Goal: Task Accomplishment & Management: Complete application form

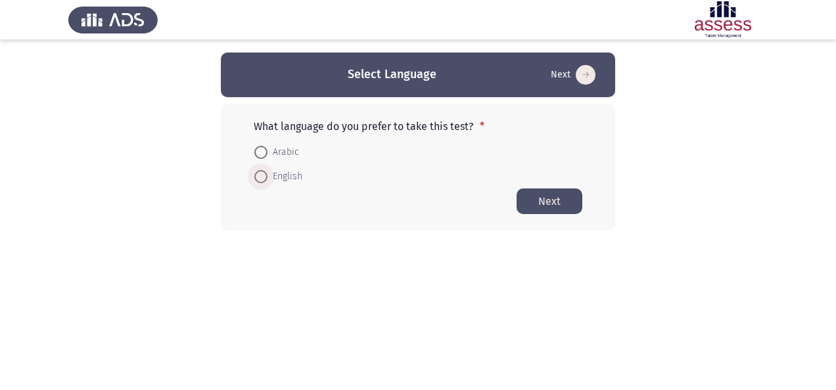
click at [261, 173] on span at bounding box center [260, 176] width 13 height 13
click at [261, 173] on input "English" at bounding box center [260, 176] width 13 height 13
radio input "true"
click at [541, 196] on button "Next" at bounding box center [549, 201] width 66 height 26
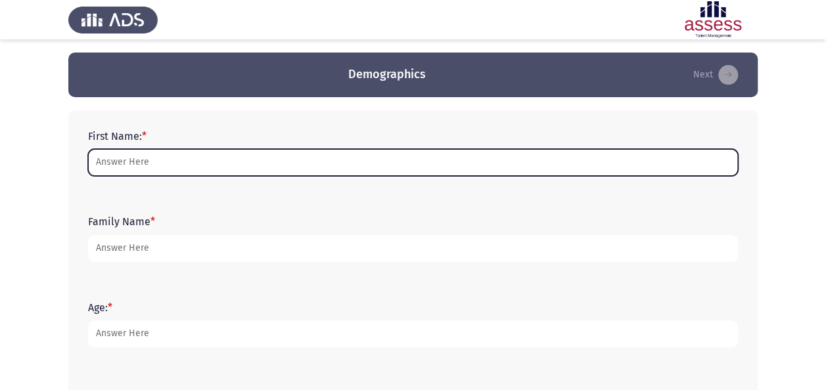
click at [283, 159] on input "First Name: *" at bounding box center [413, 162] width 650 height 27
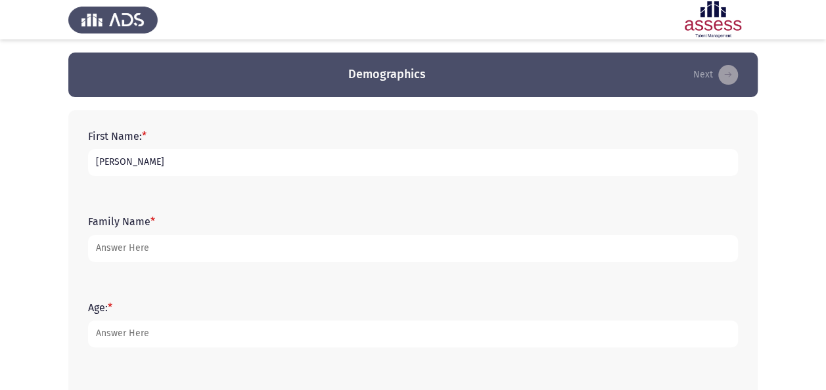
type input "[PERSON_NAME]"
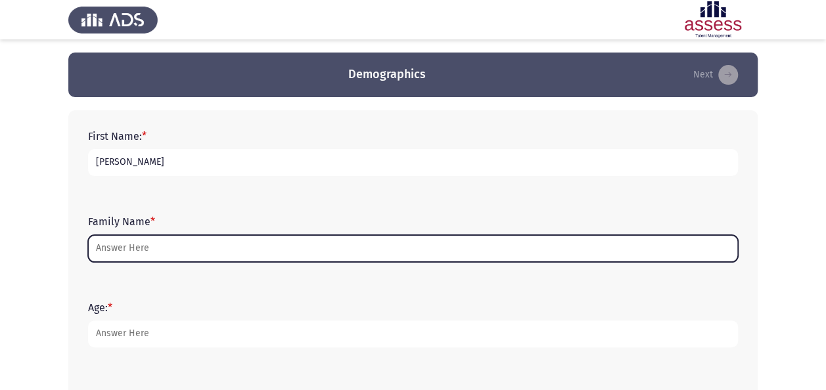
click at [342, 250] on input "Family Name *" at bounding box center [413, 248] width 650 height 27
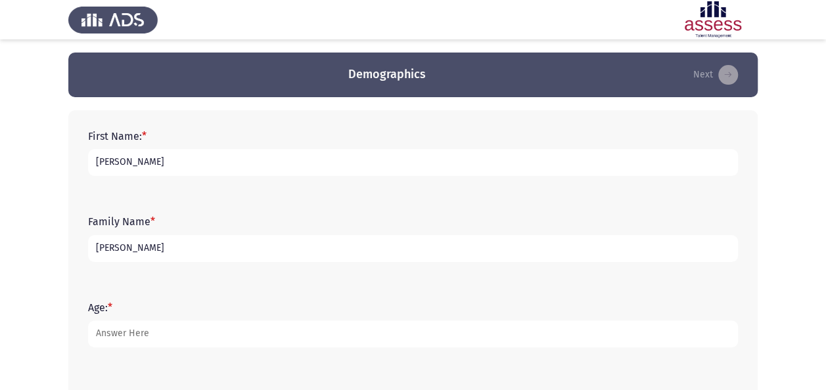
type input "[PERSON_NAME]"
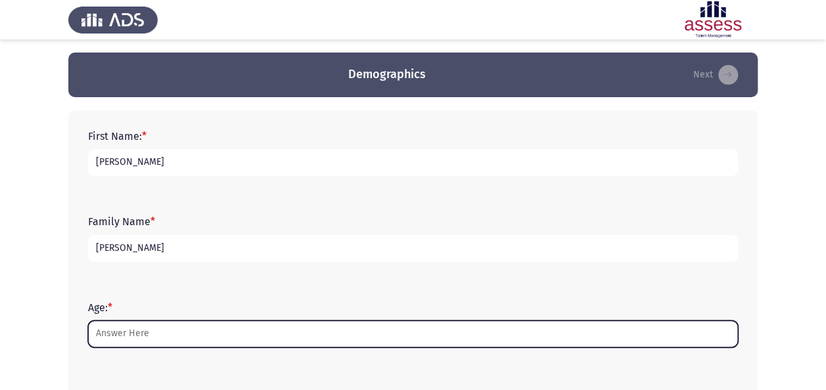
click at [318, 327] on input "Age: *" at bounding box center [413, 334] width 650 height 27
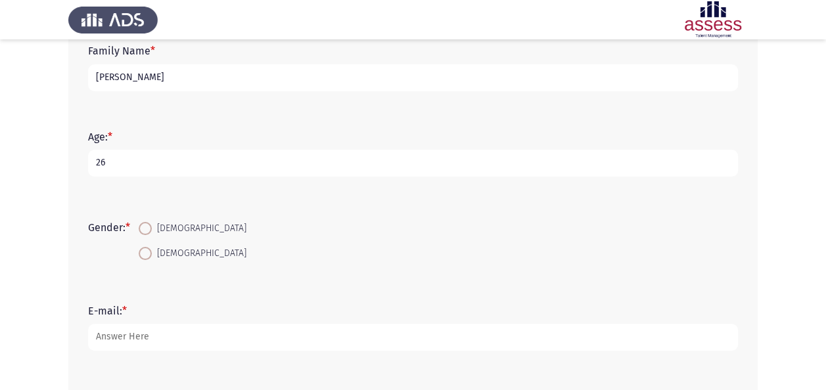
scroll to position [175, 0]
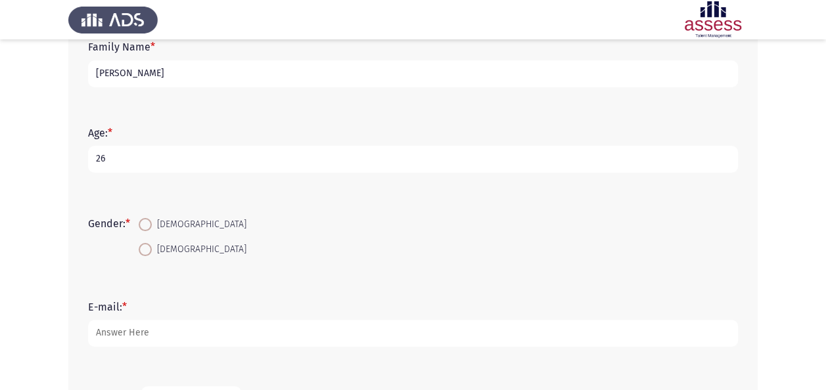
type input "26"
click at [152, 246] on span at bounding box center [145, 249] width 13 height 13
click at [152, 246] on input "[DEMOGRAPHIC_DATA]" at bounding box center [145, 249] width 13 height 13
radio input "true"
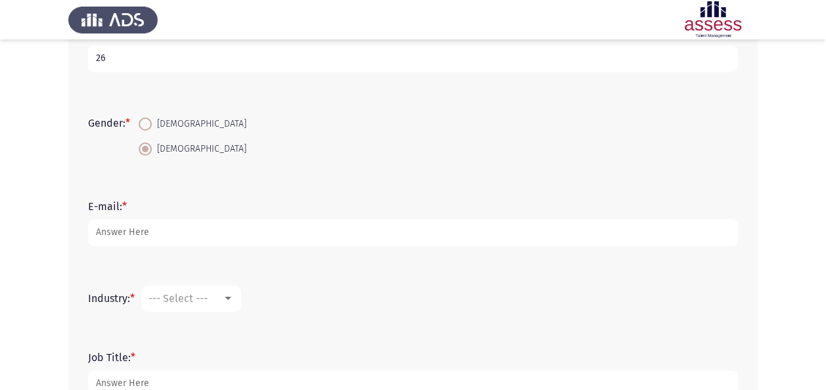
scroll to position [367, 0]
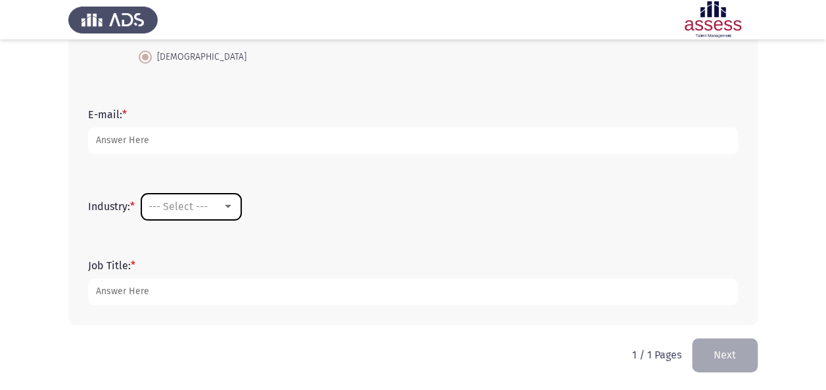
click at [208, 206] on span "--- Select ---" at bounding box center [177, 206] width 59 height 12
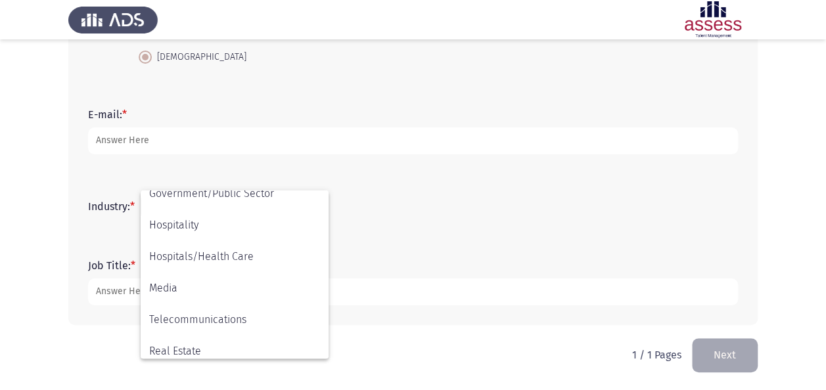
scroll to position [304, 0]
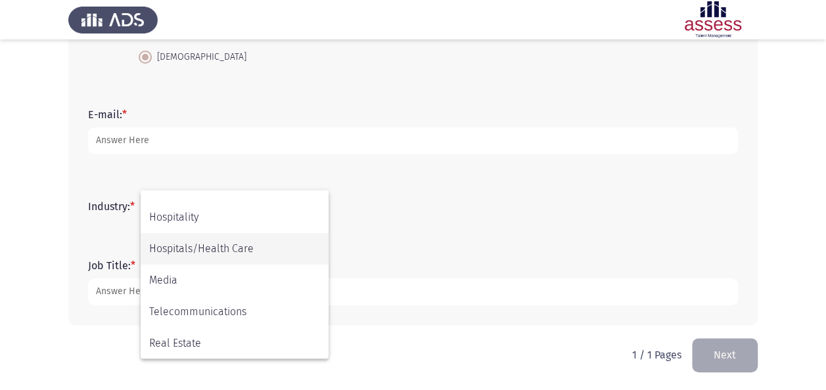
click at [240, 253] on span "Hospitals/Health Care" at bounding box center [234, 249] width 171 height 32
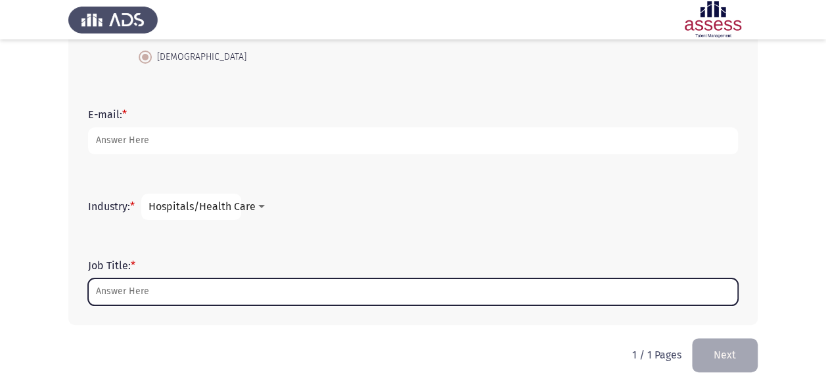
click at [228, 289] on input "Job Title: *" at bounding box center [413, 292] width 650 height 27
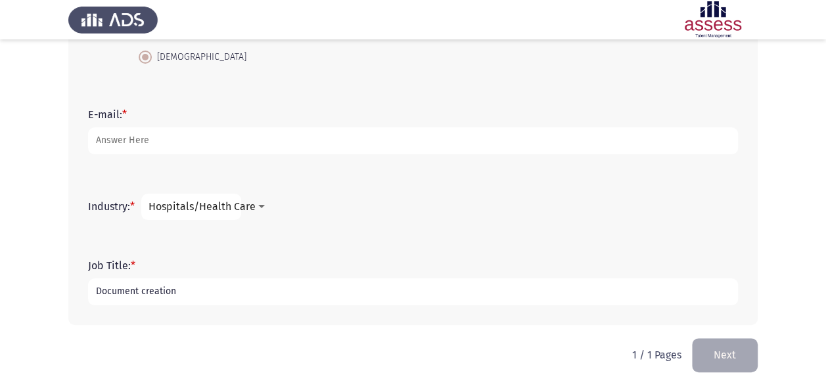
click at [95, 292] on input "Document creation" at bounding box center [413, 292] width 650 height 27
click at [252, 295] on input "senior Document creation" at bounding box center [413, 292] width 650 height 27
type input "senior Document creation specialist"
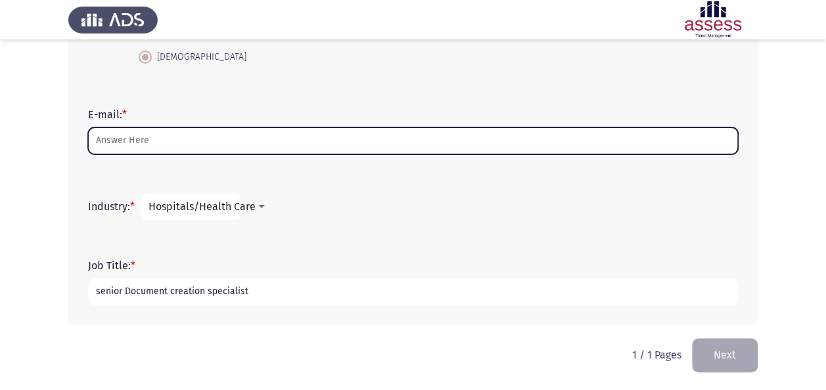
click at [261, 141] on input "E-mail: *" at bounding box center [413, 140] width 650 height 27
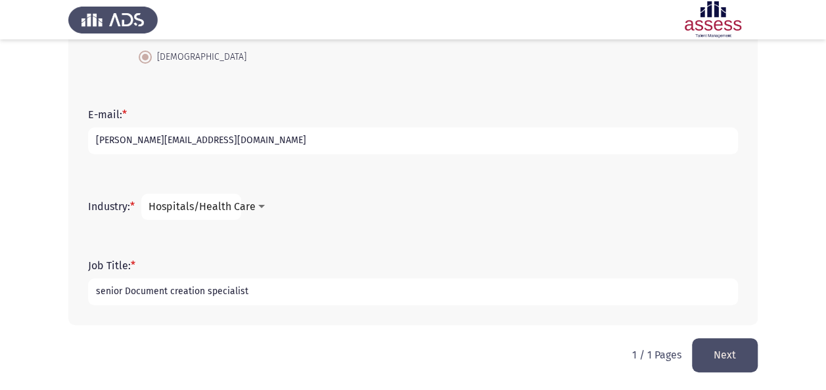
type input "[PERSON_NAME][EMAIL_ADDRESS][DOMAIN_NAME]"
click at [723, 353] on button "Next" at bounding box center [725, 355] width 66 height 34
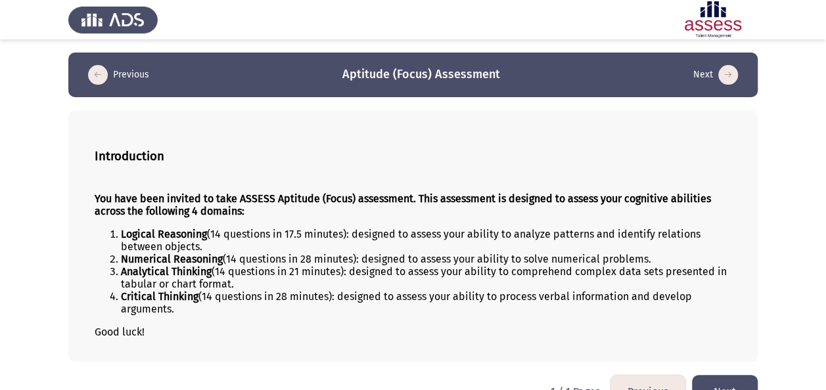
scroll to position [30, 0]
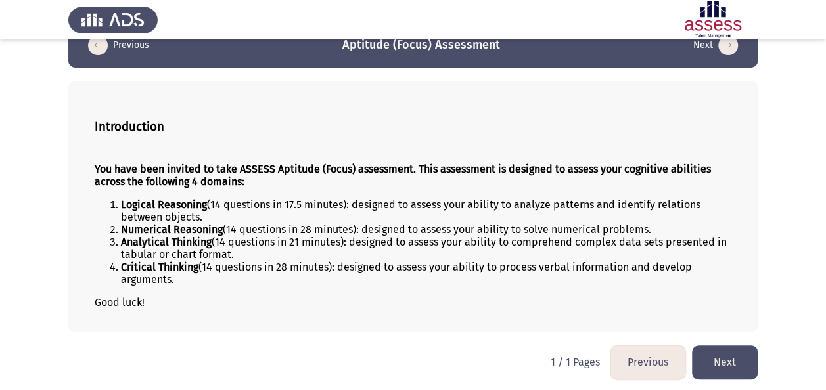
click at [735, 357] on button "Next" at bounding box center [725, 363] width 66 height 34
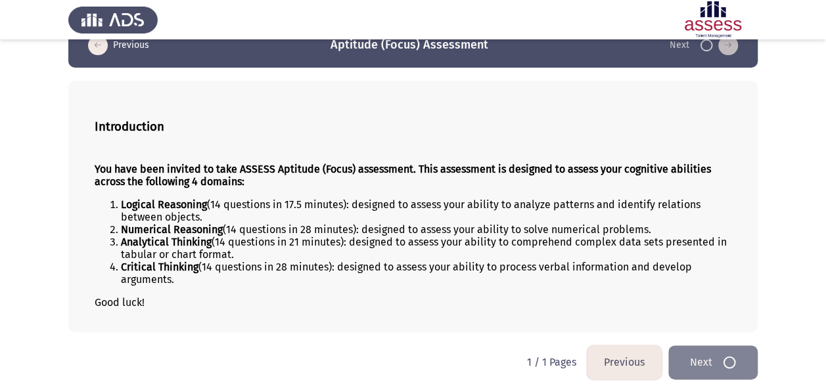
scroll to position [0, 0]
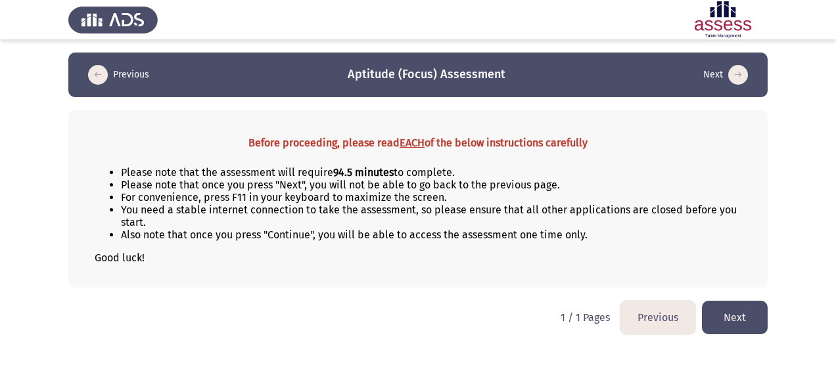
click at [438, 313] on html "Previous Aptitude (Focus) Assessment Next Before proceeding, please read EACH o…" at bounding box center [418, 174] width 836 height 348
click at [735, 309] on button "Next" at bounding box center [735, 318] width 66 height 34
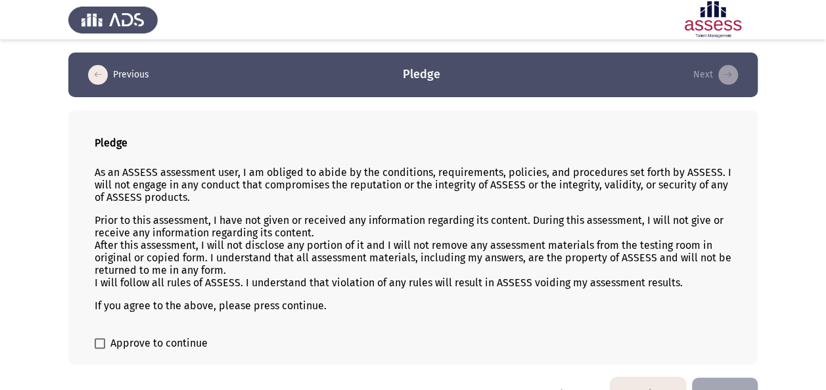
scroll to position [32, 0]
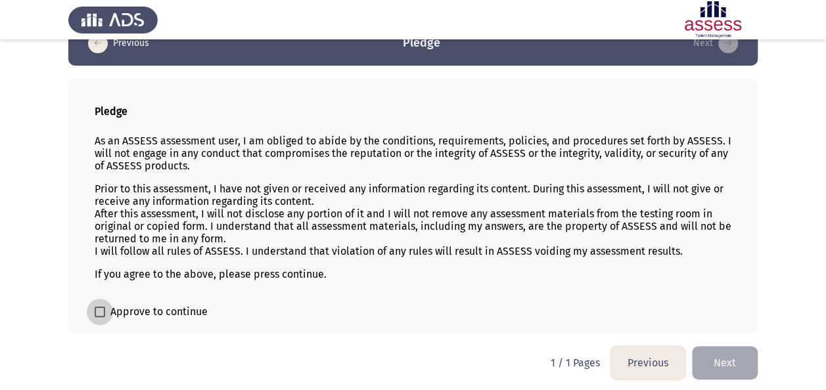
click at [102, 311] on span at bounding box center [100, 312] width 11 height 11
click at [100, 317] on input "Approve to continue" at bounding box center [99, 317] width 1 height 1
checkbox input "true"
click at [738, 361] on button "Next" at bounding box center [725, 363] width 66 height 34
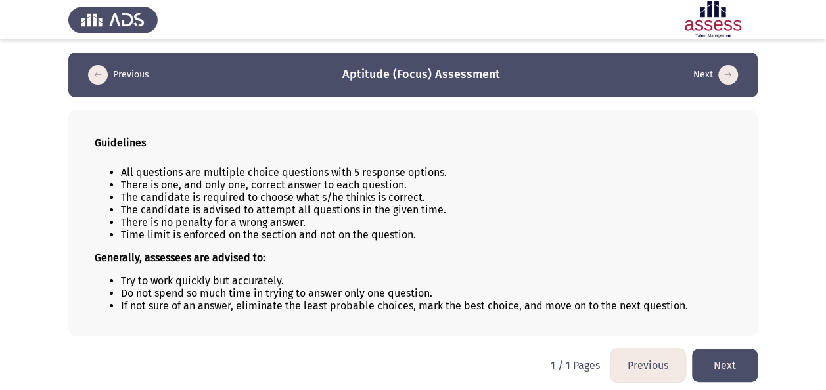
scroll to position [3, 0]
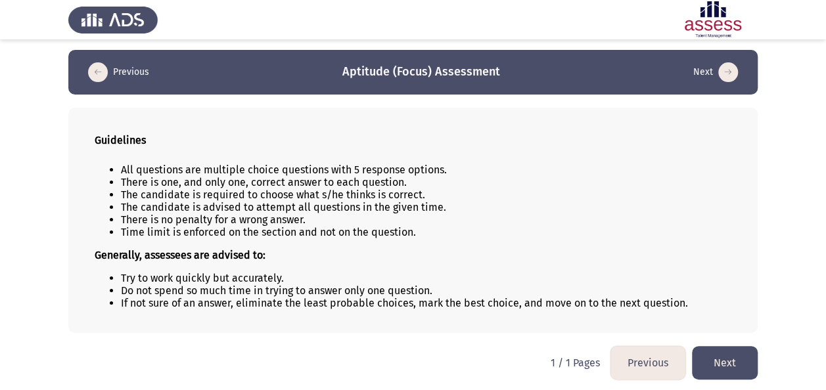
click at [733, 361] on button "Next" at bounding box center [725, 363] width 66 height 34
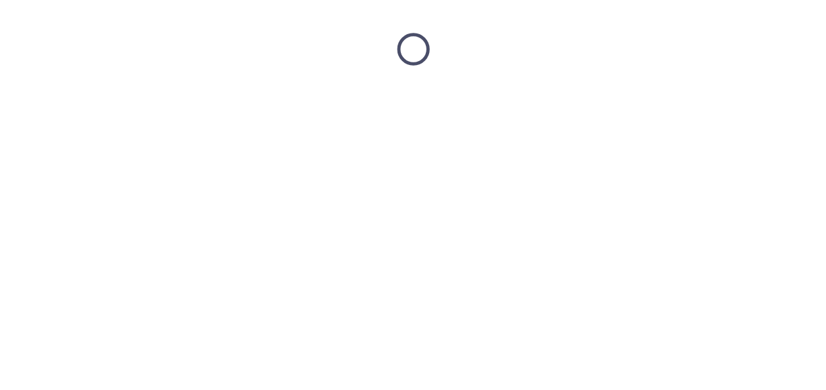
scroll to position [0, 0]
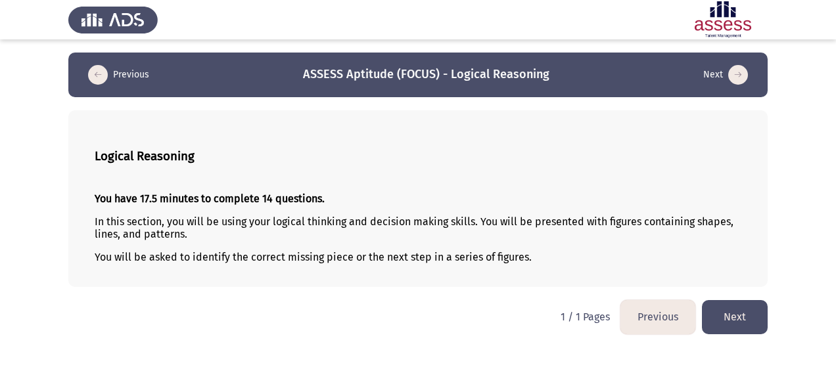
click at [738, 320] on button "Next" at bounding box center [735, 317] width 66 height 34
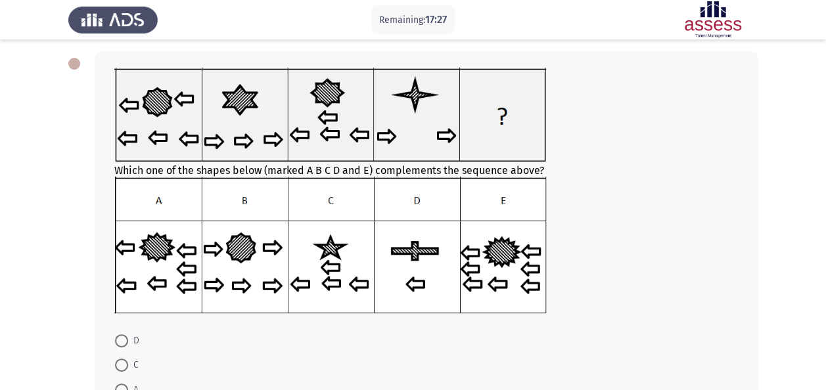
scroll to position [55, 0]
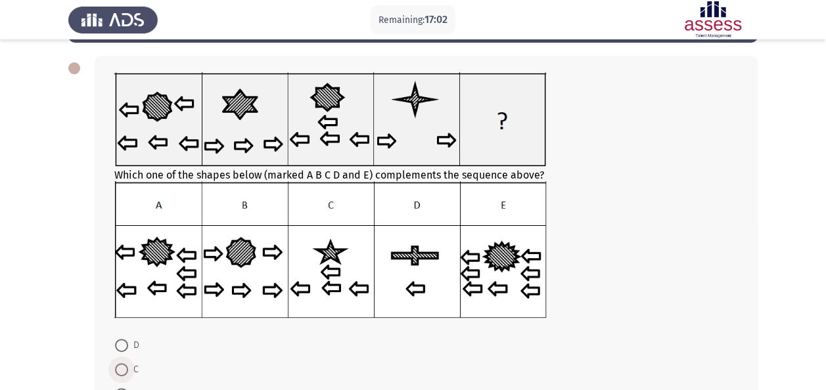
click at [124, 373] on span at bounding box center [121, 369] width 13 height 13
click at [124, 373] on input "C" at bounding box center [121, 369] width 13 height 13
radio input "true"
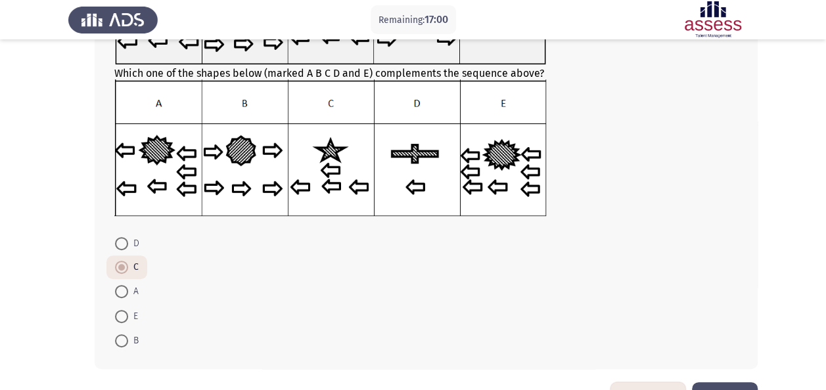
scroll to position [170, 0]
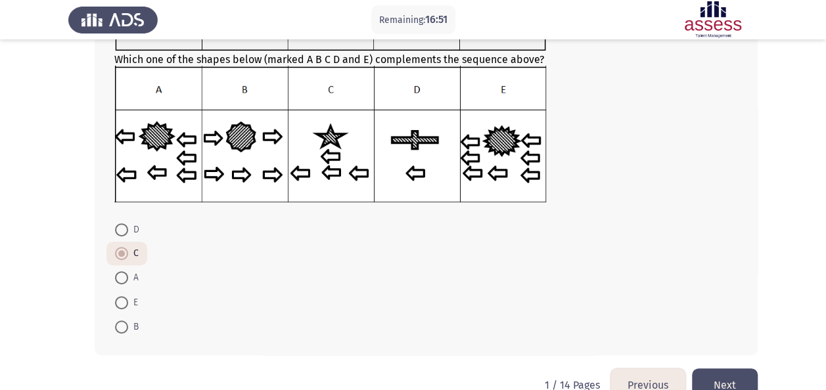
click at [740, 371] on button "Next" at bounding box center [725, 386] width 66 height 34
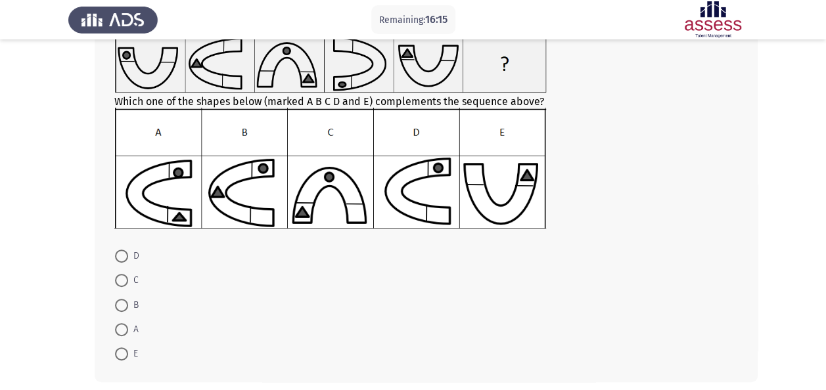
scroll to position [110, 0]
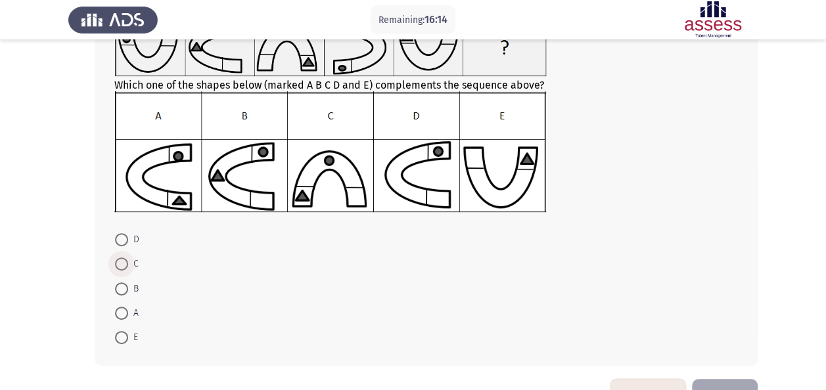
click at [124, 258] on span at bounding box center [121, 264] width 13 height 13
click at [124, 258] on input "C" at bounding box center [121, 264] width 13 height 13
radio input "true"
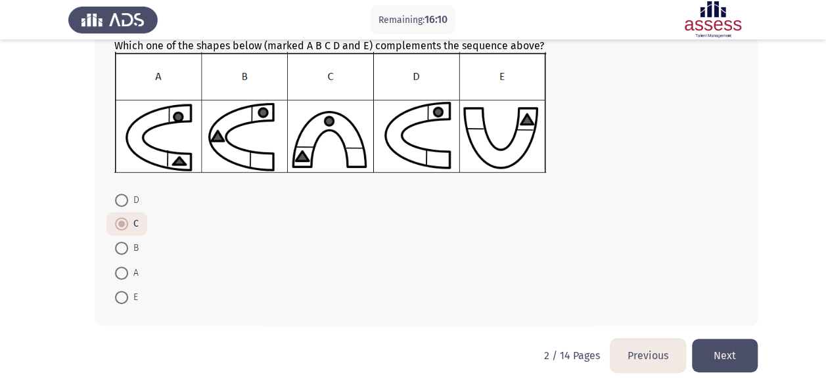
click at [733, 352] on button "Next" at bounding box center [725, 356] width 66 height 34
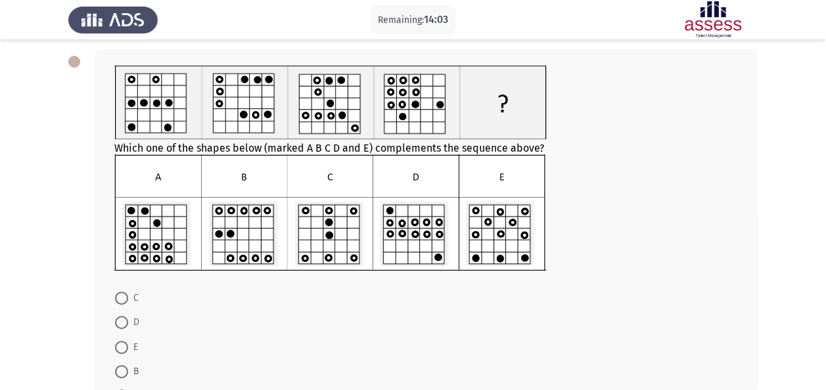
scroll to position [62, 0]
click at [121, 294] on span at bounding box center [121, 297] width 13 height 13
click at [121, 294] on input "C" at bounding box center [121, 297] width 13 height 13
radio input "true"
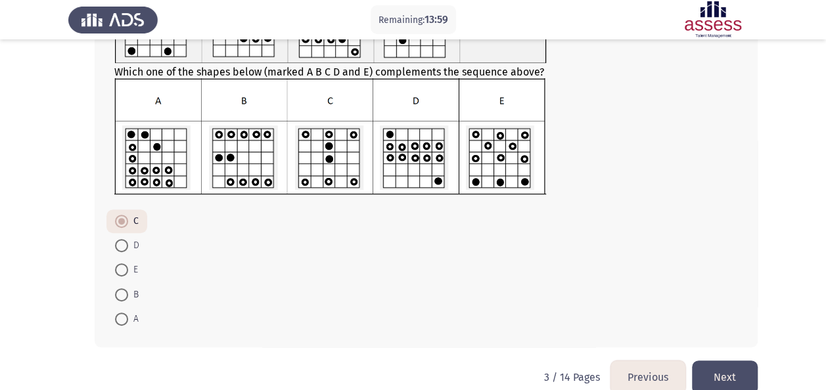
scroll to position [138, 0]
click at [715, 371] on button "Next" at bounding box center [725, 377] width 66 height 34
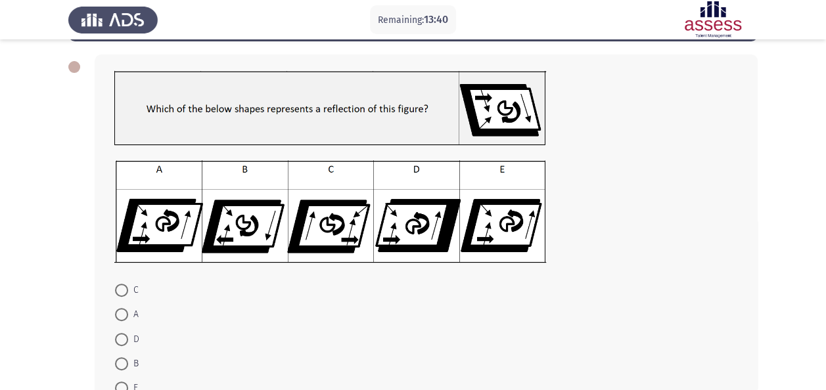
scroll to position [57, 0]
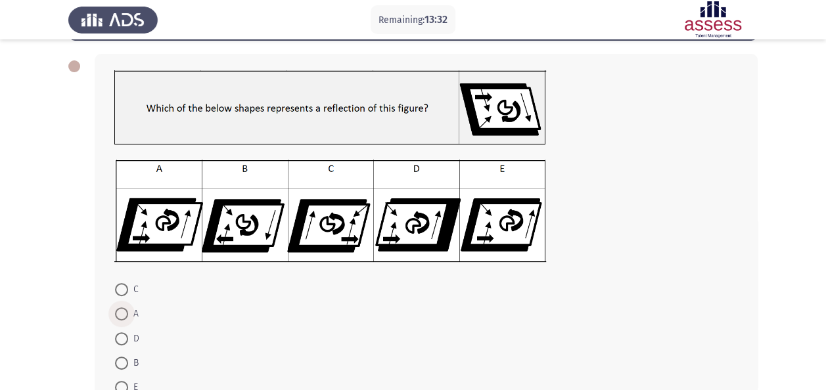
click at [124, 310] on span at bounding box center [121, 313] width 13 height 13
click at [124, 310] on input "A" at bounding box center [121, 313] width 13 height 13
radio input "true"
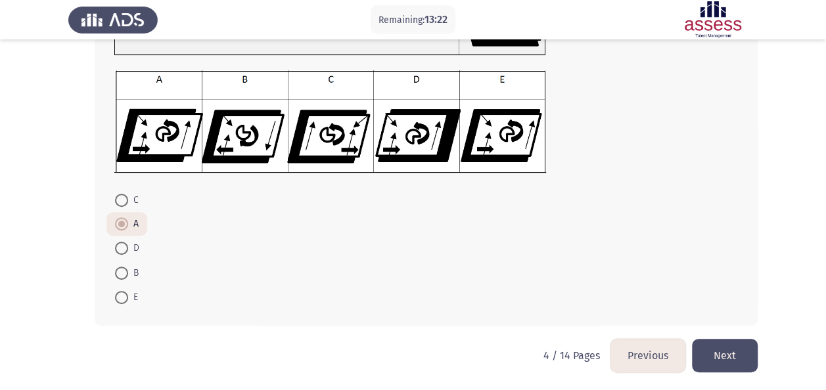
click at [731, 347] on button "Next" at bounding box center [725, 356] width 66 height 34
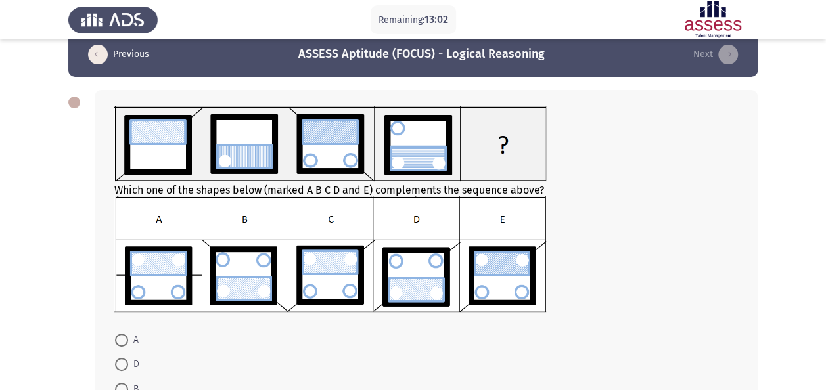
scroll to position [21, 0]
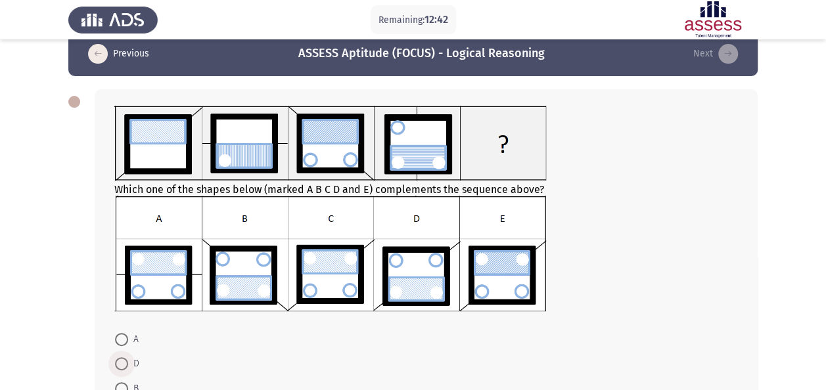
click at [120, 363] on span at bounding box center [121, 363] width 13 height 13
click at [120, 363] on input "D" at bounding box center [121, 363] width 13 height 13
radio input "true"
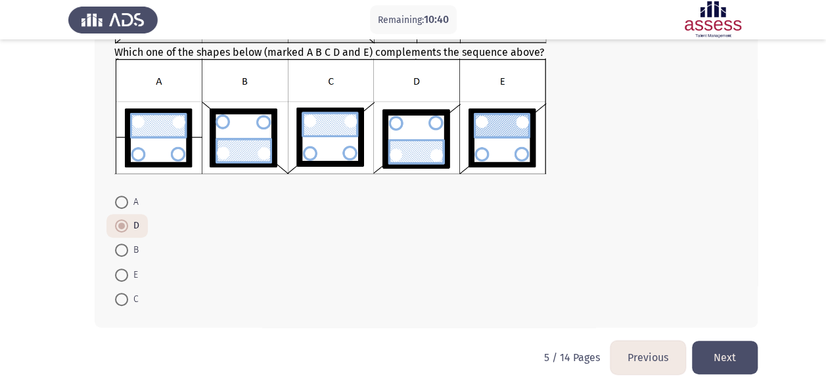
scroll to position [160, 0]
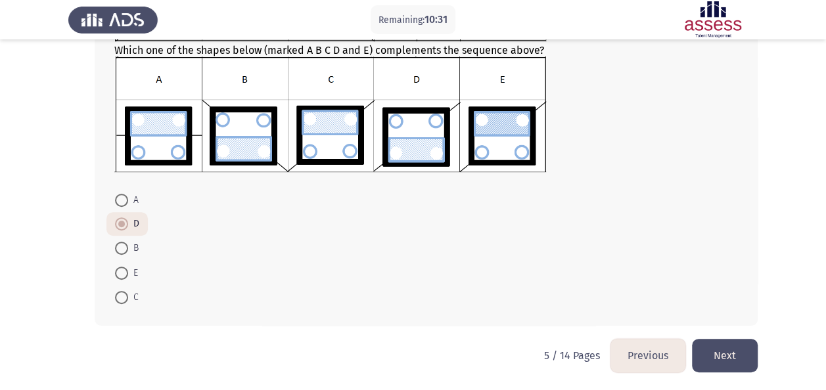
click at [721, 348] on button "Next" at bounding box center [725, 356] width 66 height 34
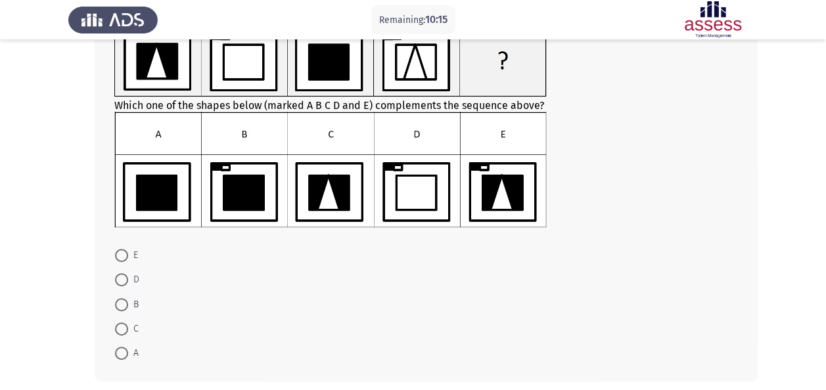
scroll to position [105, 0]
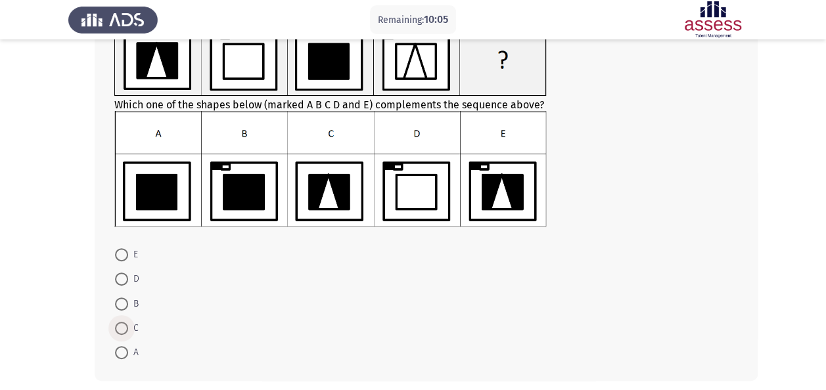
click at [121, 327] on span at bounding box center [121, 328] width 13 height 13
click at [121, 327] on input "C" at bounding box center [121, 328] width 13 height 13
radio input "true"
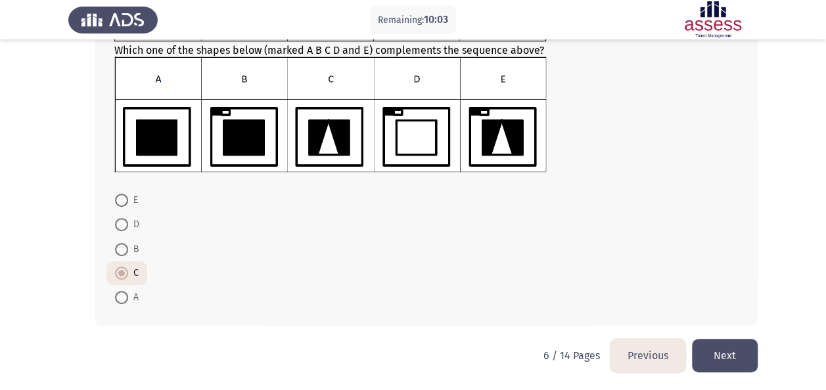
click at [721, 348] on button "Next" at bounding box center [725, 356] width 66 height 34
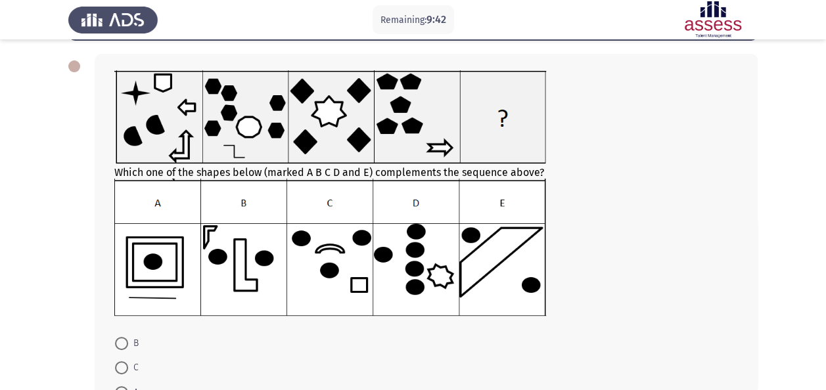
scroll to position [56, 0]
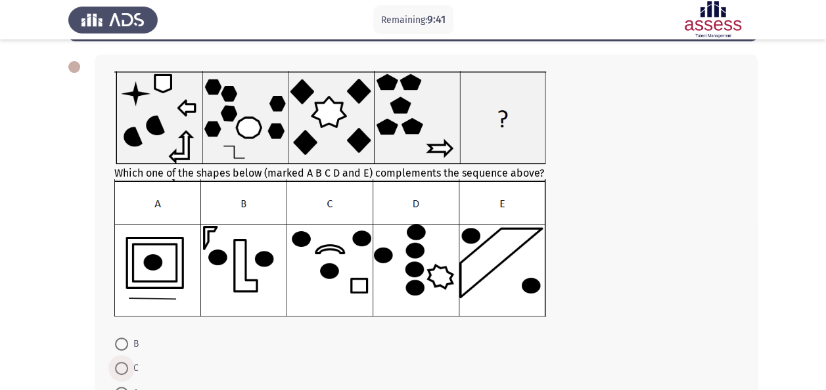
click at [124, 362] on span at bounding box center [121, 368] width 13 height 13
click at [124, 362] on input "C" at bounding box center [121, 368] width 13 height 13
radio input "true"
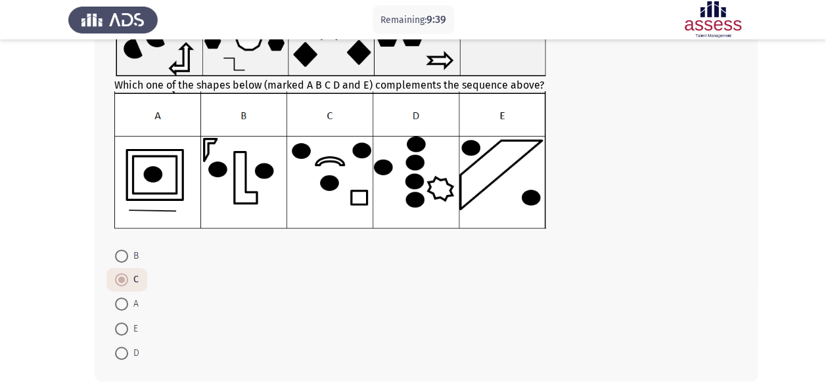
scroll to position [200, 0]
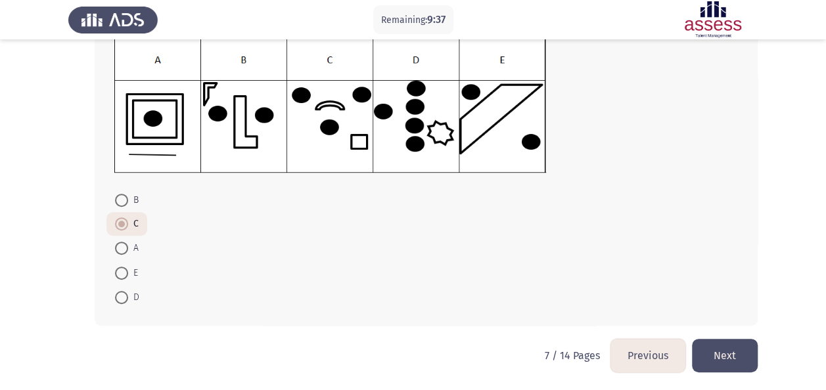
click at [715, 355] on button "Next" at bounding box center [725, 356] width 66 height 34
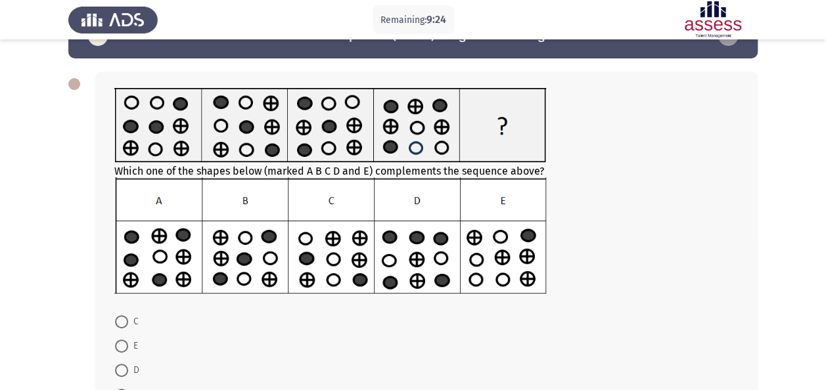
scroll to position [39, 0]
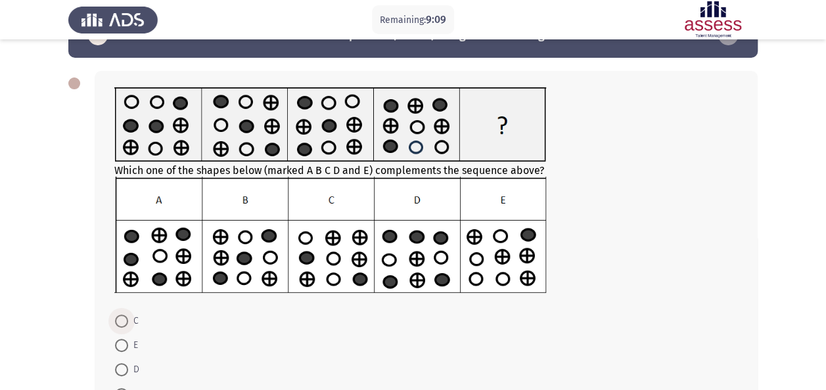
click at [118, 322] on span at bounding box center [121, 321] width 13 height 13
click at [118, 322] on input "C" at bounding box center [121, 321] width 13 height 13
radio input "true"
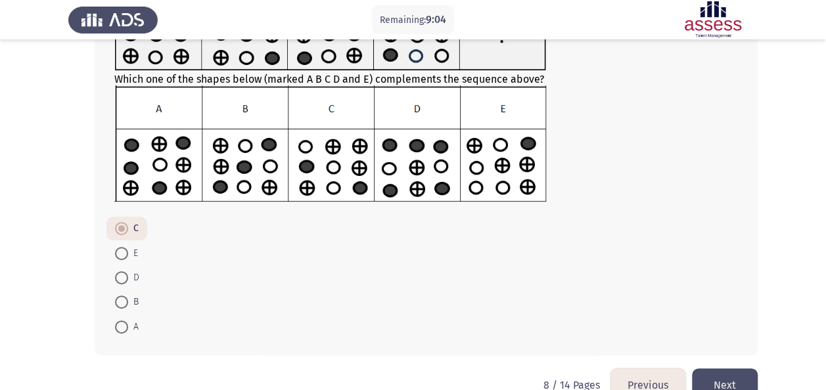
scroll to position [133, 0]
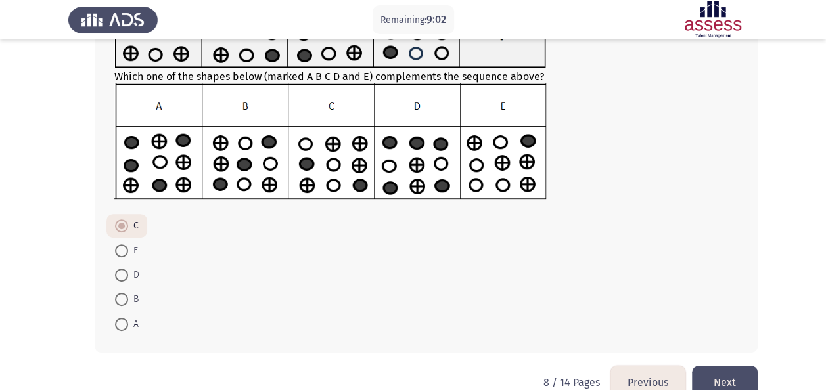
click at [740, 379] on button "Next" at bounding box center [725, 383] width 66 height 34
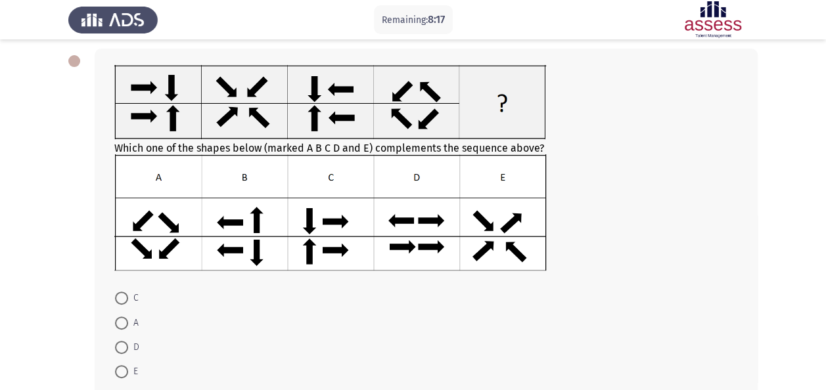
scroll to position [66, 0]
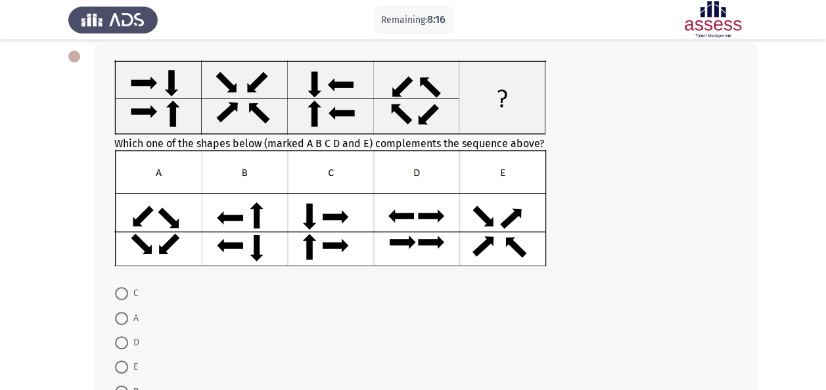
click at [114, 294] on mat-radio-button "C" at bounding box center [126, 293] width 41 height 24
click at [127, 293] on span at bounding box center [121, 293] width 13 height 13
click at [127, 293] on input "C" at bounding box center [121, 293] width 13 height 13
radio input "true"
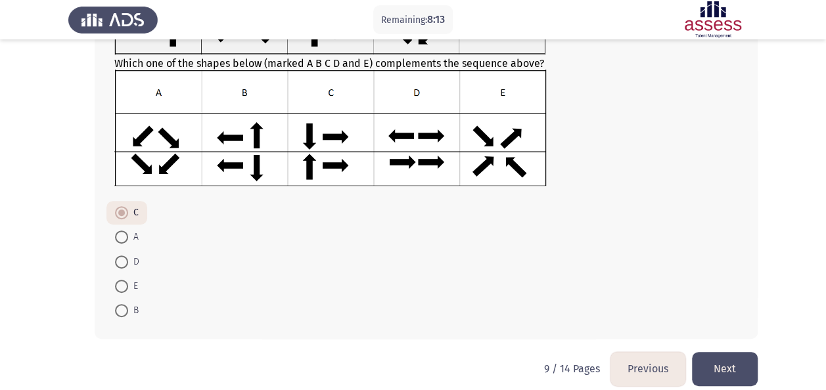
scroll to position [148, 0]
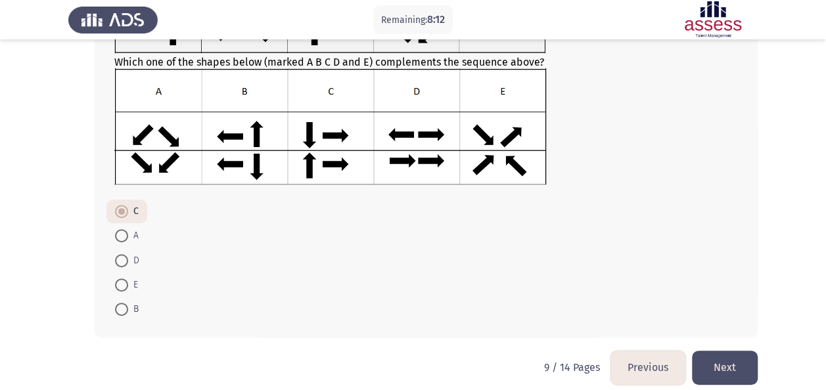
click at [705, 365] on button "Next" at bounding box center [725, 368] width 66 height 34
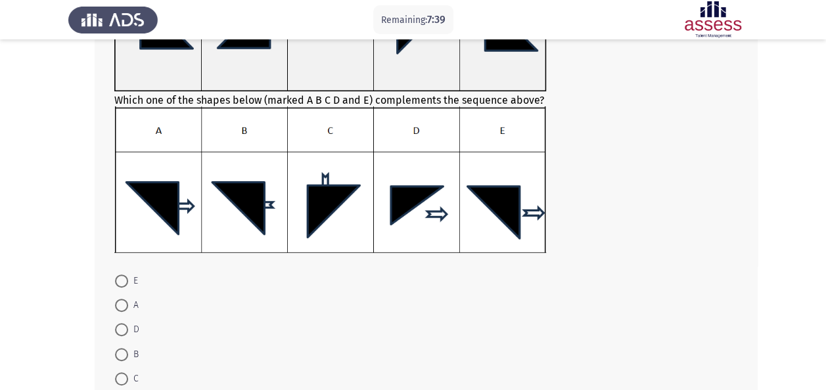
scroll to position [179, 0]
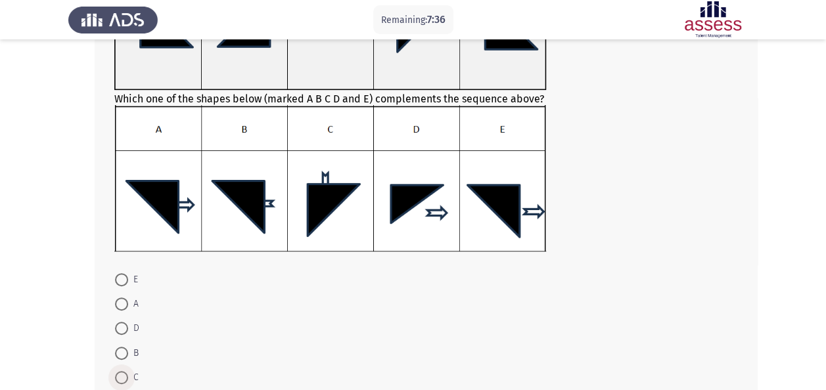
click at [120, 375] on span at bounding box center [121, 377] width 13 height 13
click at [120, 375] on input "C" at bounding box center [121, 377] width 13 height 13
radio input "true"
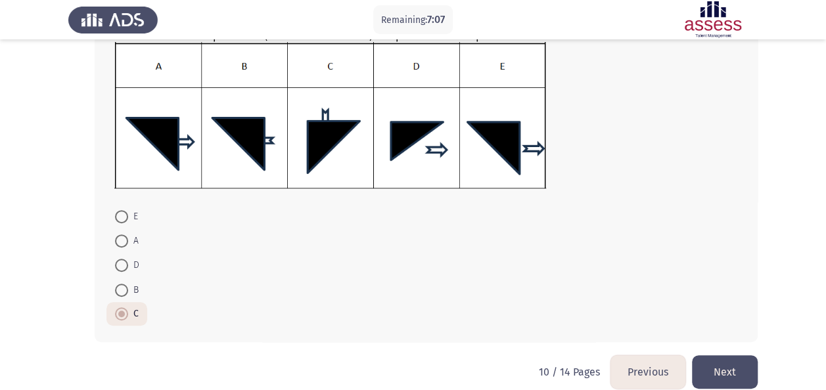
scroll to position [243, 0]
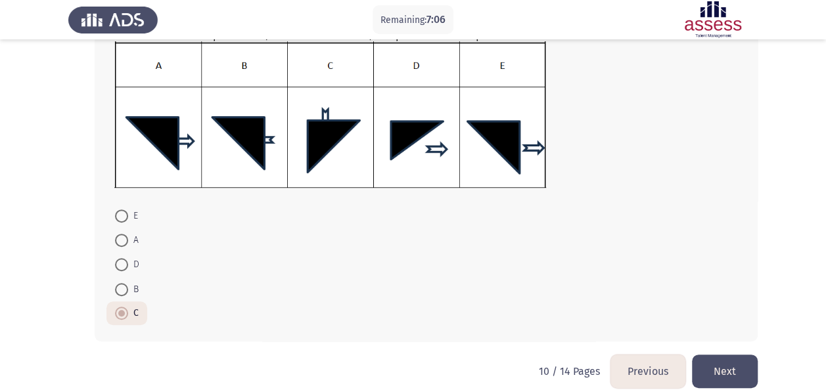
click at [737, 376] on button "Next" at bounding box center [725, 372] width 66 height 34
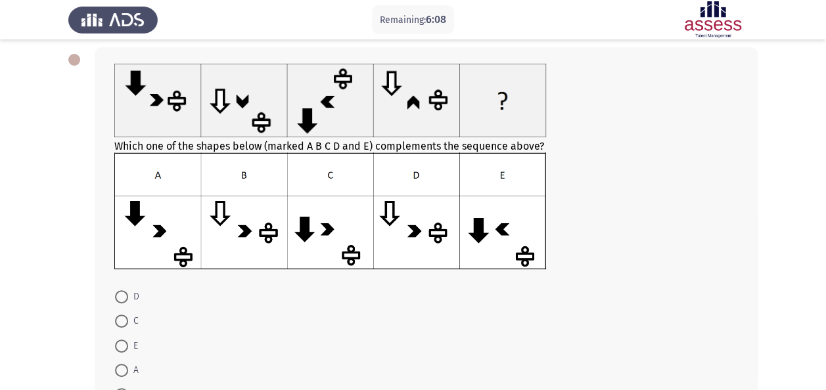
scroll to position [63, 0]
click at [122, 321] on span at bounding box center [122, 321] width 0 height 0
click at [122, 320] on input "C" at bounding box center [121, 321] width 13 height 13
radio input "true"
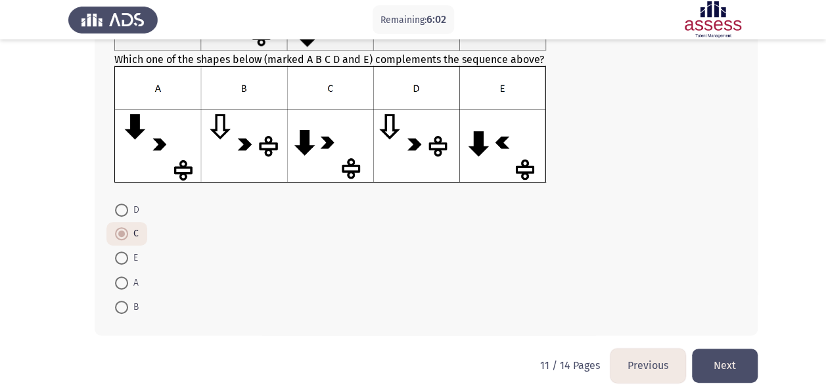
click at [721, 367] on button "Next" at bounding box center [725, 366] width 66 height 34
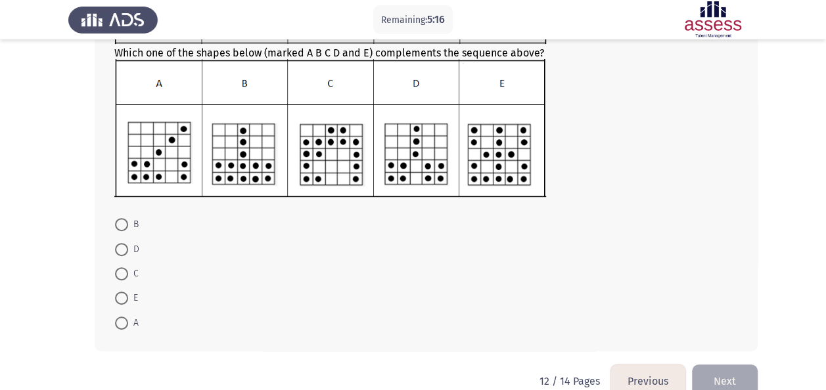
scroll to position [179, 0]
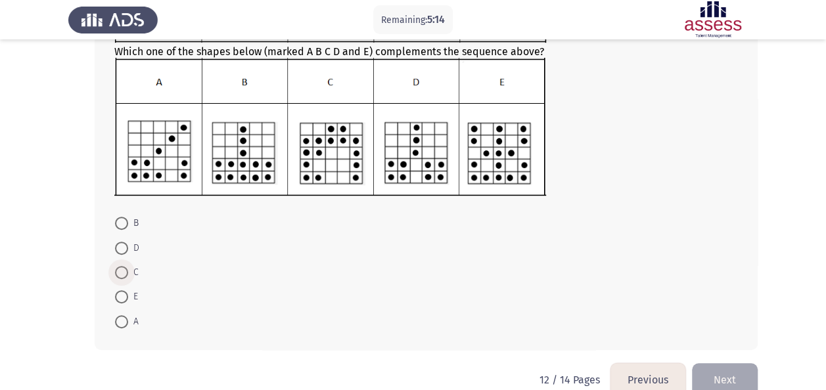
click at [126, 273] on span at bounding box center [121, 272] width 13 height 13
click at [126, 273] on input "C" at bounding box center [121, 272] width 13 height 13
radio input "true"
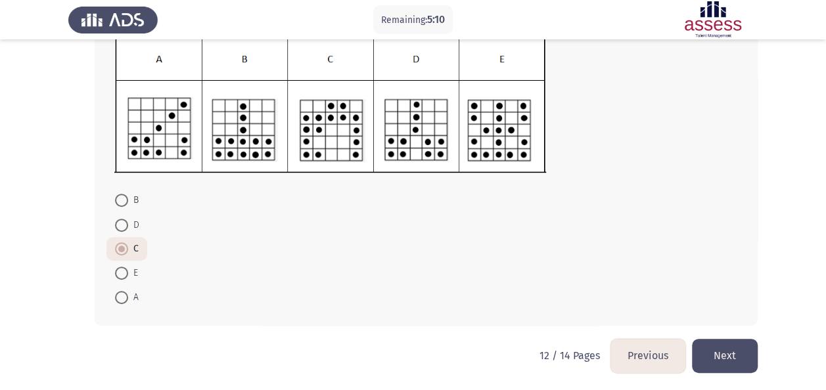
click at [725, 353] on button "Next" at bounding box center [725, 356] width 66 height 34
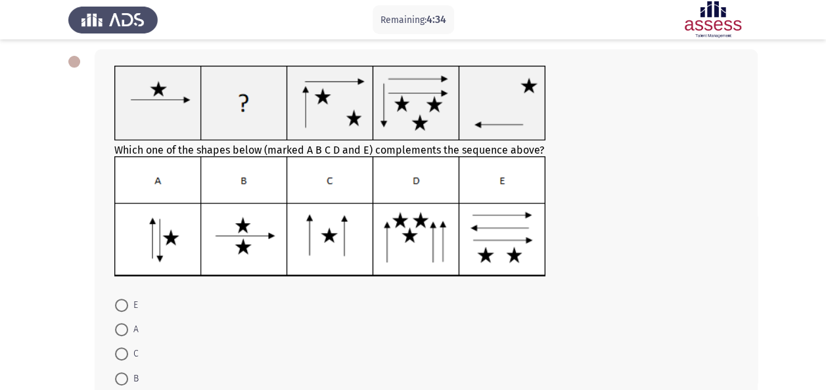
scroll to position [64, 0]
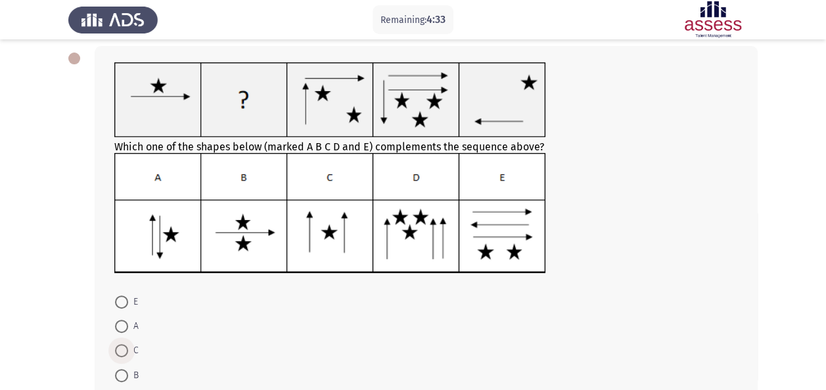
click at [123, 352] on span at bounding box center [121, 350] width 13 height 13
click at [123, 352] on input "C" at bounding box center [121, 350] width 13 height 13
radio input "true"
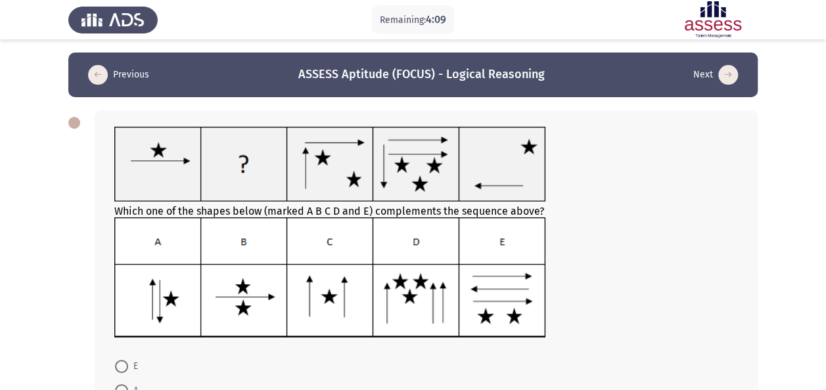
scroll to position [166, 0]
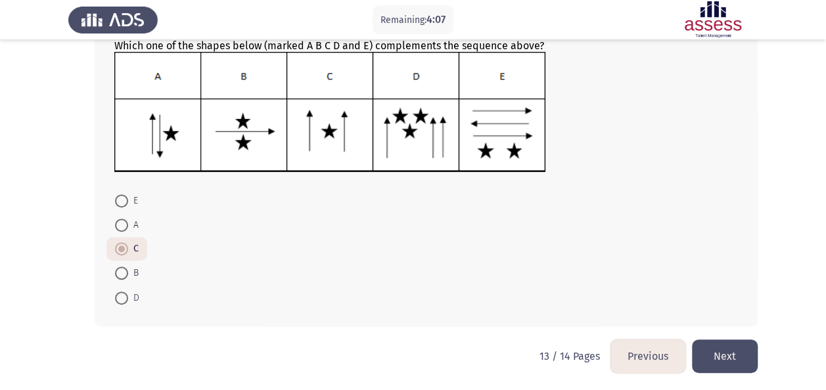
click at [721, 343] on button "Next" at bounding box center [725, 357] width 66 height 34
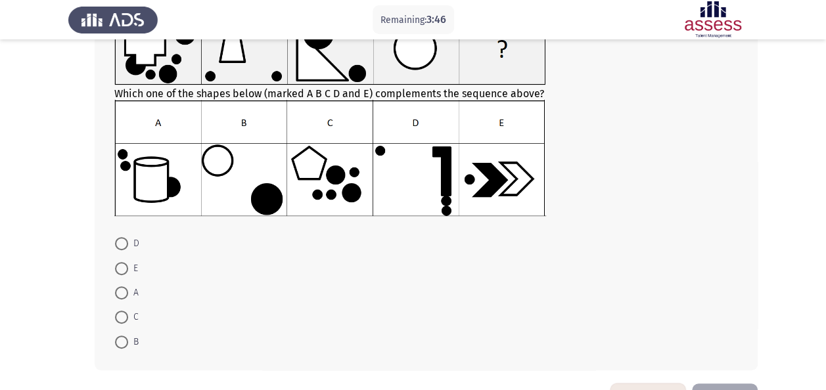
scroll to position [116, 0]
click at [120, 294] on span at bounding box center [121, 292] width 13 height 13
click at [120, 294] on input "A" at bounding box center [121, 292] width 13 height 13
radio input "true"
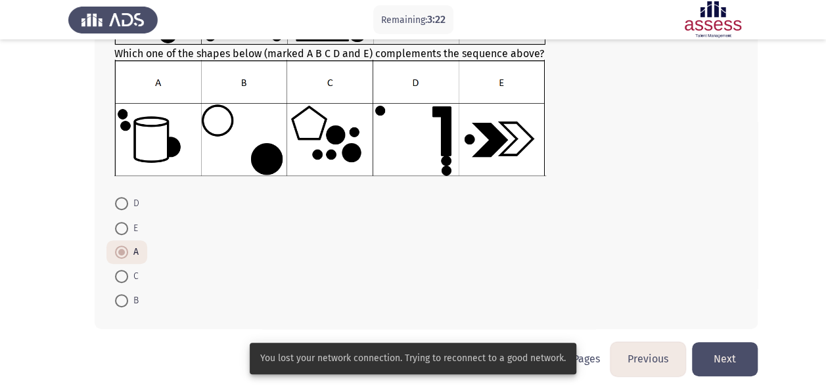
scroll to position [157, 0]
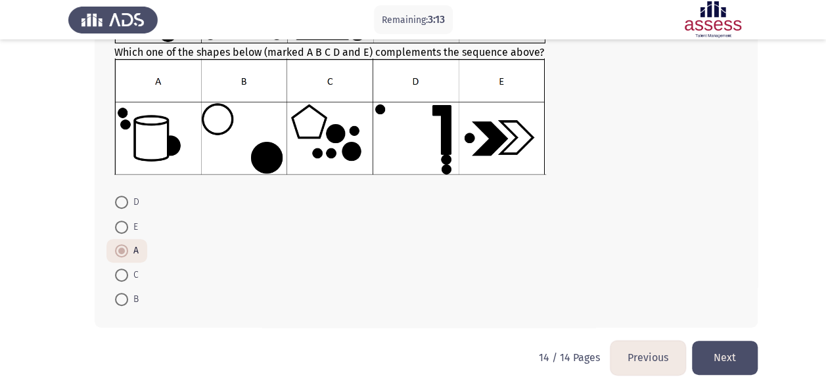
click at [732, 355] on button "Next" at bounding box center [725, 358] width 66 height 34
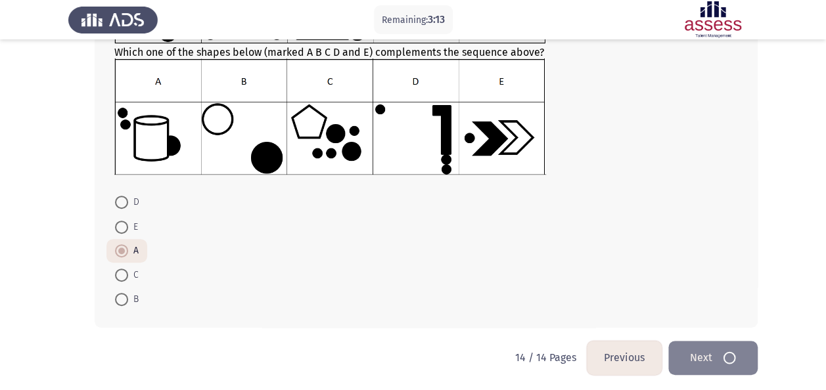
scroll to position [0, 0]
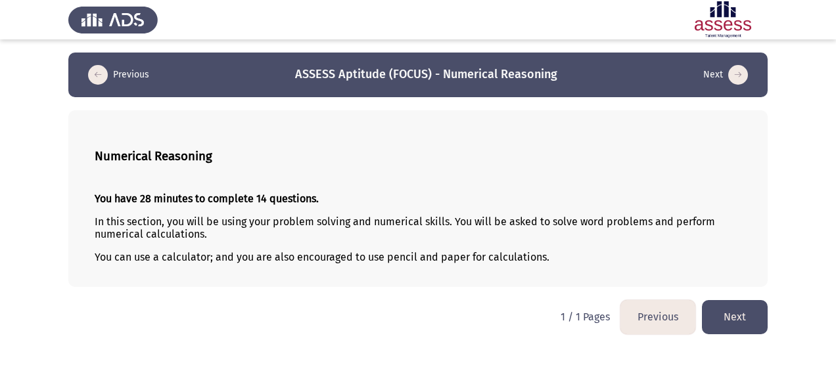
click at [741, 321] on button "Next" at bounding box center [735, 317] width 66 height 34
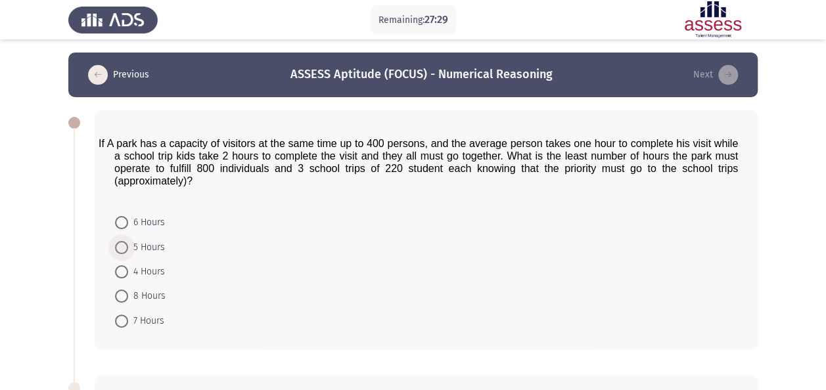
click at [120, 243] on span at bounding box center [121, 247] width 13 height 13
click at [120, 243] on input "5 Hours" at bounding box center [121, 247] width 13 height 13
radio input "true"
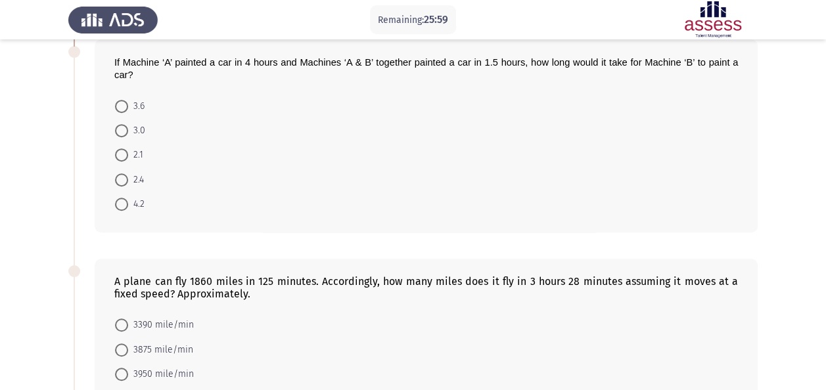
scroll to position [334, 0]
click at [125, 181] on span at bounding box center [121, 180] width 13 height 13
click at [125, 181] on input "2.4" at bounding box center [121, 180] width 13 height 13
radio input "true"
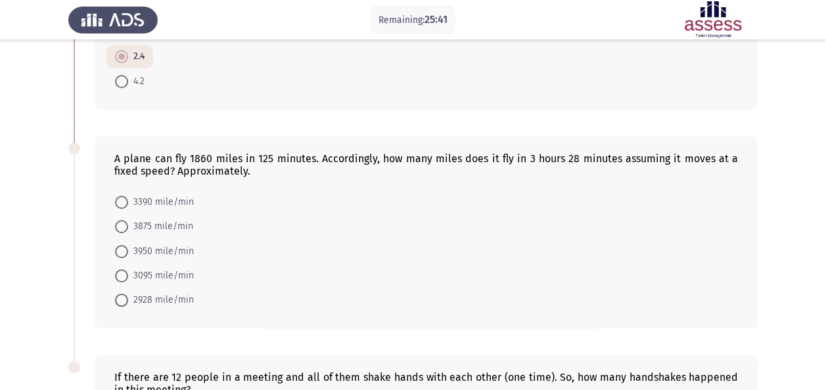
scroll to position [458, 0]
click at [119, 273] on span at bounding box center [121, 275] width 13 height 13
click at [119, 273] on input "3095 mile/min" at bounding box center [121, 275] width 13 height 13
radio input "true"
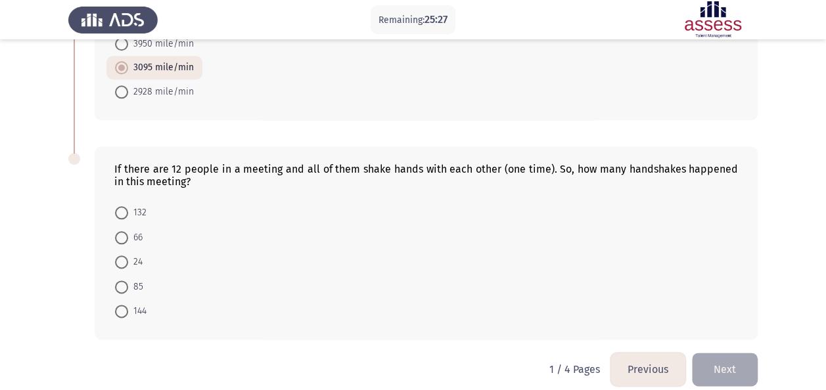
scroll to position [669, 0]
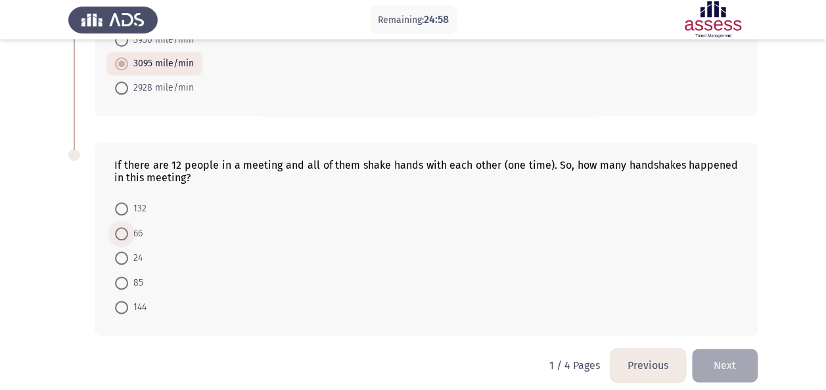
click at [120, 232] on span at bounding box center [121, 233] width 13 height 13
click at [120, 232] on input "66" at bounding box center [121, 233] width 13 height 13
radio input "true"
click at [728, 359] on button "Next" at bounding box center [725, 365] width 66 height 34
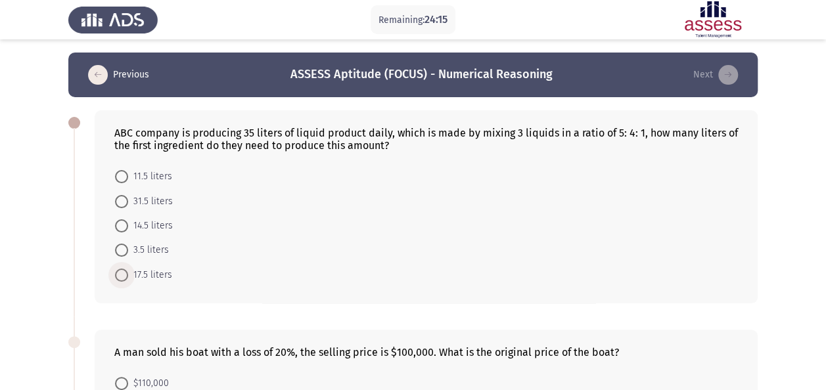
click at [122, 271] on span at bounding box center [121, 275] width 13 height 13
click at [122, 271] on input "17.5 liters" at bounding box center [121, 275] width 13 height 13
radio input "true"
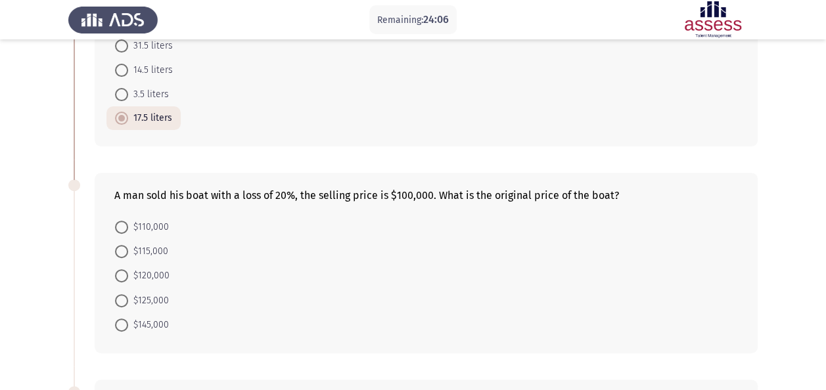
scroll to position [156, 0]
click at [124, 298] on span at bounding box center [121, 300] width 13 height 13
click at [124, 298] on input "$125,000" at bounding box center [121, 300] width 13 height 13
radio input "true"
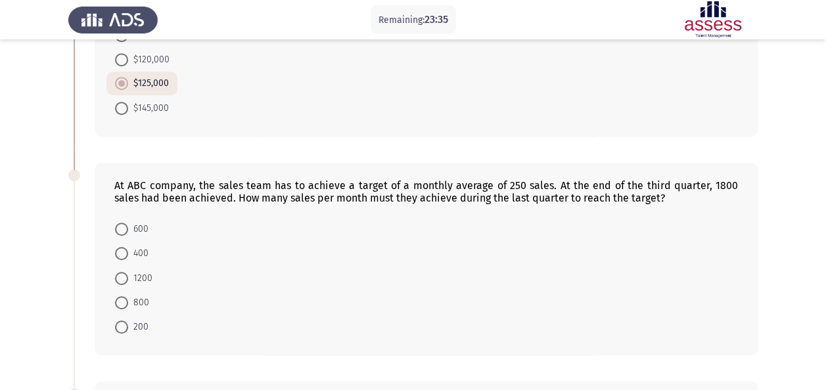
scroll to position [371, 0]
click at [127, 273] on span at bounding box center [121, 279] width 13 height 13
click at [127, 273] on input "1200" at bounding box center [121, 279] width 13 height 13
radio input "true"
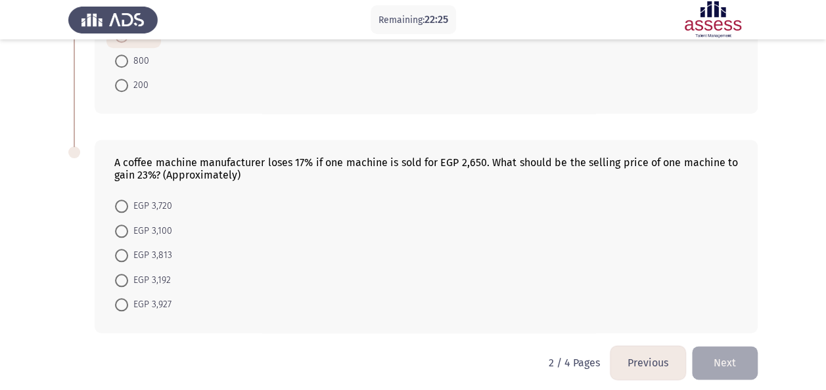
scroll to position [614, 0]
click at [122, 298] on span at bounding box center [121, 304] width 13 height 13
click at [122, 298] on input "EGP 3,927" at bounding box center [121, 304] width 13 height 13
radio input "true"
click at [722, 350] on button "Next" at bounding box center [725, 362] width 66 height 34
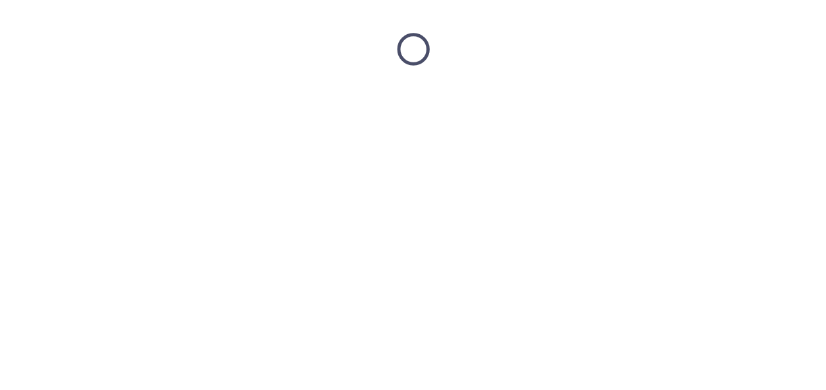
scroll to position [0, 0]
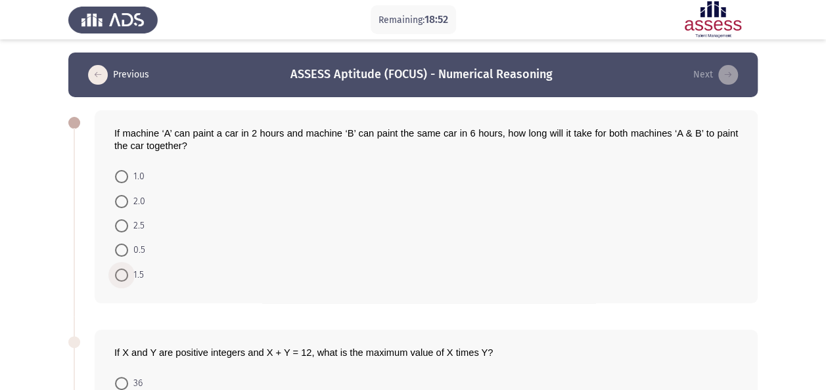
click at [120, 271] on span at bounding box center [121, 275] width 13 height 13
click at [120, 271] on input "1.5" at bounding box center [121, 275] width 13 height 13
radio input "true"
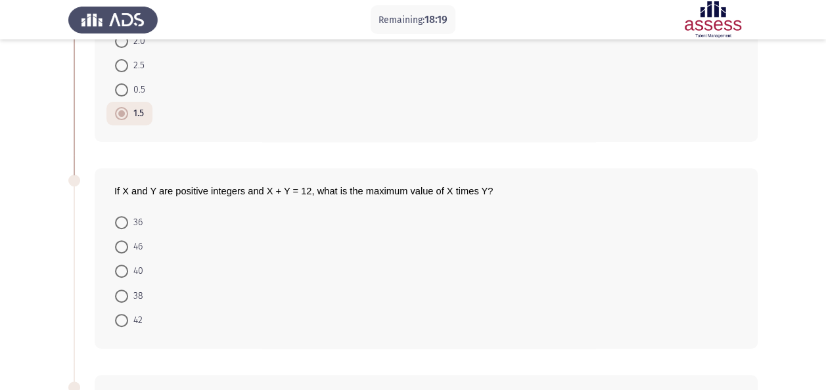
scroll to position [160, 0]
click at [125, 225] on span at bounding box center [121, 223] width 13 height 13
click at [125, 225] on input "36" at bounding box center [121, 223] width 13 height 13
radio input "true"
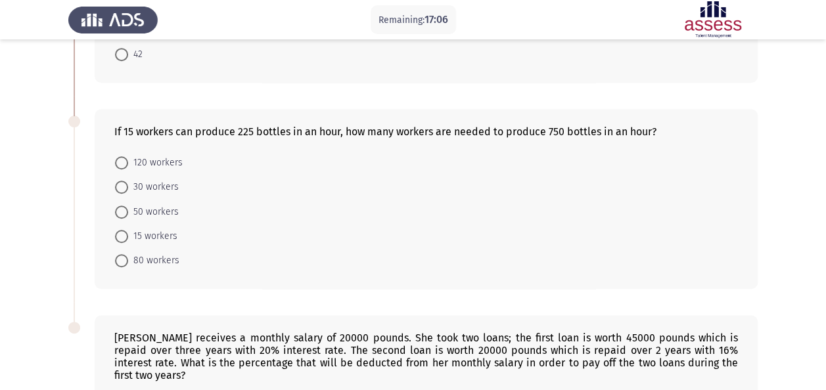
scroll to position [427, 0]
click at [119, 208] on span at bounding box center [121, 210] width 13 height 13
click at [119, 208] on input "50 workers" at bounding box center [121, 210] width 13 height 13
radio input "true"
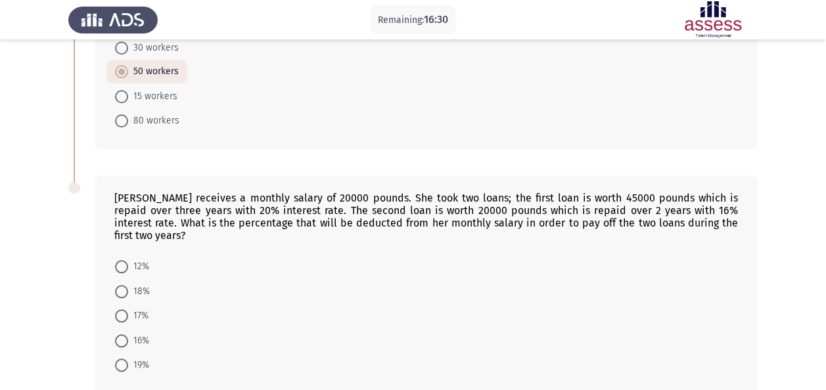
scroll to position [616, 0]
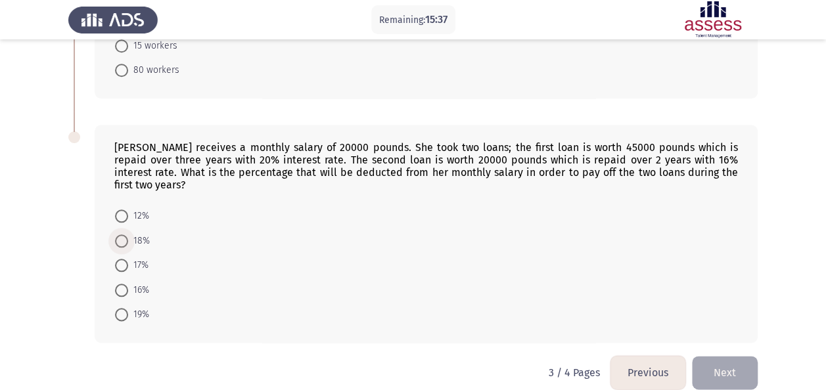
click at [124, 235] on span at bounding box center [121, 241] width 13 height 13
click at [124, 235] on input "18%" at bounding box center [121, 241] width 13 height 13
radio input "true"
click at [124, 283] on span at bounding box center [121, 289] width 13 height 13
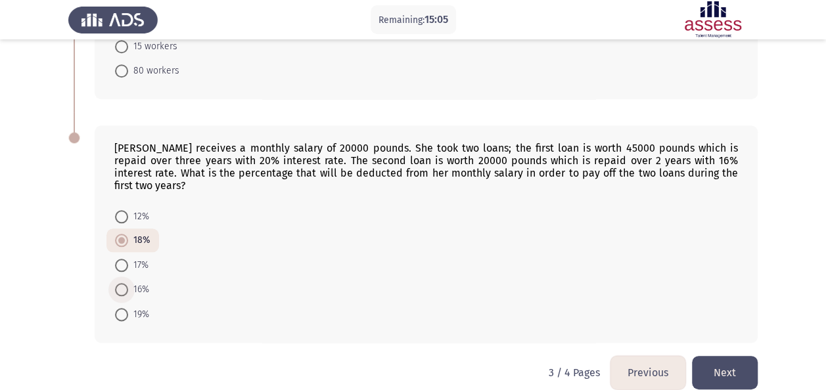
click at [124, 283] on input "16%" at bounding box center [121, 289] width 13 height 13
radio input "true"
click at [708, 356] on button "Next" at bounding box center [725, 373] width 66 height 34
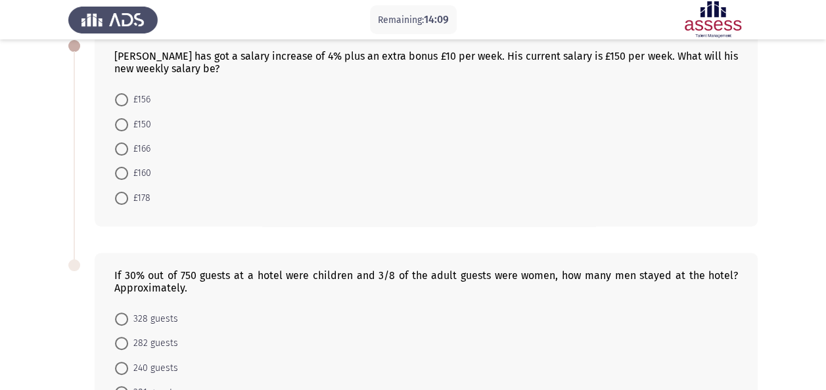
scroll to position [0, 0]
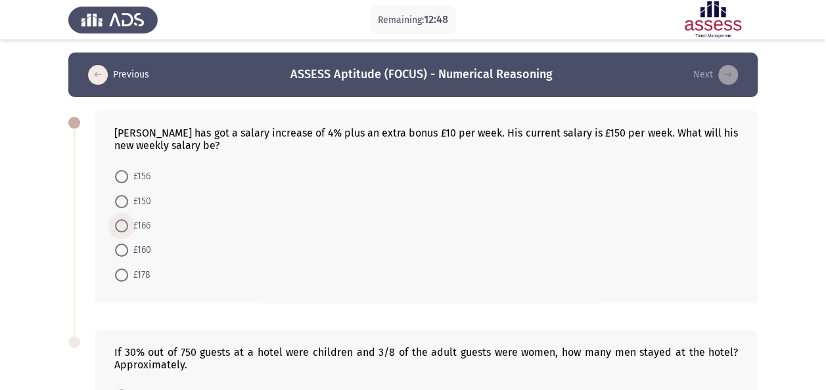
click at [122, 222] on span at bounding box center [121, 225] width 13 height 13
click at [122, 222] on input "£166" at bounding box center [121, 225] width 13 height 13
radio input "true"
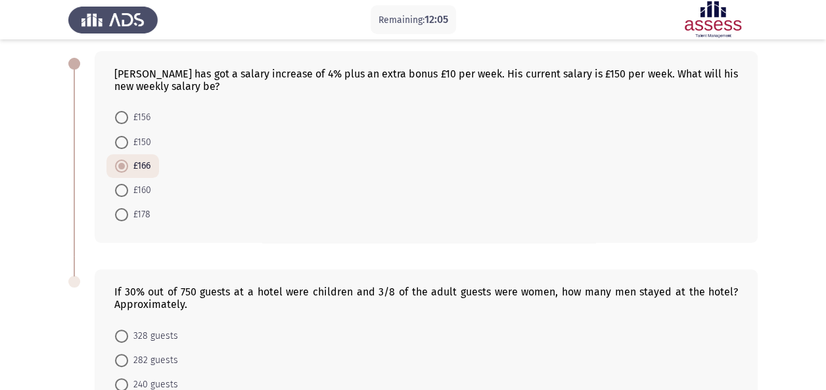
click at [427, 240] on div "[PERSON_NAME] has got a salary increase of 4% plus an extra bonus £10 per week.…" at bounding box center [426, 147] width 663 height 192
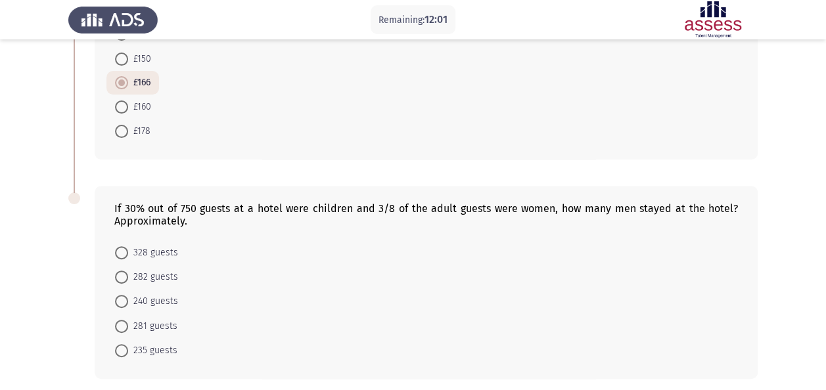
scroll to position [194, 0]
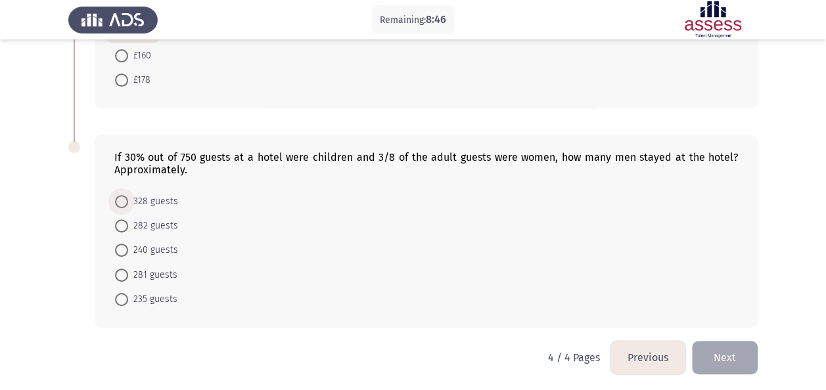
click at [119, 200] on span at bounding box center [121, 201] width 13 height 13
click at [119, 200] on input "328 guests" at bounding box center [121, 201] width 13 height 13
radio input "true"
click at [707, 354] on button "Next" at bounding box center [725, 358] width 66 height 34
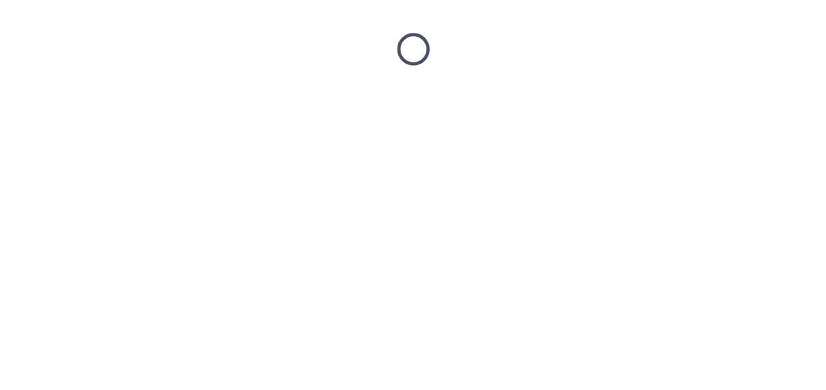
scroll to position [0, 0]
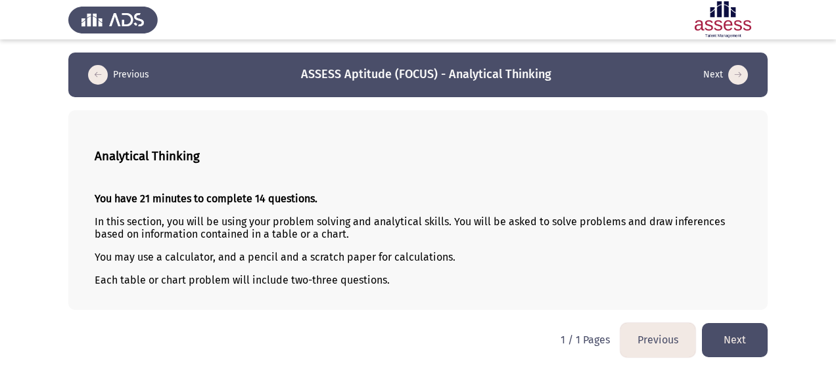
click at [735, 342] on button "Next" at bounding box center [735, 340] width 66 height 34
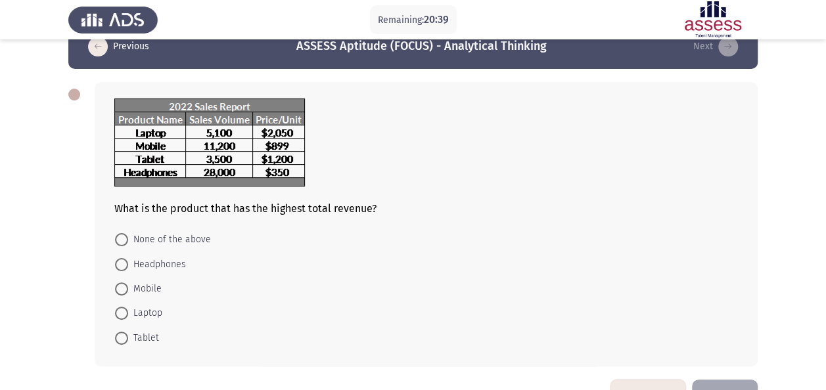
scroll to position [28, 0]
click at [124, 316] on span at bounding box center [121, 313] width 13 height 13
click at [124, 316] on input "Laptop" at bounding box center [121, 313] width 13 height 13
radio input "true"
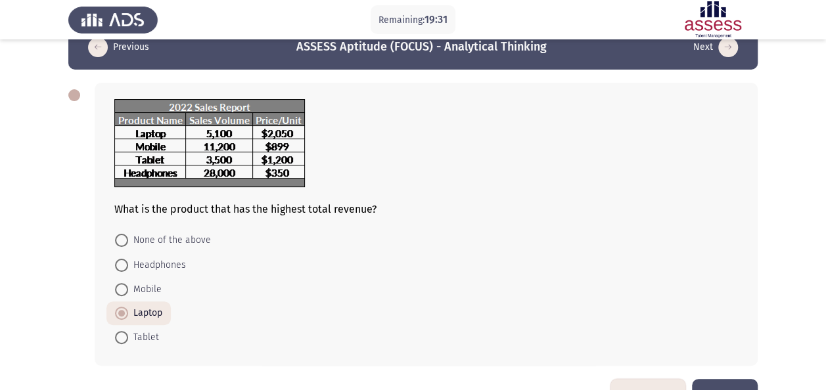
scroll to position [68, 0]
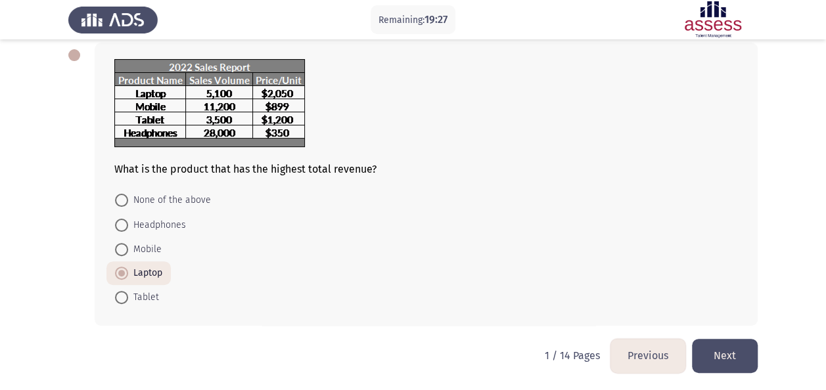
click at [715, 348] on button "Next" at bounding box center [725, 356] width 66 height 34
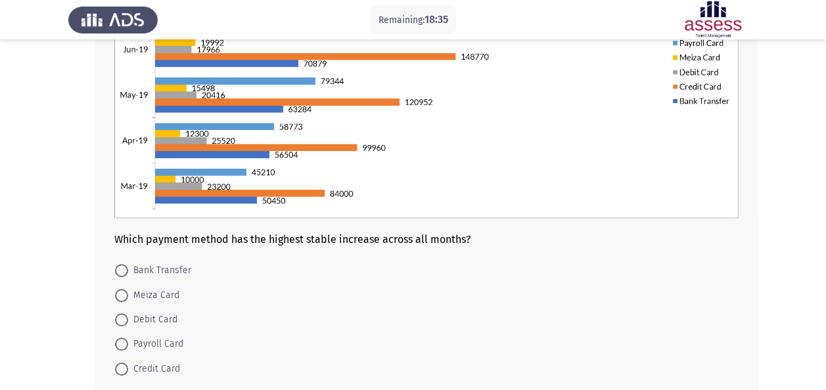
scroll to position [231, 0]
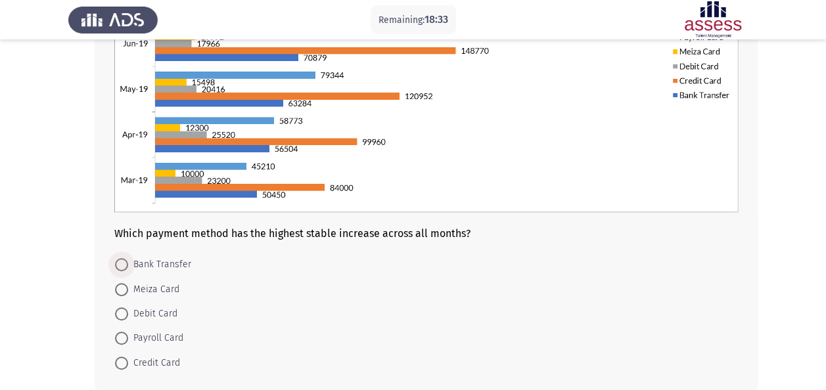
click at [126, 267] on span at bounding box center [121, 264] width 13 height 13
click at [126, 267] on input "Bank Transfer" at bounding box center [121, 264] width 13 height 13
radio input "true"
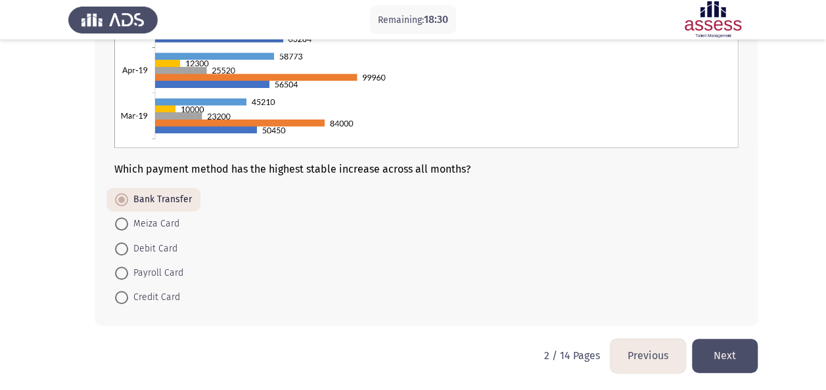
click at [724, 340] on button "Next" at bounding box center [725, 356] width 66 height 34
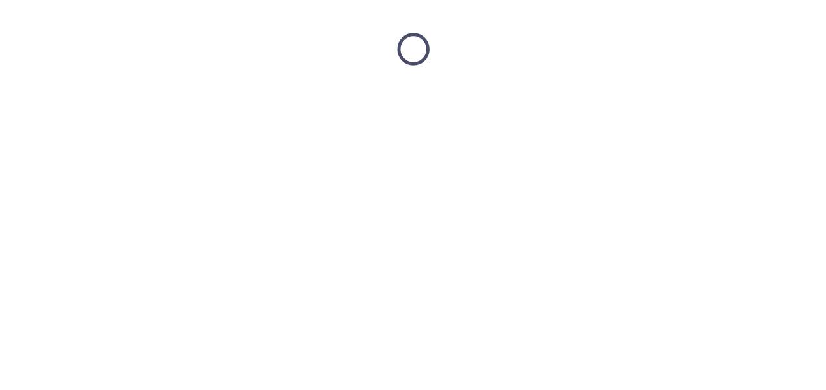
scroll to position [0, 0]
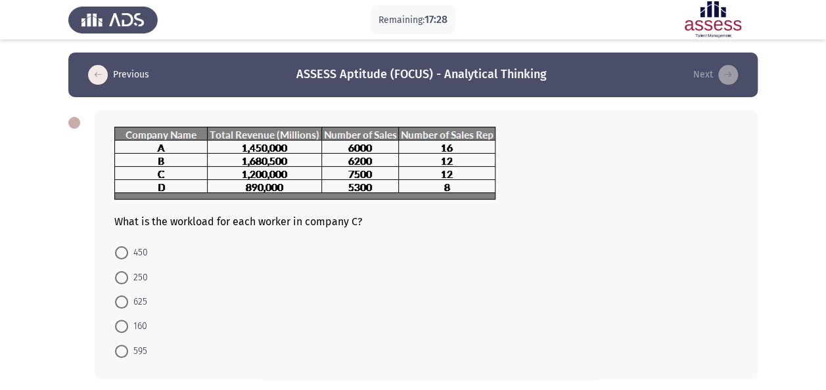
click at [317, 260] on form "450 250 625 160 595" at bounding box center [426, 301] width 624 height 123
click at [129, 301] on span "625" at bounding box center [137, 302] width 19 height 16
click at [128, 301] on input "625" at bounding box center [121, 302] width 13 height 13
radio input "true"
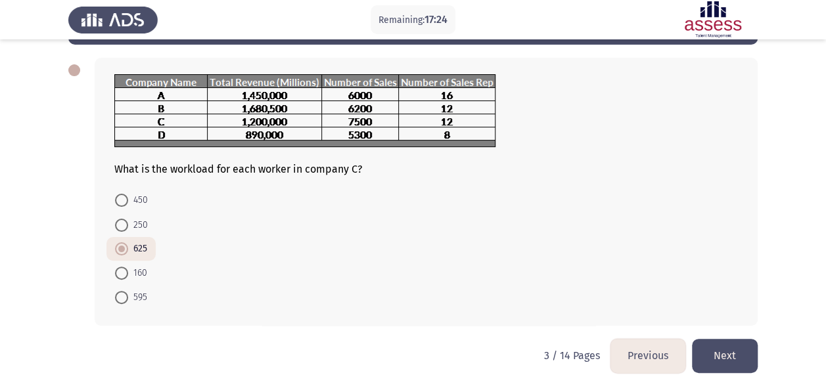
click at [707, 356] on button "Next" at bounding box center [725, 356] width 66 height 34
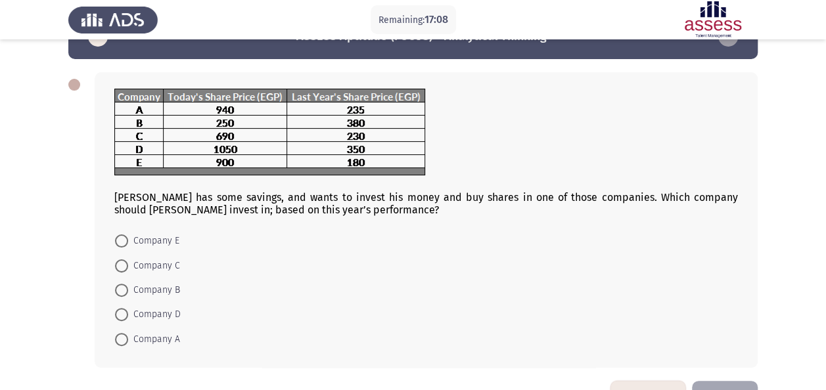
scroll to position [37, 0]
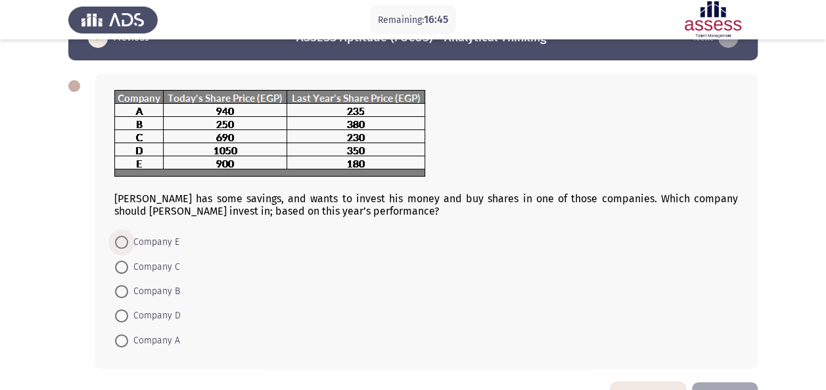
click at [122, 246] on span at bounding box center [121, 242] width 13 height 13
click at [122, 246] on input "Company E" at bounding box center [121, 242] width 13 height 13
radio input "true"
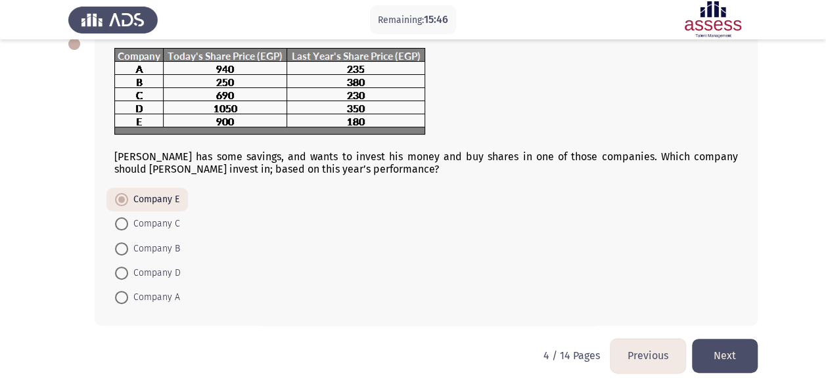
click at [725, 352] on button "Next" at bounding box center [725, 356] width 66 height 34
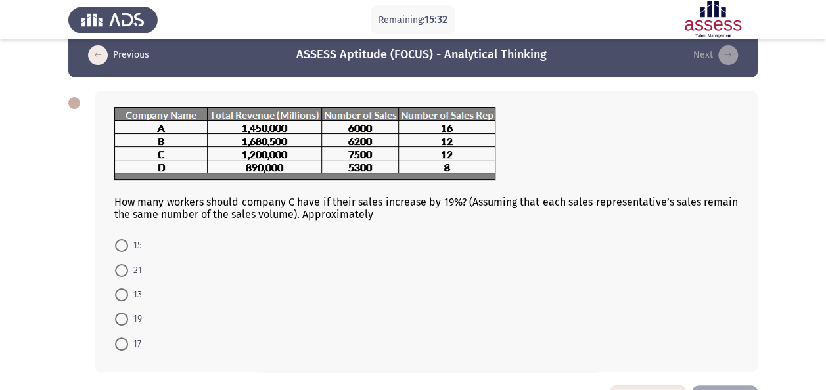
scroll to position [21, 0]
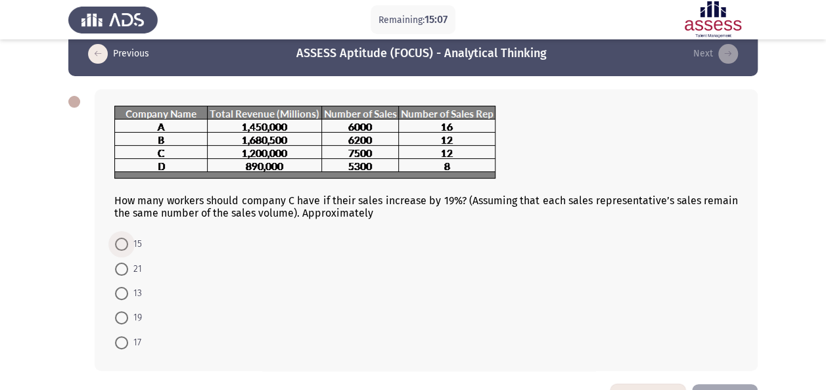
click at [127, 239] on span at bounding box center [121, 244] width 13 height 13
click at [127, 239] on input "15" at bounding box center [121, 244] width 13 height 13
radio input "true"
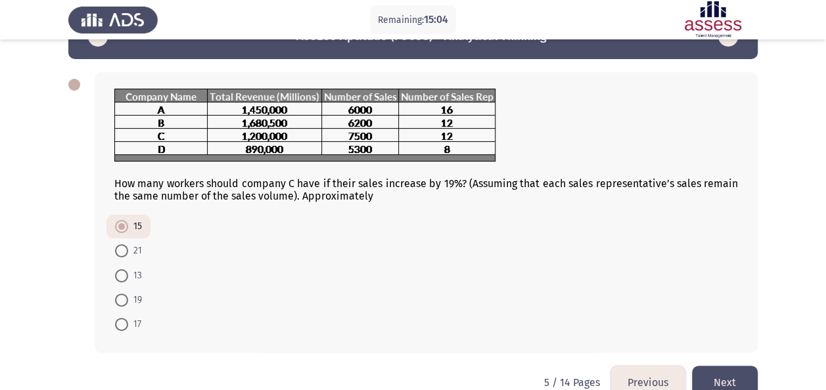
scroll to position [39, 0]
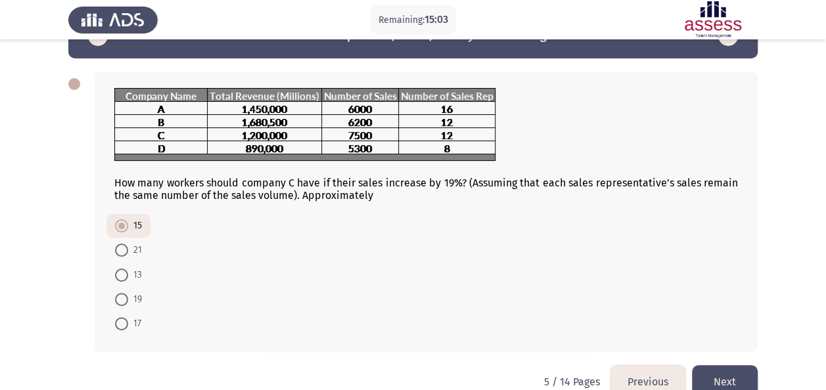
click at [731, 371] on button "Next" at bounding box center [725, 382] width 66 height 34
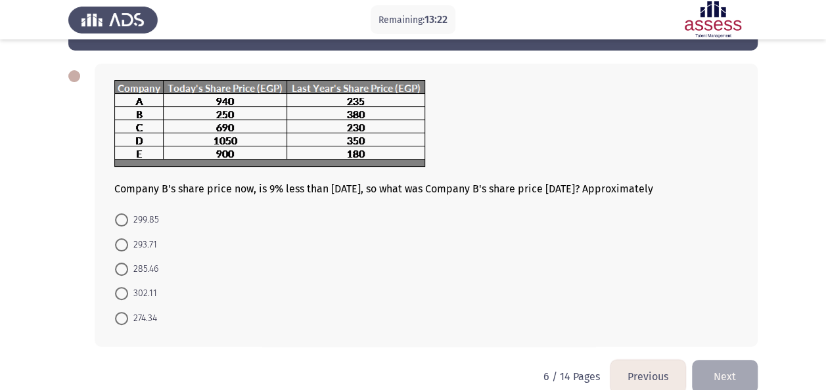
scroll to position [46, 0]
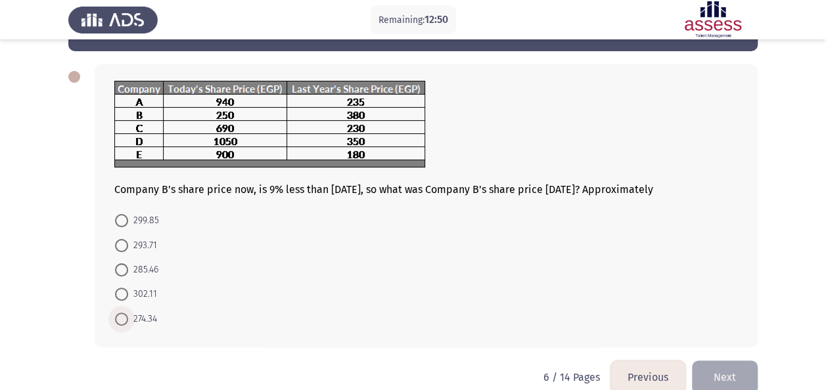
click at [124, 318] on span at bounding box center [121, 319] width 13 height 13
click at [124, 318] on input "274.34" at bounding box center [121, 319] width 13 height 13
radio input "true"
click at [702, 370] on button "Next" at bounding box center [725, 376] width 66 height 34
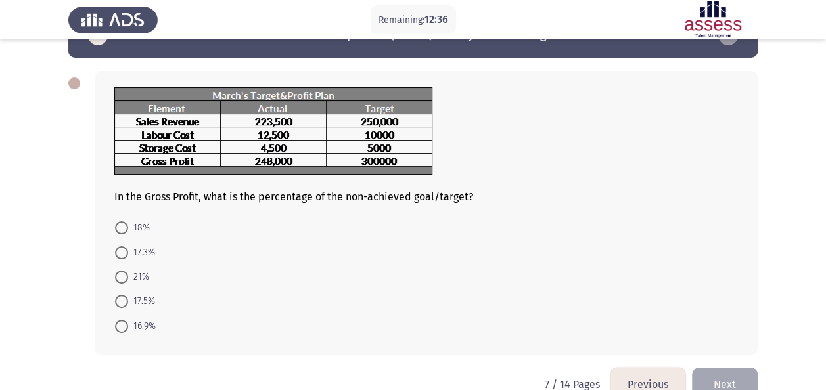
scroll to position [41, 0]
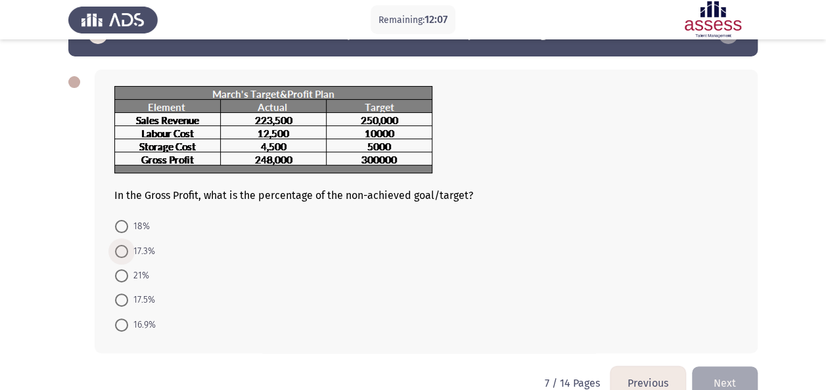
click at [117, 255] on span at bounding box center [121, 251] width 13 height 13
click at [117, 255] on input "17.3%" at bounding box center [121, 251] width 13 height 13
radio input "true"
click at [718, 378] on button "Next" at bounding box center [725, 382] width 66 height 34
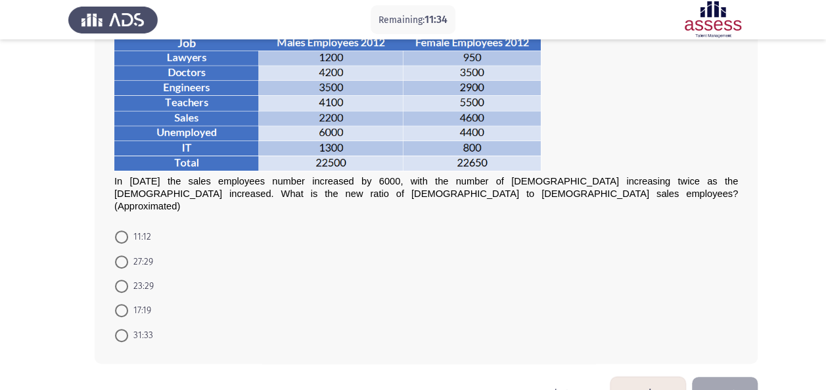
scroll to position [83, 0]
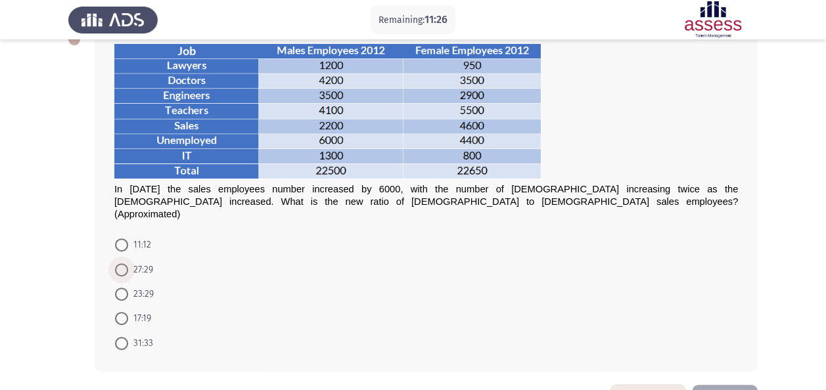
click at [122, 263] on span at bounding box center [121, 269] width 13 height 13
click at [122, 263] on input "27:29" at bounding box center [121, 269] width 13 height 13
radio input "true"
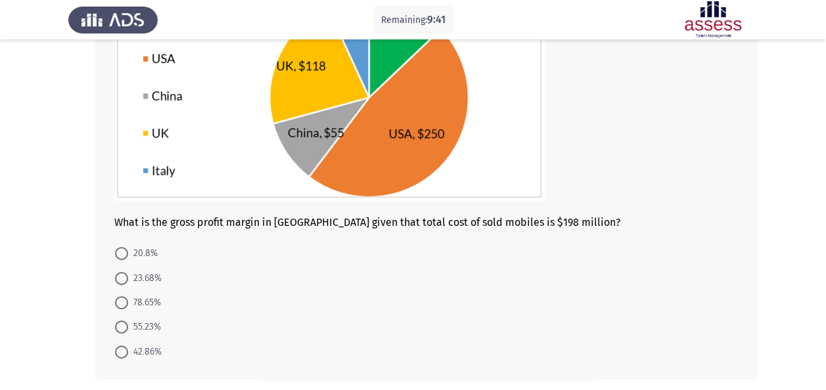
scroll to position [160, 0]
click at [121, 253] on span at bounding box center [121, 252] width 13 height 13
click at [121, 253] on input "20.8%" at bounding box center [121, 252] width 13 height 13
radio input "true"
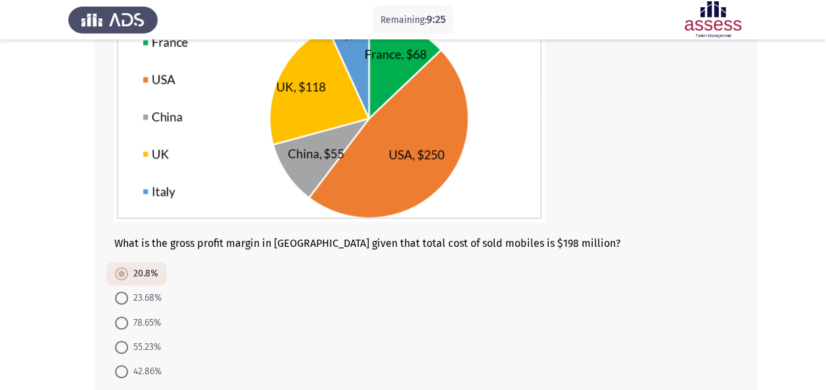
scroll to position [213, 0]
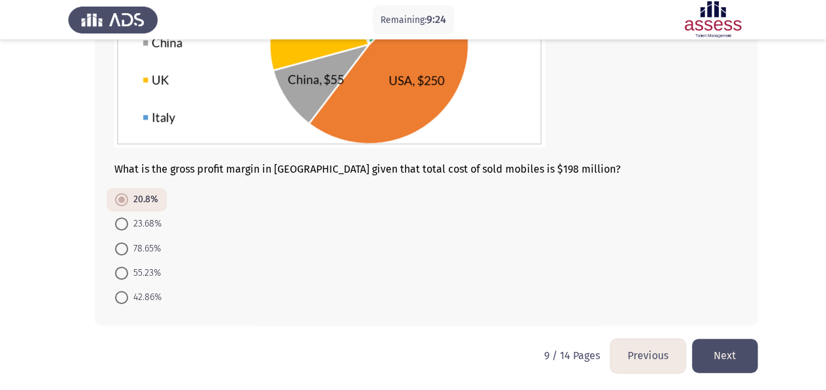
click at [725, 346] on button "Next" at bounding box center [725, 356] width 66 height 34
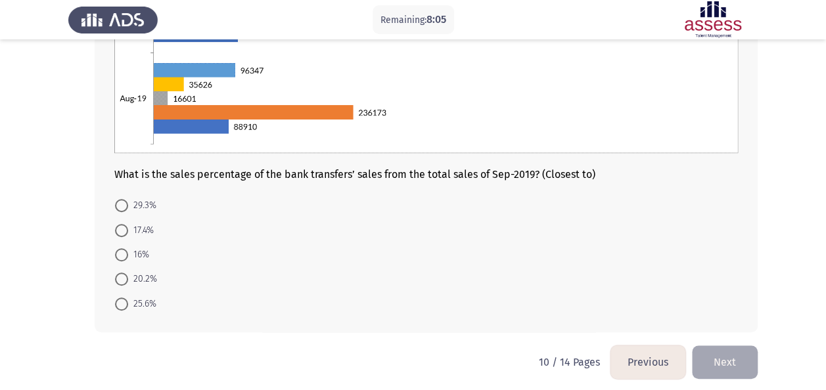
scroll to position [296, 0]
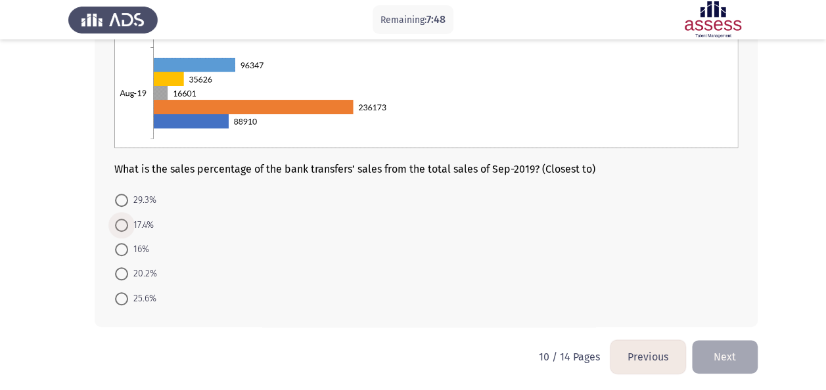
click at [120, 223] on span at bounding box center [121, 225] width 13 height 13
click at [120, 223] on input "17.4%" at bounding box center [121, 225] width 13 height 13
radio input "true"
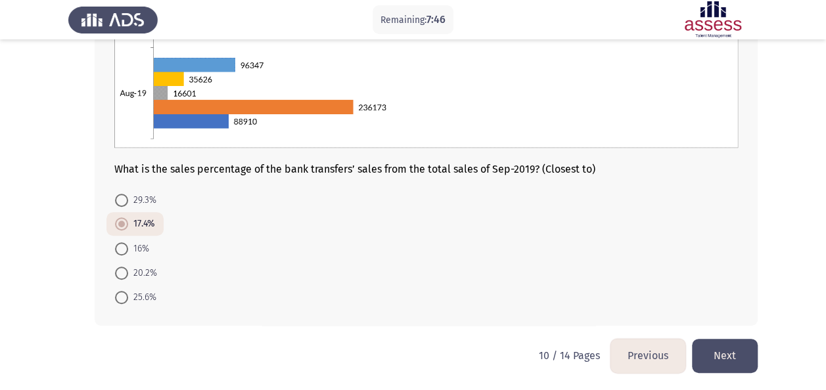
click at [727, 367] on button "Next" at bounding box center [725, 356] width 66 height 34
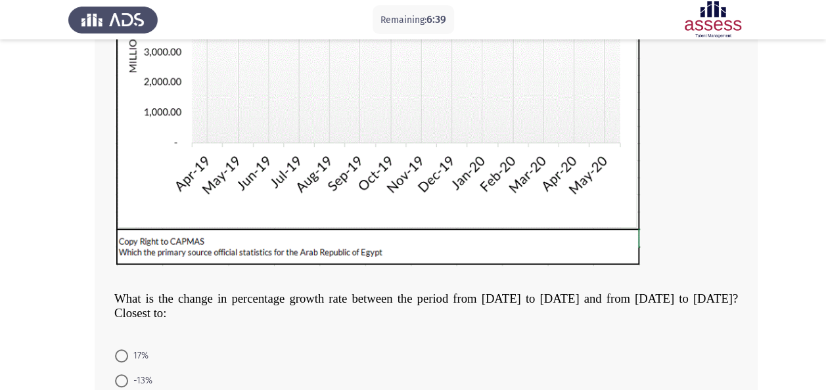
scroll to position [432, 0]
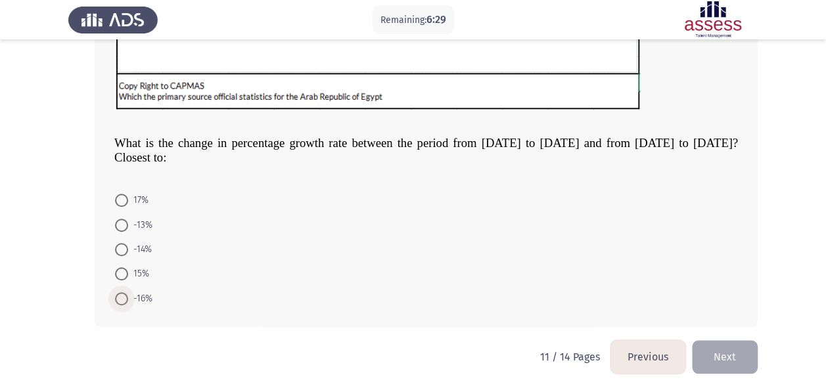
click at [120, 301] on span at bounding box center [121, 298] width 13 height 13
click at [120, 301] on input "-16%" at bounding box center [121, 298] width 13 height 13
radio input "true"
click at [729, 345] on button "Next" at bounding box center [725, 357] width 66 height 34
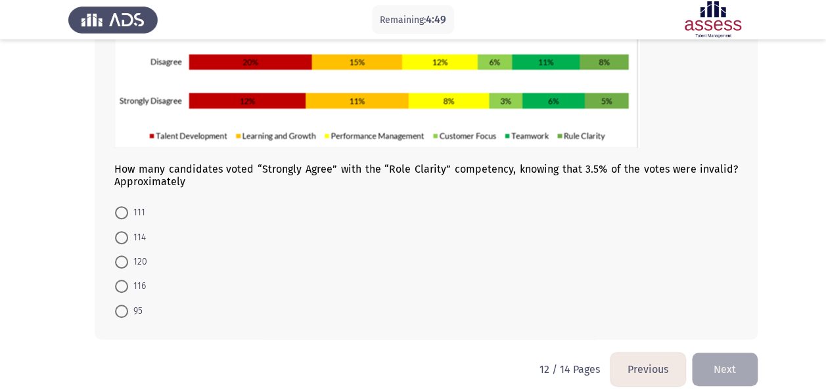
scroll to position [238, 0]
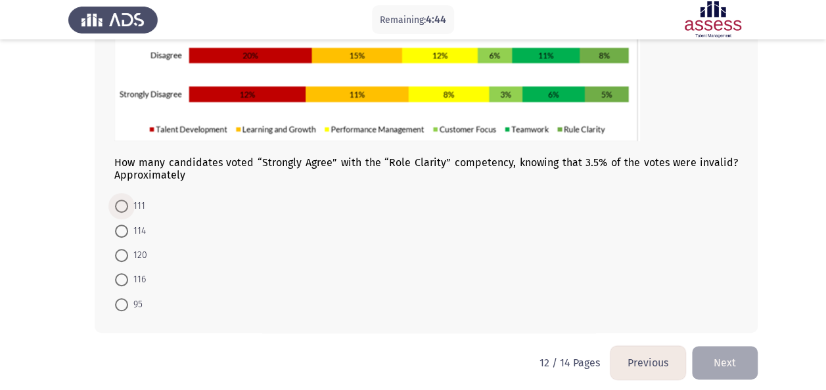
click at [122, 210] on span at bounding box center [121, 206] width 13 height 13
click at [122, 210] on input "111" at bounding box center [121, 206] width 13 height 13
radio input "true"
click at [715, 360] on button "Next" at bounding box center [725, 362] width 66 height 34
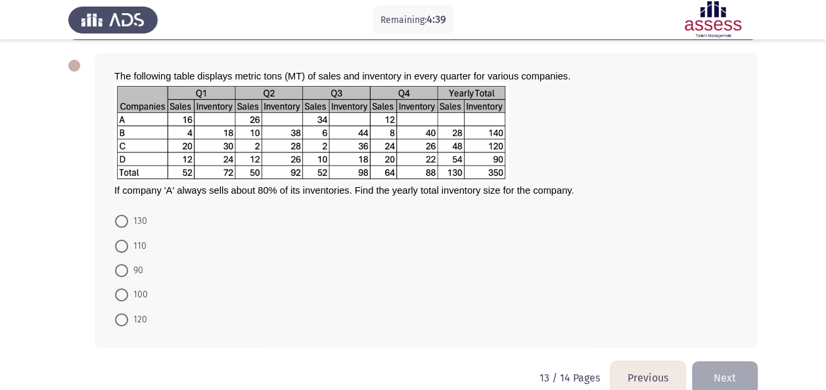
scroll to position [58, 0]
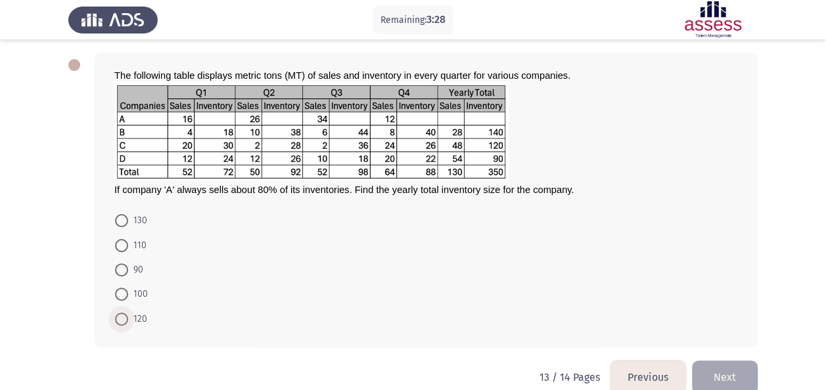
click at [121, 318] on span at bounding box center [121, 319] width 13 height 13
click at [121, 318] on input "120" at bounding box center [121, 319] width 13 height 13
radio input "true"
click at [745, 368] on button "Next" at bounding box center [725, 376] width 66 height 34
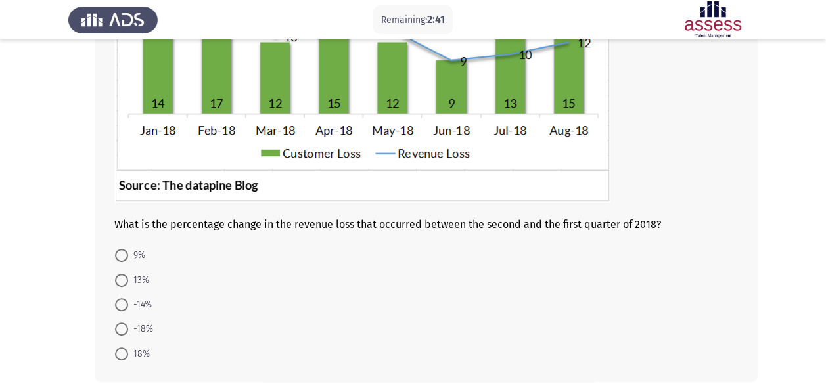
scroll to position [202, 0]
click at [120, 355] on span at bounding box center [121, 353] width 13 height 13
click at [120, 355] on input "18%" at bounding box center [121, 353] width 13 height 13
radio input "true"
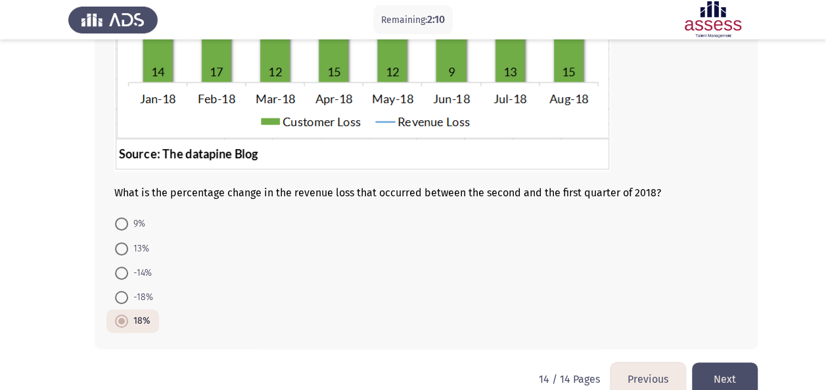
scroll to position [234, 0]
click at [723, 375] on button "Next" at bounding box center [725, 379] width 66 height 34
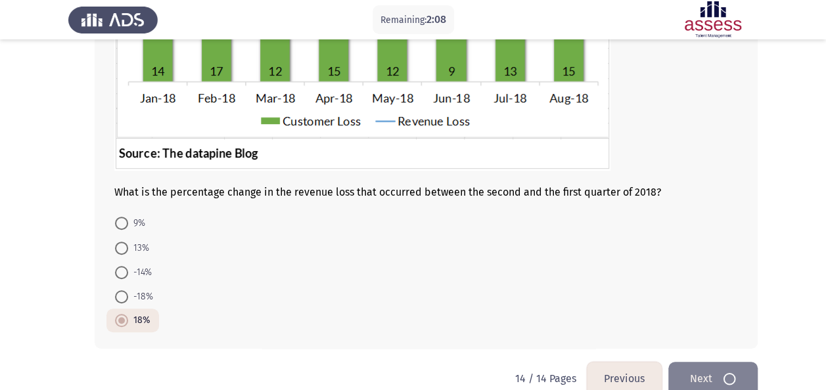
scroll to position [0, 0]
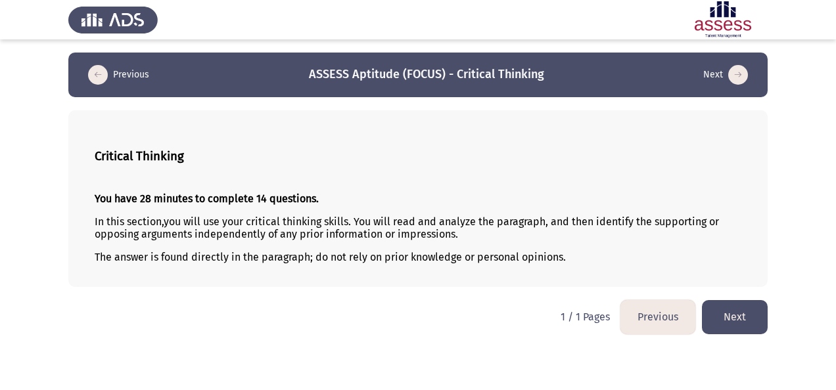
click at [740, 313] on button "Next" at bounding box center [735, 317] width 66 height 34
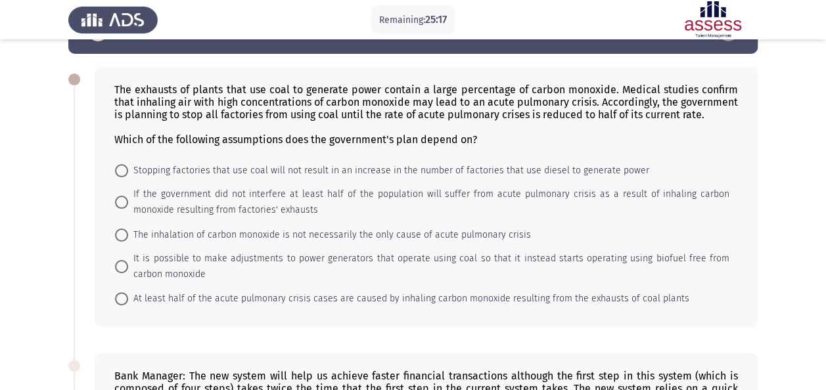
scroll to position [42, 0]
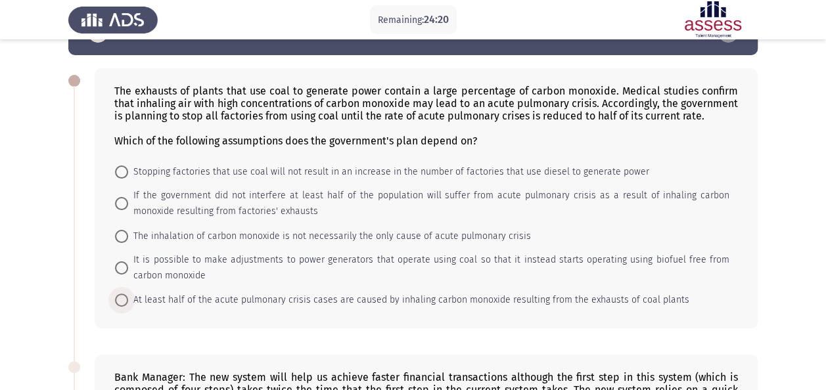
click at [120, 297] on span at bounding box center [121, 300] width 13 height 13
click at [120, 297] on input "At least half of the acute pulmonary crisis cases are caused by inhaling carbon…" at bounding box center [121, 300] width 13 height 13
radio input "true"
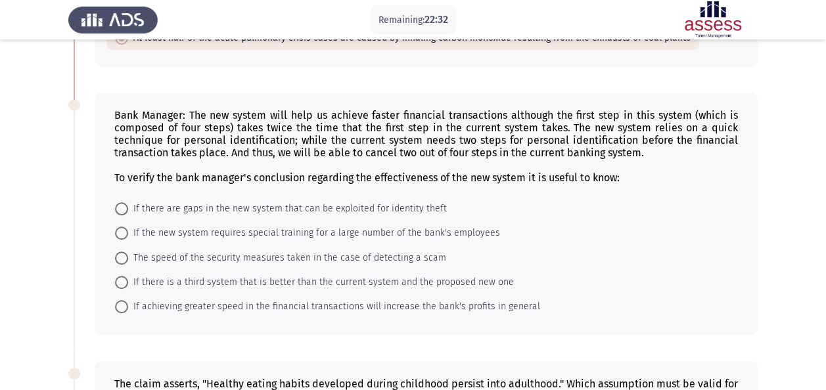
scroll to position [298, 0]
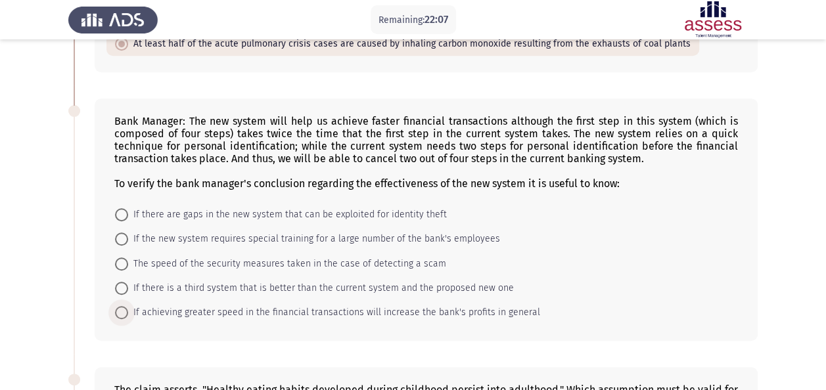
click at [122, 310] on span at bounding box center [121, 312] width 13 height 13
click at [122, 310] on input "If achieving greater speed in the financial transactions will increase the bank…" at bounding box center [121, 312] width 13 height 13
radio input "true"
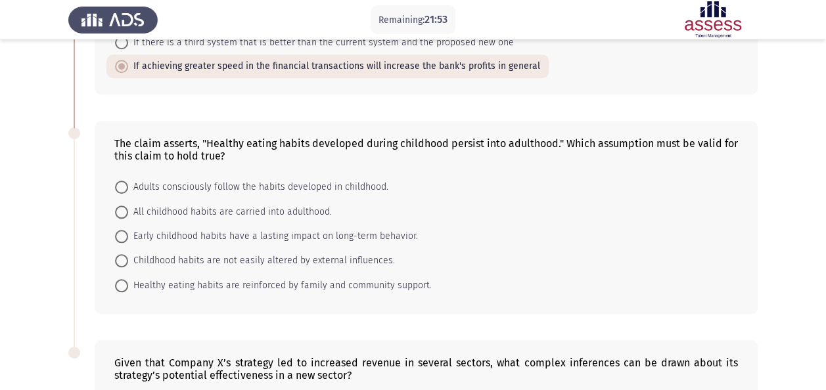
scroll to position [544, 0]
click at [126, 233] on span at bounding box center [121, 235] width 13 height 13
click at [126, 233] on input "Early childhood habits have a lasting impact on long-term behavior." at bounding box center [121, 235] width 13 height 13
radio input "true"
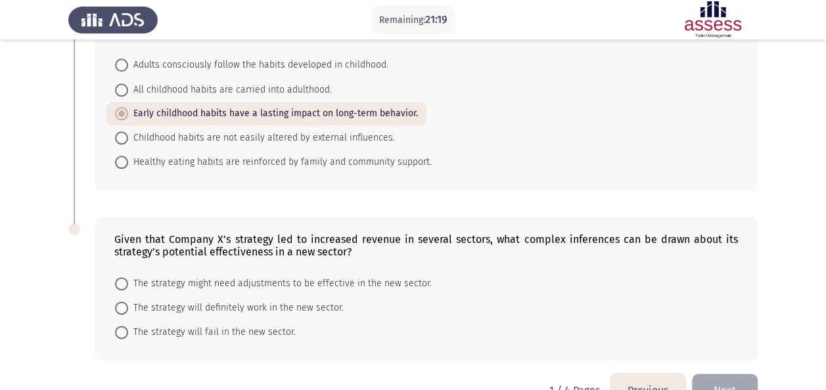
scroll to position [695, 0]
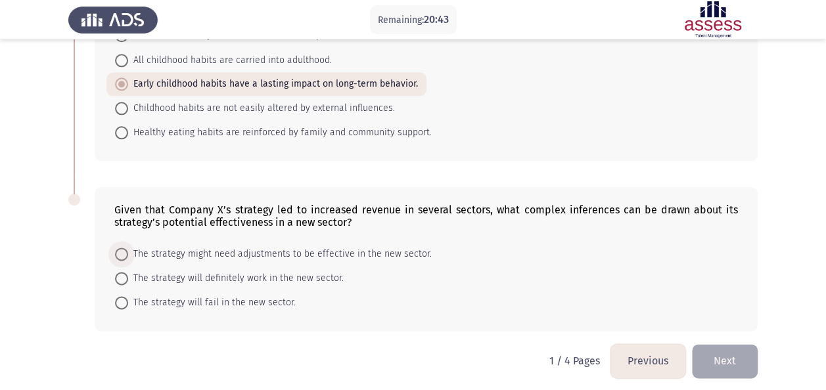
click at [122, 250] on span at bounding box center [121, 254] width 13 height 13
click at [122, 250] on input "The strategy might need adjustments to be effective in the new sector." at bounding box center [121, 254] width 13 height 13
radio input "true"
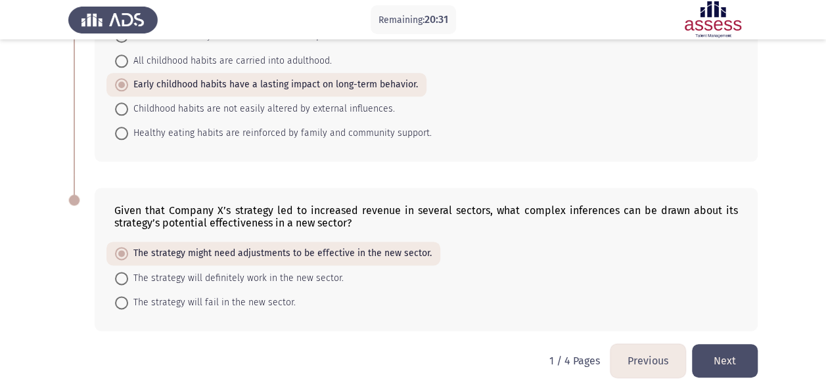
click at [737, 345] on button "Next" at bounding box center [725, 361] width 66 height 34
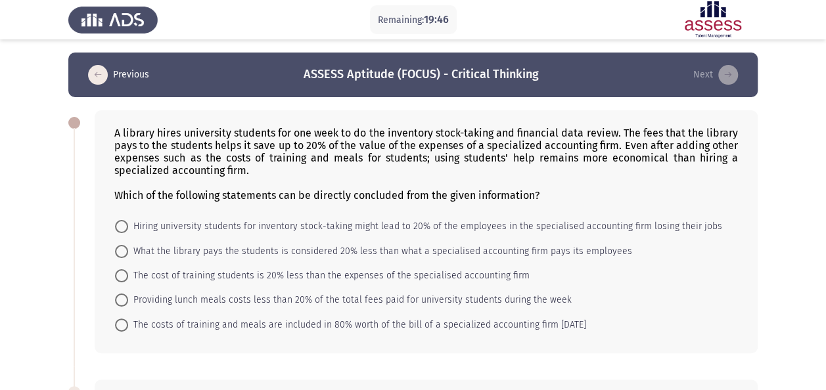
scroll to position [28, 0]
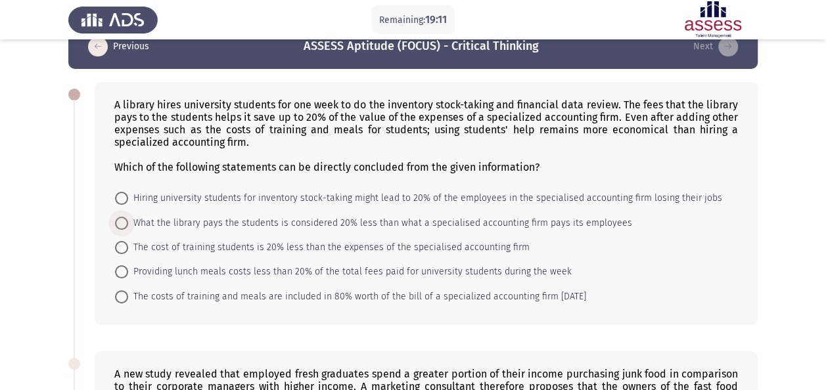
click at [125, 223] on span at bounding box center [121, 223] width 13 height 13
click at [125, 223] on input "What the library pays the students is considered 20% less than what a specialis…" at bounding box center [121, 223] width 13 height 13
radio input "true"
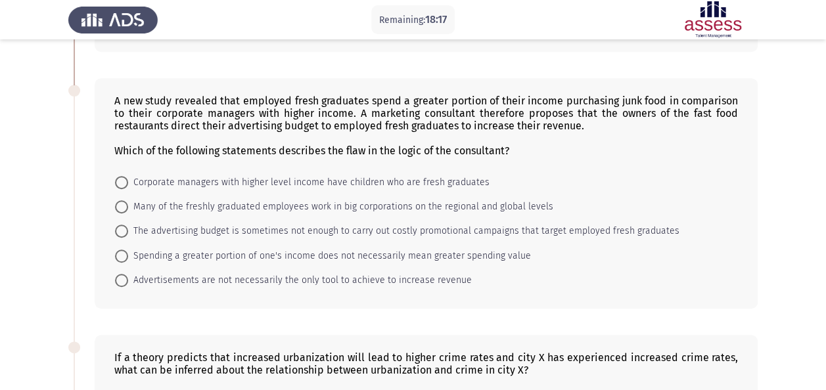
scroll to position [301, 0]
click at [122, 277] on span at bounding box center [121, 279] width 13 height 13
click at [122, 277] on input "Advertisements are not necessarily the only tool to achieve to increase revenue" at bounding box center [121, 279] width 13 height 13
radio input "true"
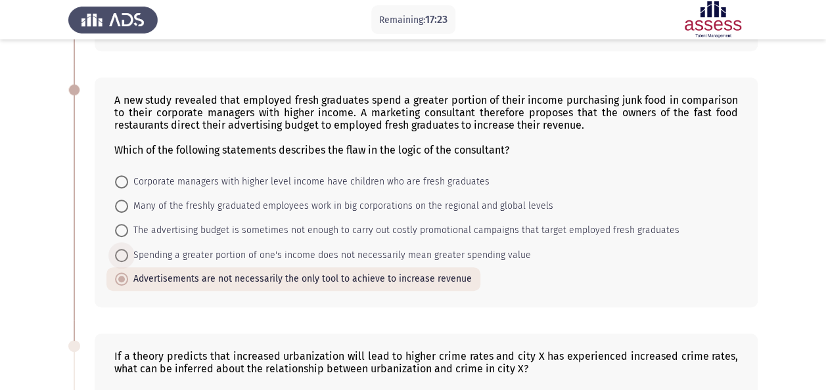
click at [120, 250] on span at bounding box center [121, 255] width 13 height 13
click at [120, 250] on input "Spending a greater portion of one's income does not necessarily mean greater sp…" at bounding box center [121, 255] width 13 height 13
radio input "true"
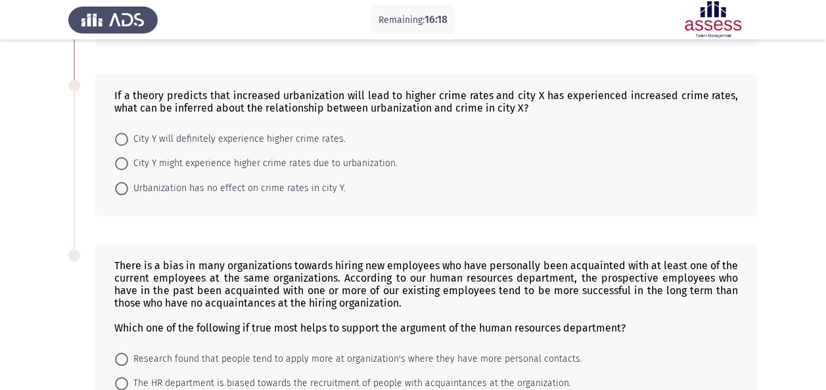
scroll to position [561, 0]
click at [120, 163] on span at bounding box center [121, 164] width 13 height 13
click at [120, 163] on input "City Y might experience higher crime rates due to urbanization." at bounding box center [121, 164] width 13 height 13
radio input "true"
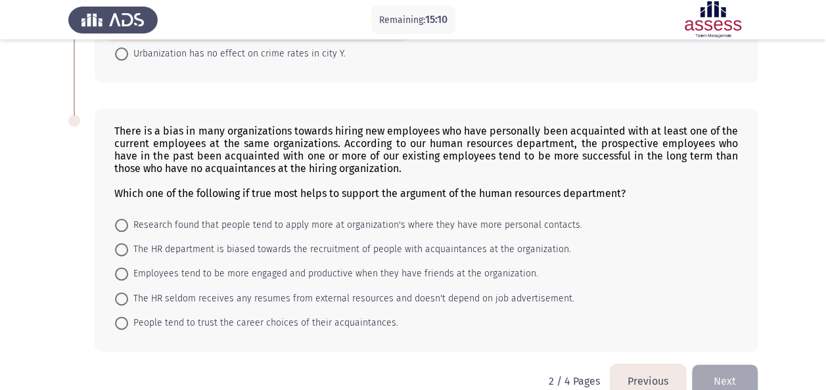
scroll to position [714, 0]
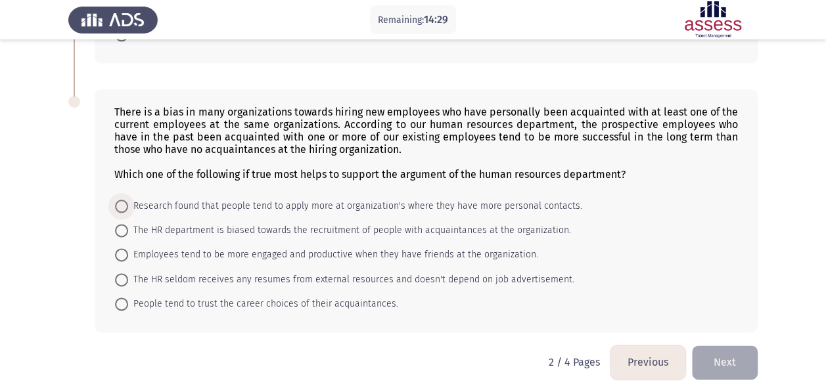
click at [259, 198] on span "Research found that people tend to apply more at organization's where they have…" at bounding box center [355, 206] width 454 height 16
click at [128, 200] on input "Research found that people tend to apply more at organization's where they have…" at bounding box center [121, 206] width 13 height 13
radio input "true"
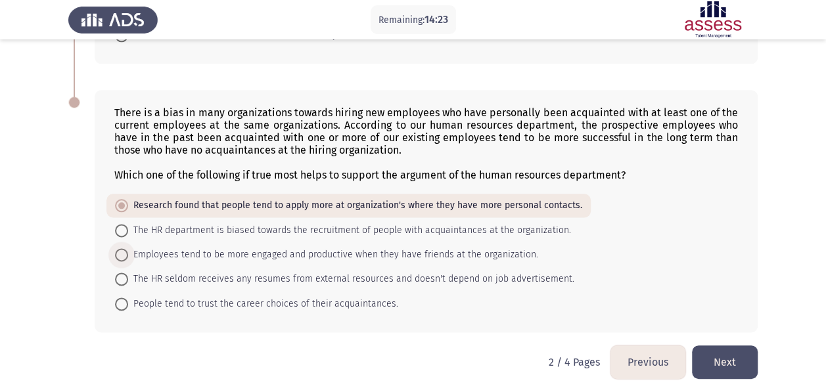
click at [275, 251] on span "Employees tend to be more engaged and productive when they have friends at the …" at bounding box center [333, 255] width 410 height 16
click at [128, 251] on input "Employees tend to be more engaged and productive when they have friends at the …" at bounding box center [121, 254] width 13 height 13
radio input "true"
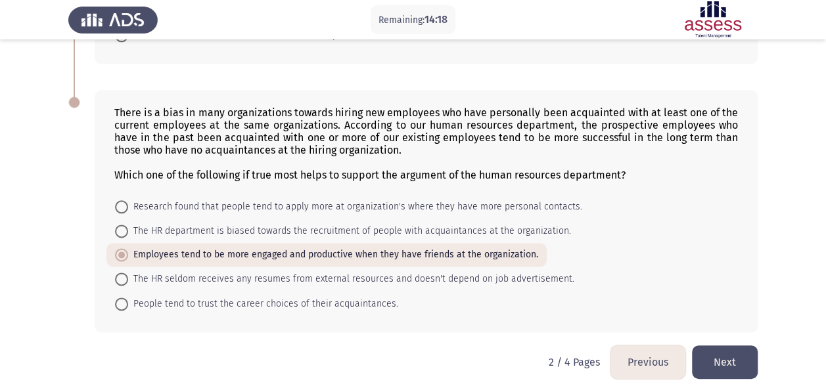
click at [743, 346] on button "Next" at bounding box center [725, 363] width 66 height 34
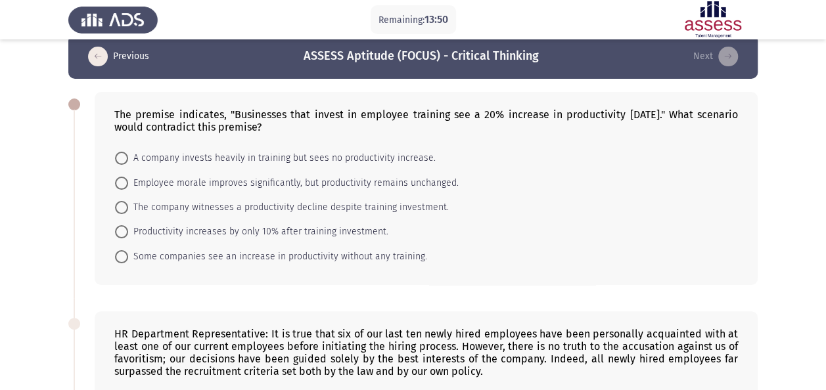
scroll to position [19, 0]
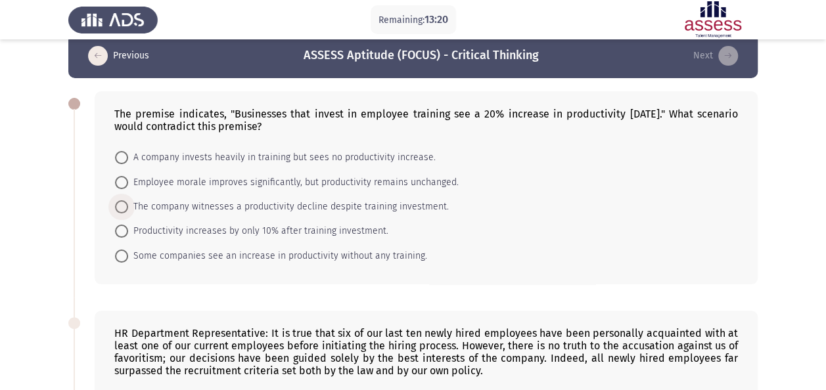
click at [166, 208] on span "The company witnesses a productivity decline despite training investment." at bounding box center [288, 207] width 321 height 16
click at [128, 208] on input "The company witnesses a productivity decline despite training investment." at bounding box center [121, 206] width 13 height 13
radio input "true"
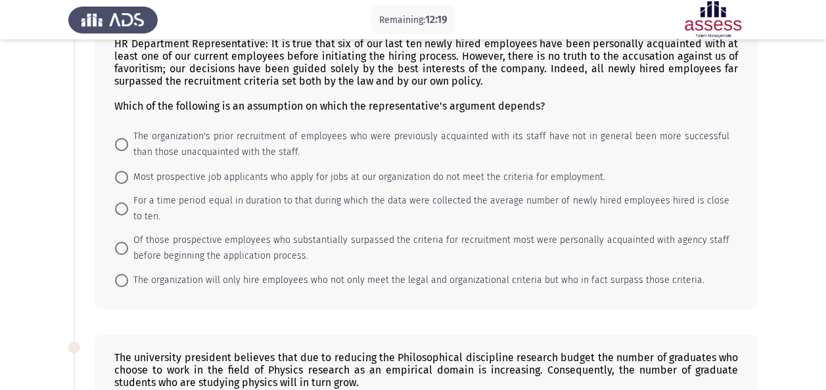
scroll to position [310, 0]
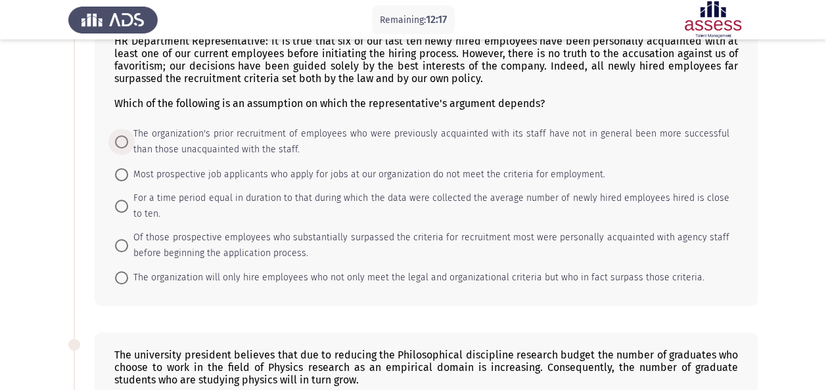
click at [248, 141] on span "The organization's prior recruitment of employees who were previously acquainte…" at bounding box center [428, 142] width 601 height 32
click at [128, 141] on input "The organization's prior recruitment of employees who were previously acquainte…" at bounding box center [121, 141] width 13 height 13
radio input "true"
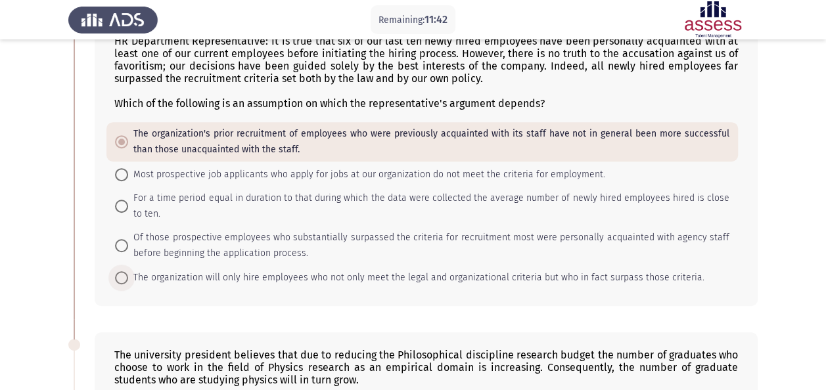
click at [122, 277] on span at bounding box center [121, 277] width 13 height 13
click at [122, 277] on input "The organization will only hire employees who not only meet the legal and organ…" at bounding box center [121, 277] width 13 height 13
radio input "true"
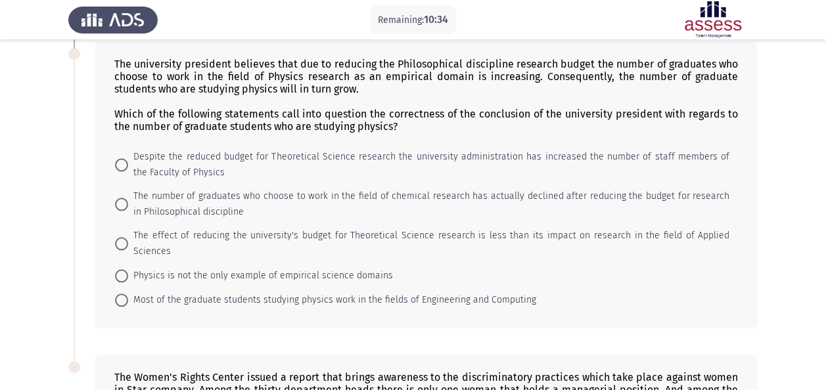
scroll to position [601, 0]
click at [121, 293] on span at bounding box center [121, 299] width 13 height 13
click at [121, 293] on input "Most of the graduate students studying physics work in the fields of Engineerin…" at bounding box center [121, 299] width 13 height 13
radio input "true"
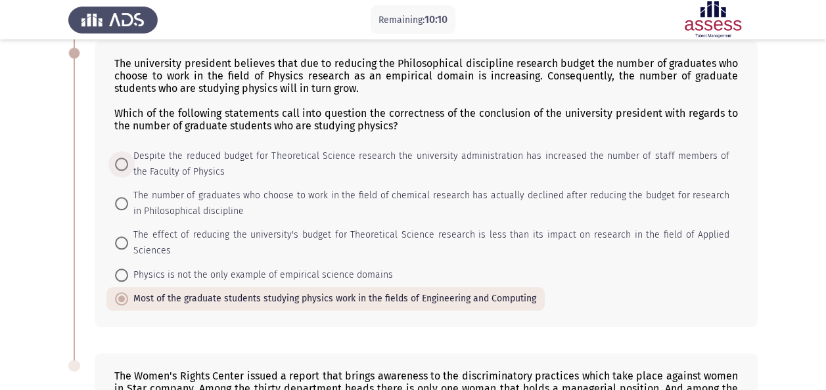
click at [119, 163] on span at bounding box center [121, 164] width 13 height 13
click at [119, 163] on input "Despite the reduced budget for Theoretical Science research the university admi…" at bounding box center [121, 164] width 13 height 13
radio input "true"
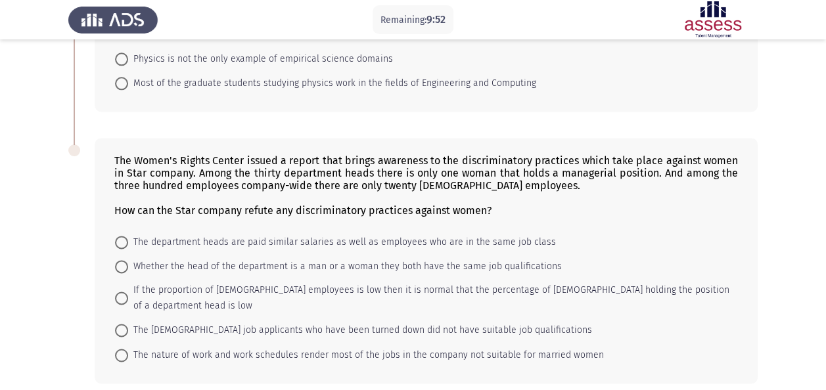
scroll to position [839, 0]
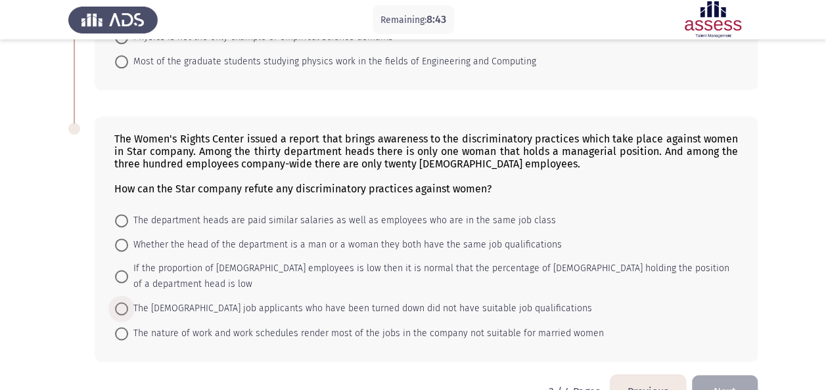
click at [125, 302] on span at bounding box center [121, 308] width 13 height 13
click at [125, 302] on input "The [DEMOGRAPHIC_DATA] job applicants who have been turned down did not have su…" at bounding box center [121, 308] width 13 height 13
radio input "true"
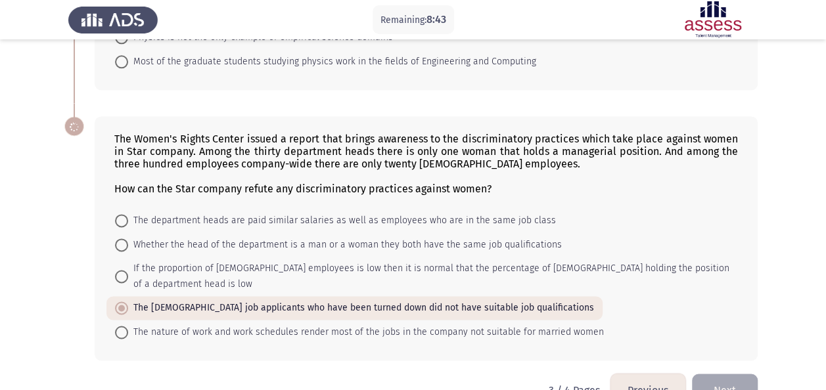
scroll to position [838, 0]
click at [122, 271] on span at bounding box center [121, 277] width 13 height 13
click at [122, 271] on input "If the proportion of [DEMOGRAPHIC_DATA] employees is low then it is normal that…" at bounding box center [121, 277] width 13 height 13
radio input "true"
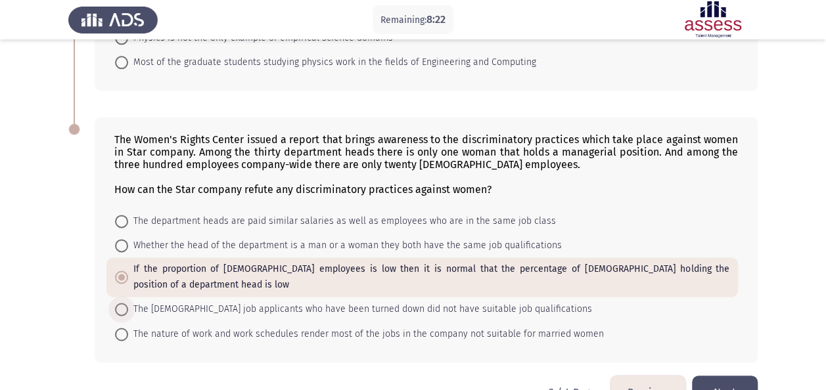
click at [126, 303] on span at bounding box center [121, 309] width 13 height 13
click at [126, 303] on input "The [DEMOGRAPHIC_DATA] job applicants who have been turned down did not have su…" at bounding box center [121, 309] width 13 height 13
radio input "true"
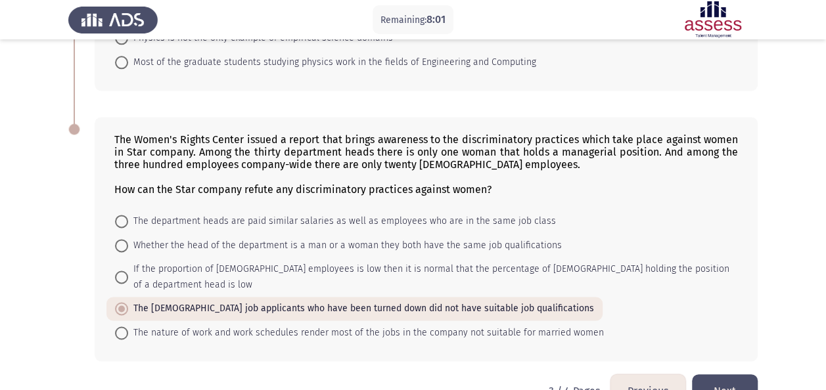
click at [732, 375] on button "Next" at bounding box center [725, 392] width 66 height 34
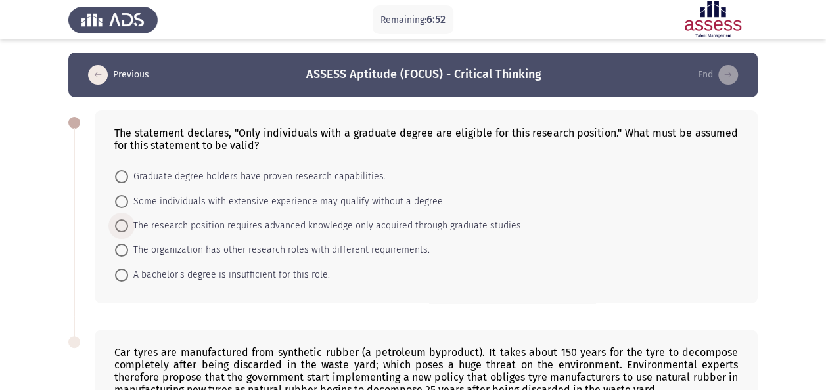
click at [122, 229] on span at bounding box center [121, 225] width 13 height 13
click at [122, 229] on input "The research position requires advanced knowledge only acquired through graduat…" at bounding box center [121, 225] width 13 height 13
radio input "true"
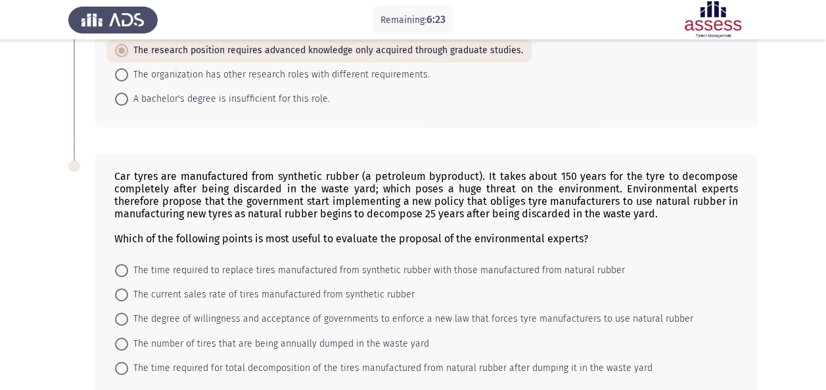
scroll to position [243, 0]
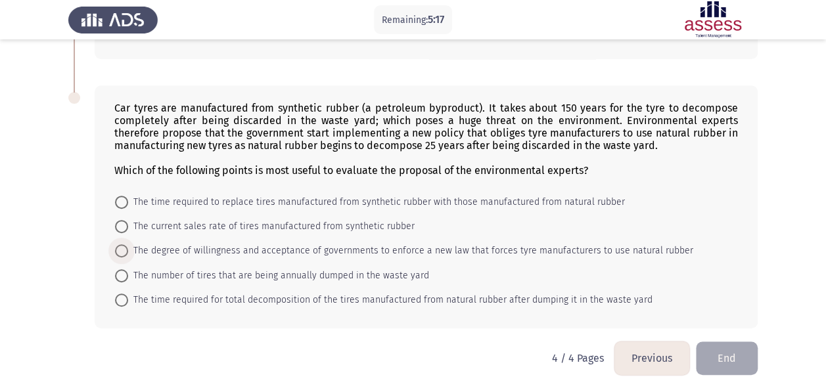
click at [126, 250] on span at bounding box center [121, 250] width 13 height 13
click at [126, 250] on input "The degree of willingness and acceptance of governments to enforce a new law th…" at bounding box center [121, 250] width 13 height 13
radio input "true"
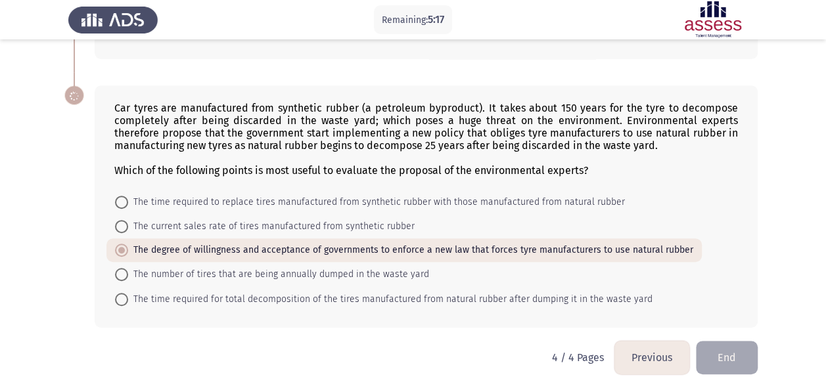
scroll to position [242, 0]
click at [122, 300] on span at bounding box center [121, 300] width 13 height 13
click at [122, 300] on input "The time required for total decomposition of the tires manufactured from natura…" at bounding box center [121, 300] width 13 height 13
radio input "true"
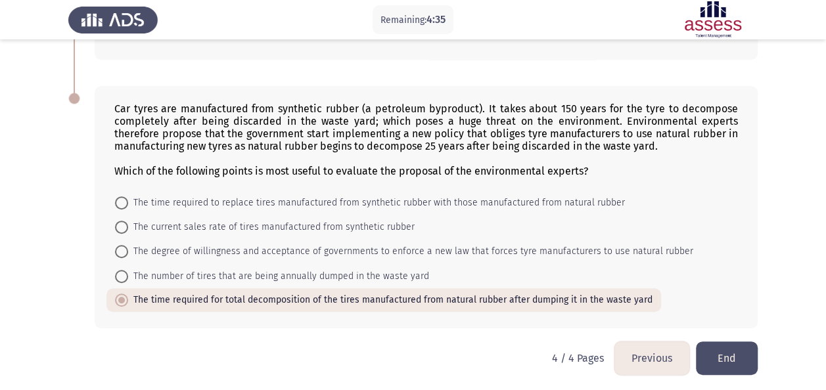
click at [729, 353] on button "End" at bounding box center [727, 359] width 62 height 34
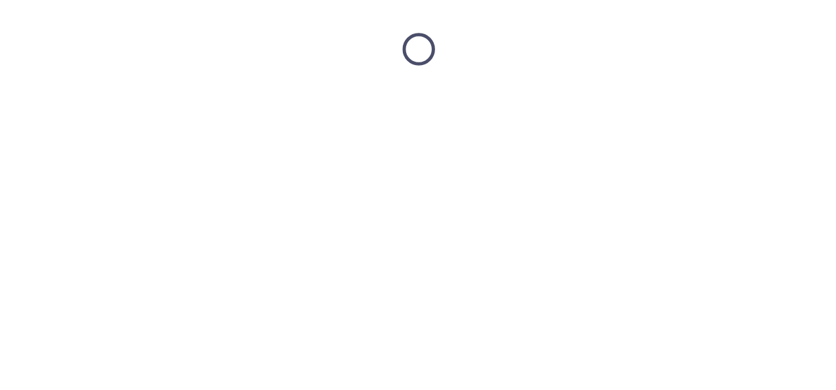
scroll to position [0, 0]
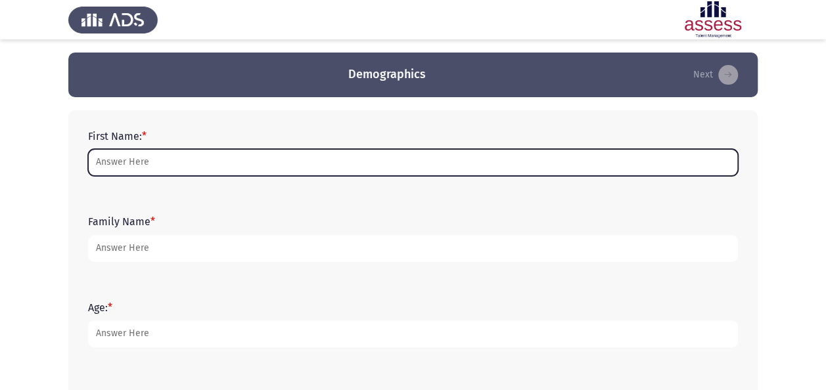
click at [345, 162] on input "First Name: *" at bounding box center [413, 162] width 650 height 27
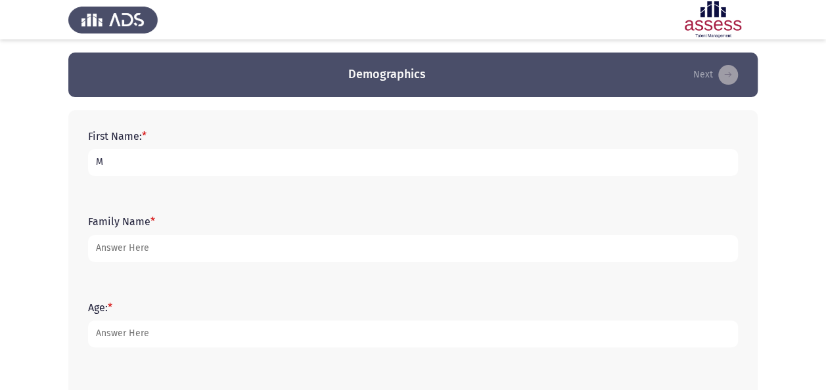
type input "[PERSON_NAME]"
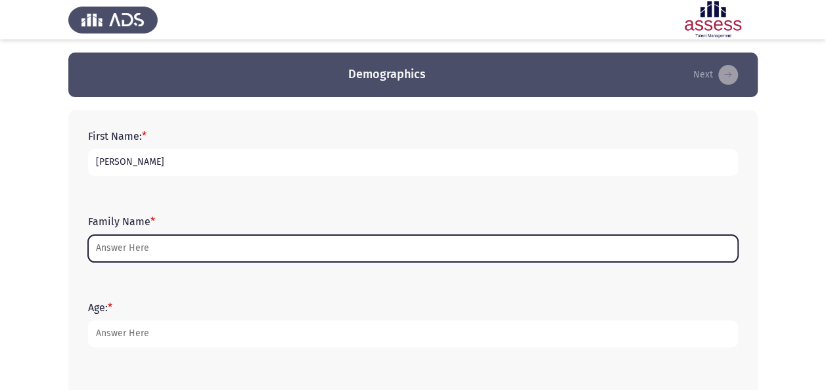
click at [282, 248] on input "Family Name *" at bounding box center [413, 248] width 650 height 27
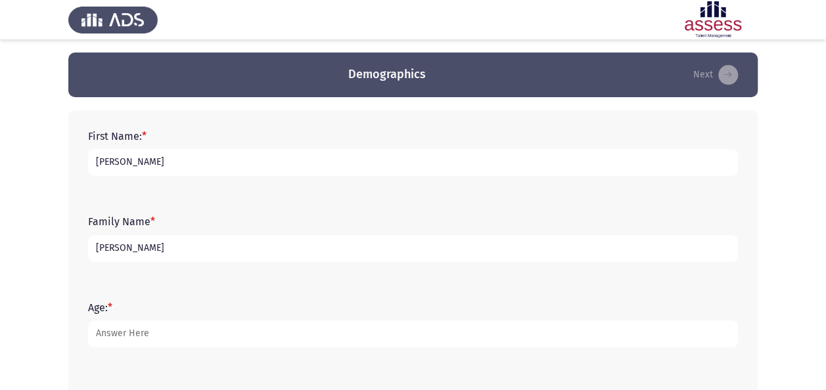
type input "Atef Khairy"
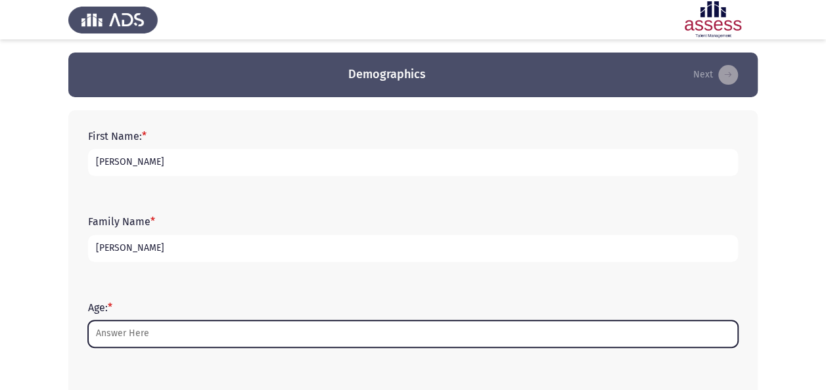
click at [202, 333] on input "Age: *" at bounding box center [413, 334] width 650 height 27
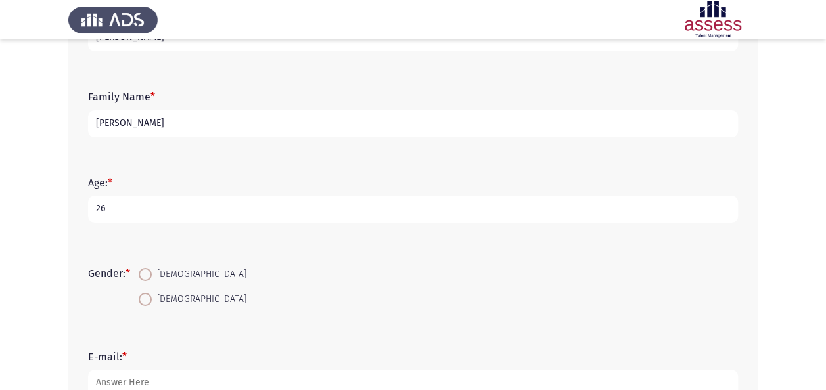
scroll to position [125, 0]
type input "26"
click at [150, 299] on span at bounding box center [145, 298] width 13 height 13
click at [150, 299] on input "[DEMOGRAPHIC_DATA]" at bounding box center [145, 298] width 13 height 13
radio input "true"
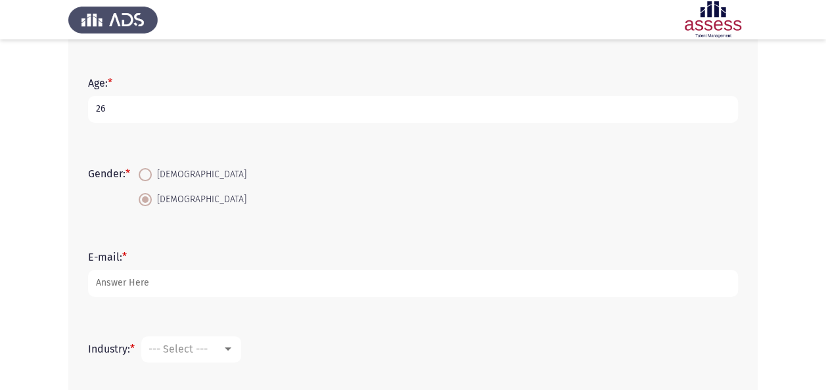
scroll to position [227, 0]
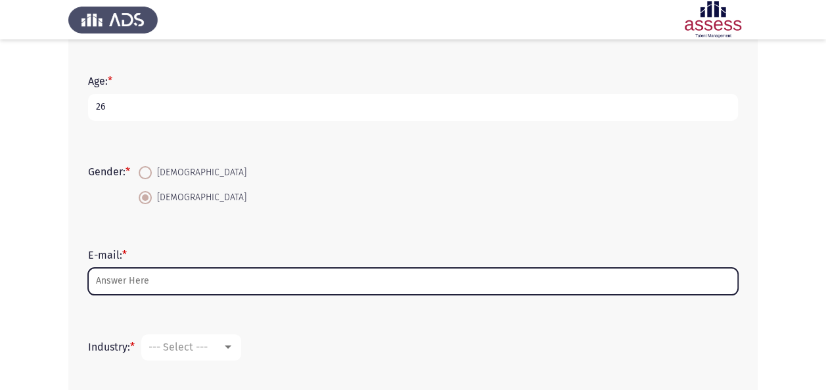
click at [261, 288] on input "E-mail: *" at bounding box center [413, 281] width 650 height 27
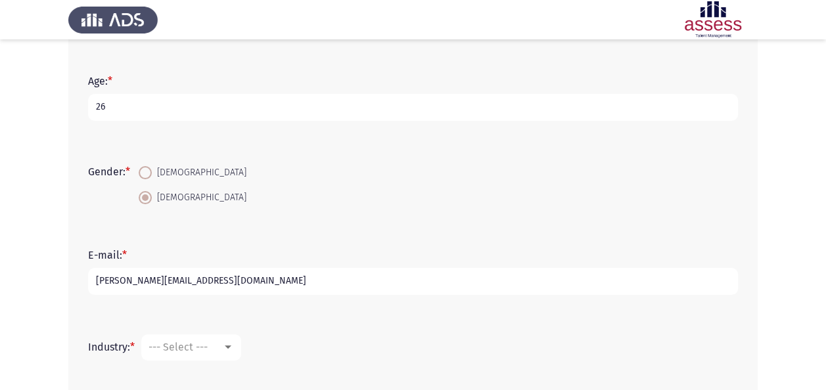
scroll to position [367, 0]
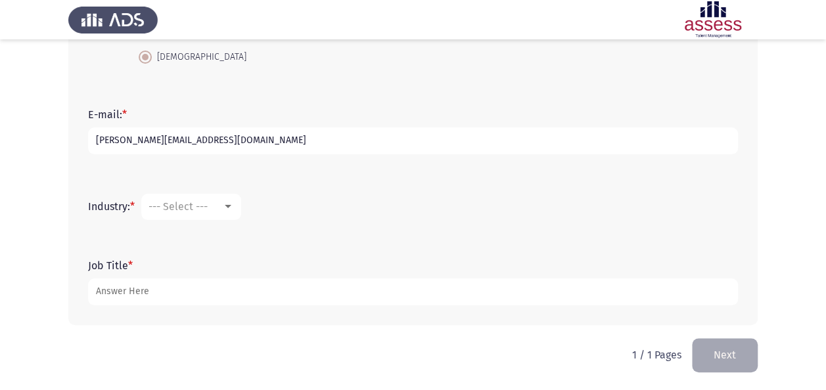
type input "[PERSON_NAME][EMAIL_ADDRESS][DOMAIN_NAME]"
click at [228, 216] on mat-select "--- Select ---" at bounding box center [191, 207] width 100 height 26
click at [222, 210] on div "--- Select ---" at bounding box center [185, 206] width 74 height 12
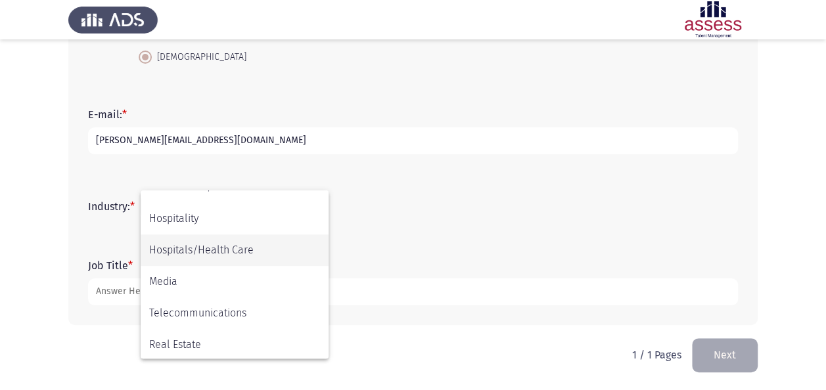
scroll to position [302, 0]
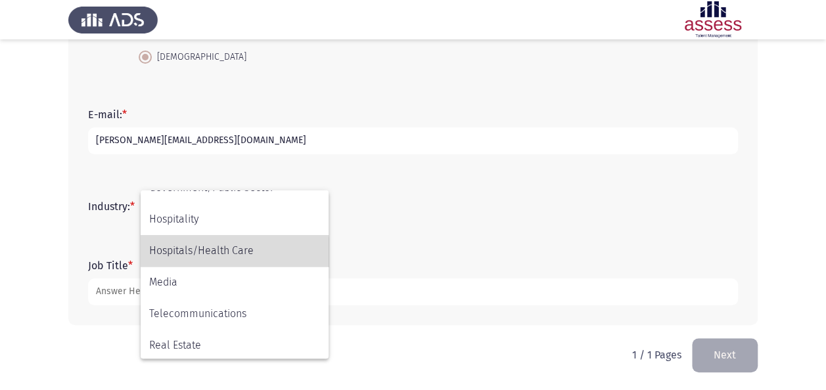
click at [222, 254] on span "Hospitals/Health Care" at bounding box center [234, 251] width 171 height 32
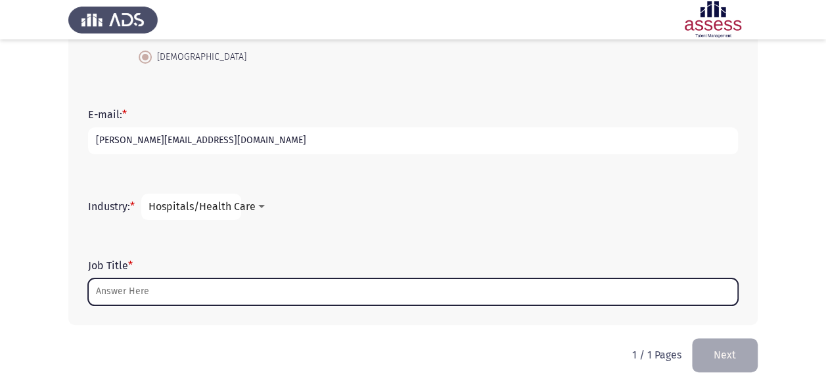
click at [223, 293] on input "Job Title *" at bounding box center [413, 292] width 650 height 27
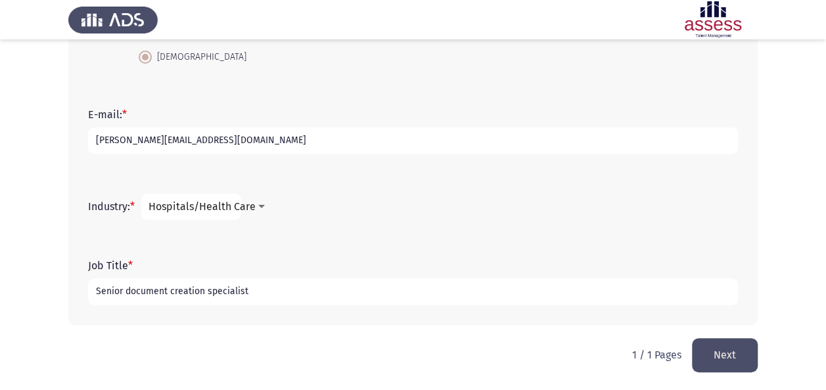
type input "Senior document creation specialist"
click at [728, 355] on button "Next" at bounding box center [725, 355] width 66 height 34
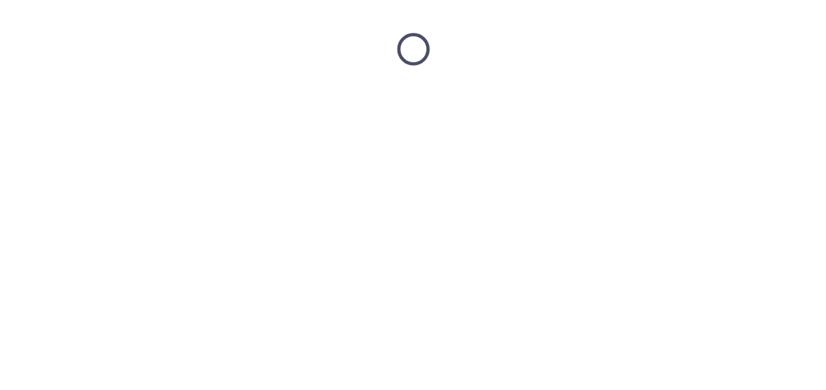
scroll to position [0, 0]
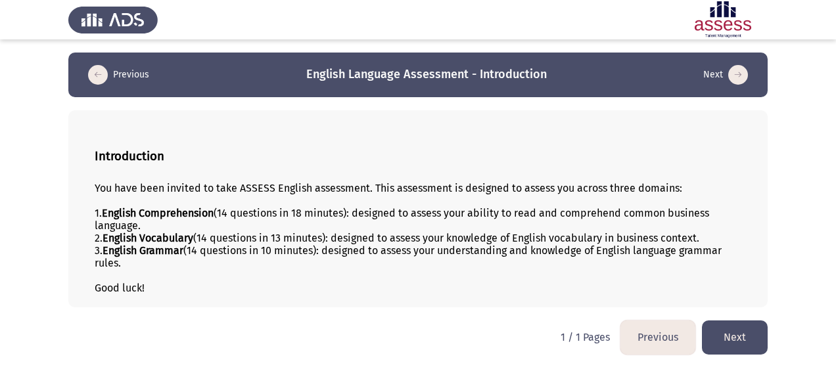
click at [755, 334] on button "Next" at bounding box center [735, 338] width 66 height 34
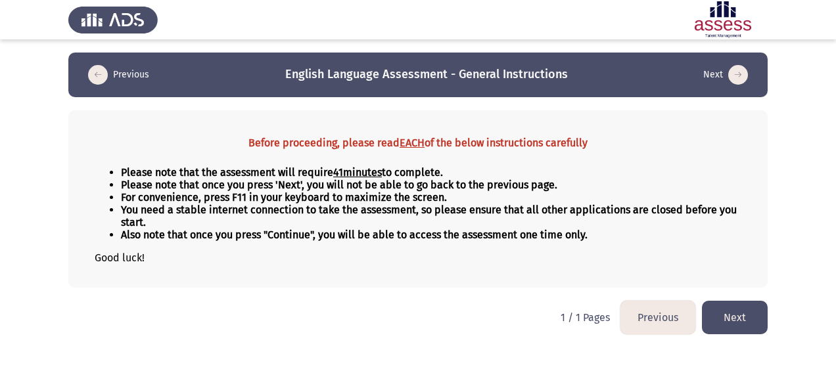
click at [745, 323] on button "Next" at bounding box center [735, 318] width 66 height 34
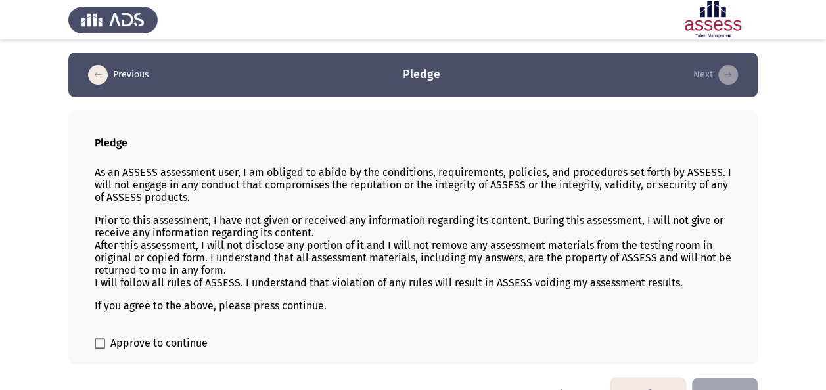
click at [125, 346] on span "Approve to continue" at bounding box center [158, 344] width 97 height 16
click at [100, 349] on input "Approve to continue" at bounding box center [99, 349] width 1 height 1
checkbox input "true"
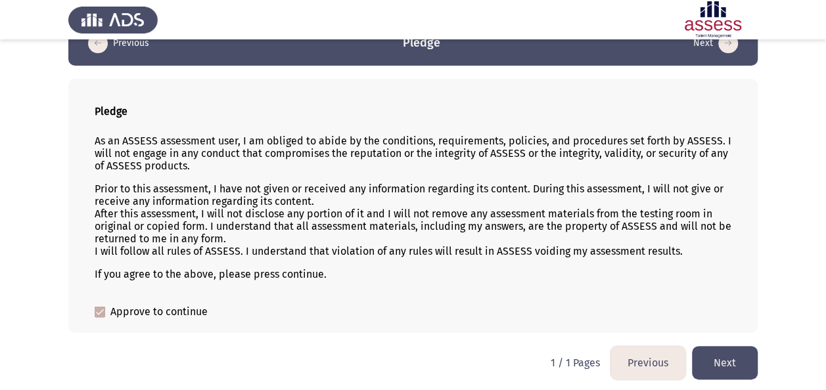
click at [714, 356] on button "Next" at bounding box center [725, 363] width 66 height 34
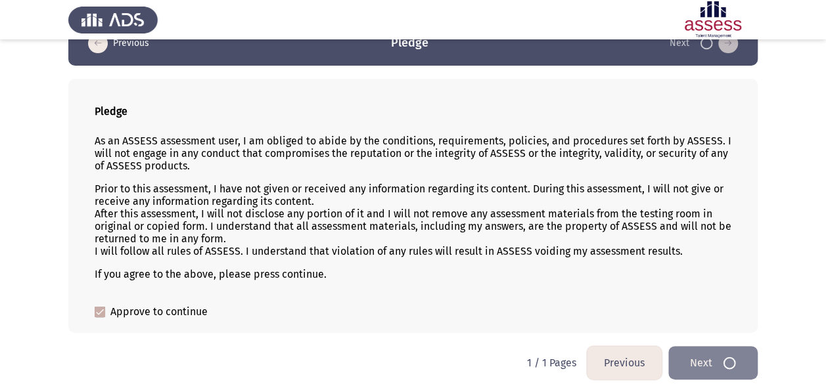
scroll to position [0, 0]
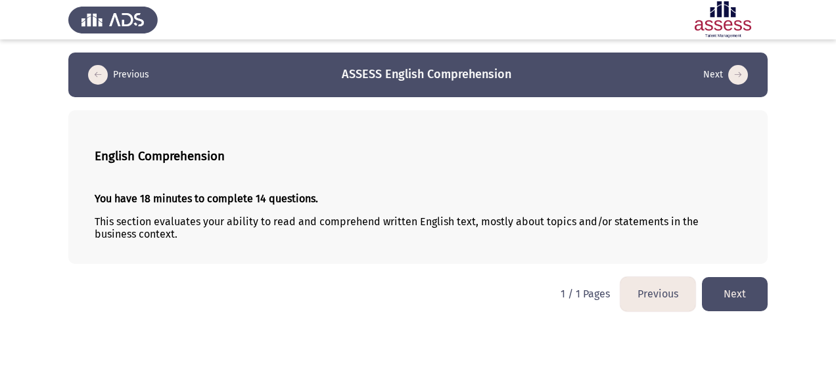
click at [735, 292] on button "Next" at bounding box center [735, 294] width 66 height 34
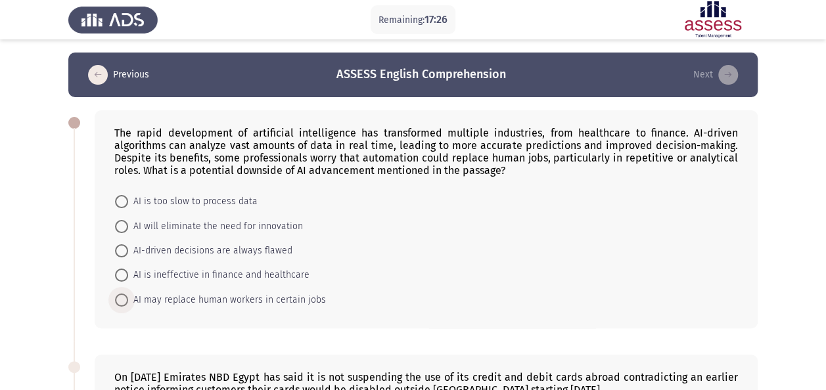
click at [126, 298] on span at bounding box center [121, 300] width 13 height 13
click at [126, 298] on input "AI may replace human workers in certain jobs" at bounding box center [121, 300] width 13 height 13
radio input "true"
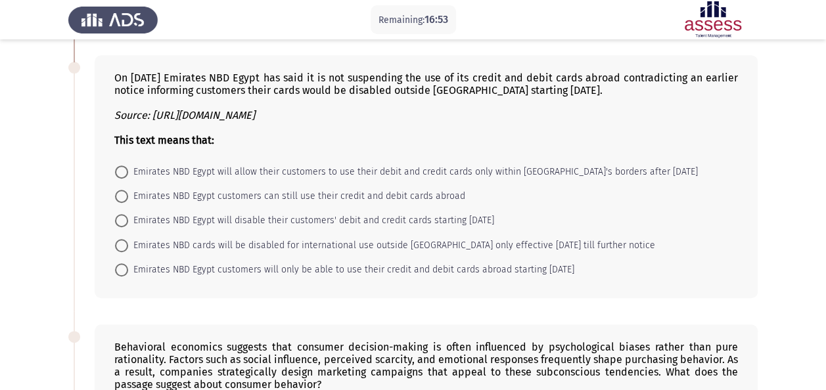
scroll to position [299, 0]
click at [339, 167] on span "Emirates NBD Egypt will allow their customers to use their debit and credit car…" at bounding box center [413, 172] width 570 height 16
click at [128, 167] on input "Emirates NBD Egypt will allow their customers to use their debit and credit car…" at bounding box center [121, 171] width 13 height 13
radio input "true"
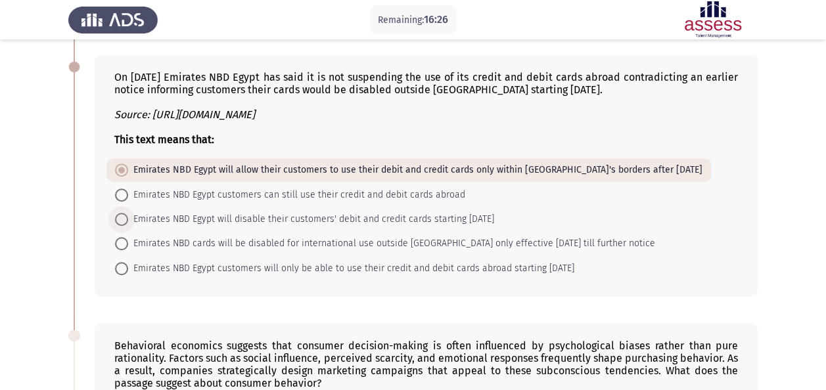
click at [466, 217] on span "Emirates NBD Egypt will disable their customers' debit and credit cards startin…" at bounding box center [311, 220] width 366 height 16
click at [128, 217] on input "Emirates NBD Egypt will disable their customers' debit and credit cards startin…" at bounding box center [121, 219] width 13 height 13
radio input "true"
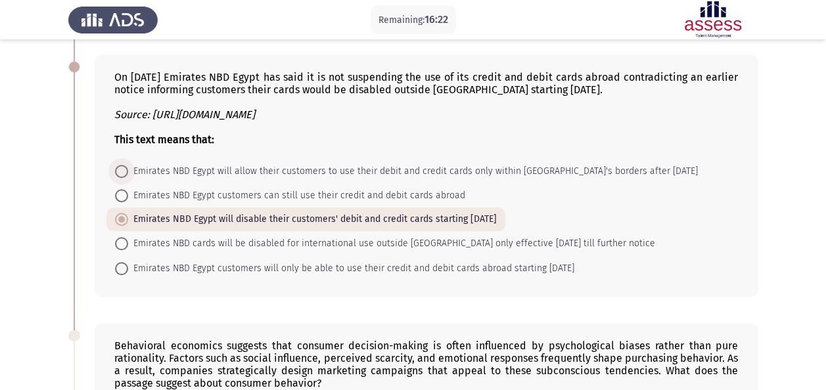
click at [482, 171] on span "Emirates NBD Egypt will allow their customers to use their debit and credit car…" at bounding box center [413, 172] width 570 height 16
click at [128, 171] on input "Emirates NBD Egypt will allow their customers to use their debit and credit car…" at bounding box center [121, 171] width 13 height 13
radio input "true"
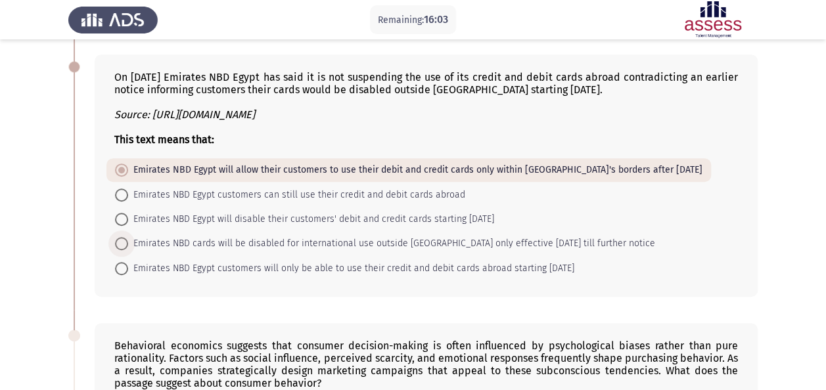
click at [277, 240] on span "Emirates NBD cards will be disabled for international use outside Egypt only ef…" at bounding box center [391, 244] width 527 height 16
click at [128, 240] on input "Emirates NBD cards will be disabled for international use outside Egypt only ef…" at bounding box center [121, 243] width 13 height 13
radio input "true"
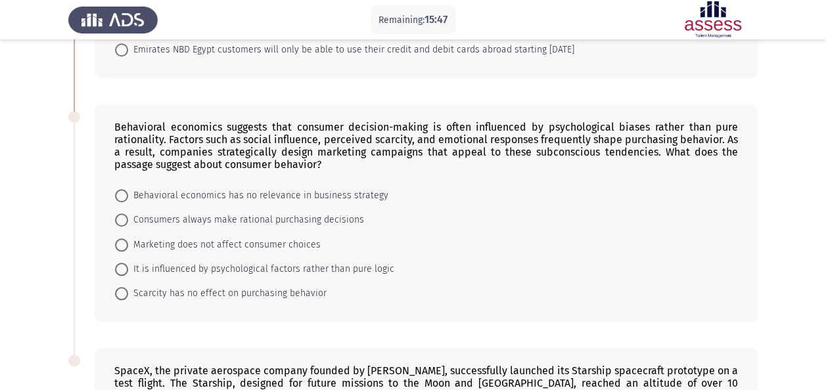
scroll to position [520, 0]
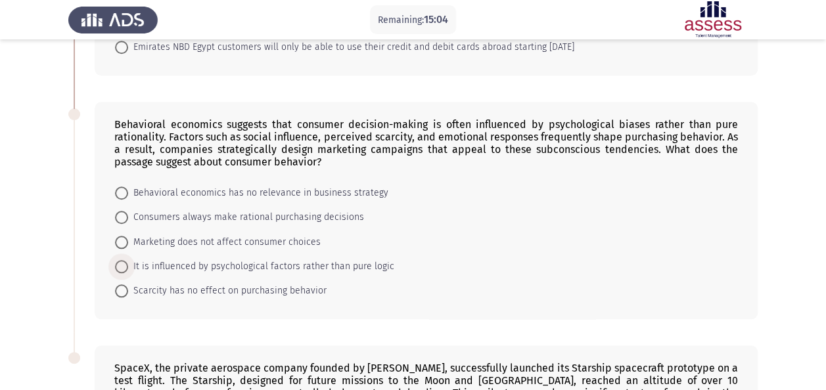
click at [125, 263] on span at bounding box center [121, 266] width 13 height 13
click at [125, 263] on input "It is influenced by psychological factors rather than pure logic" at bounding box center [121, 266] width 13 height 13
radio input "true"
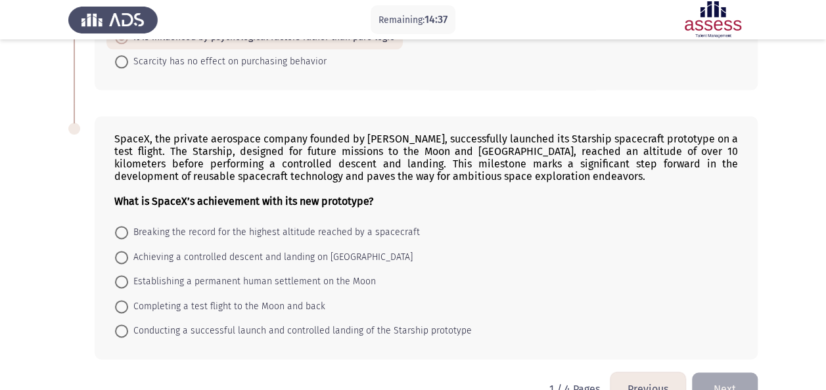
scroll to position [775, 0]
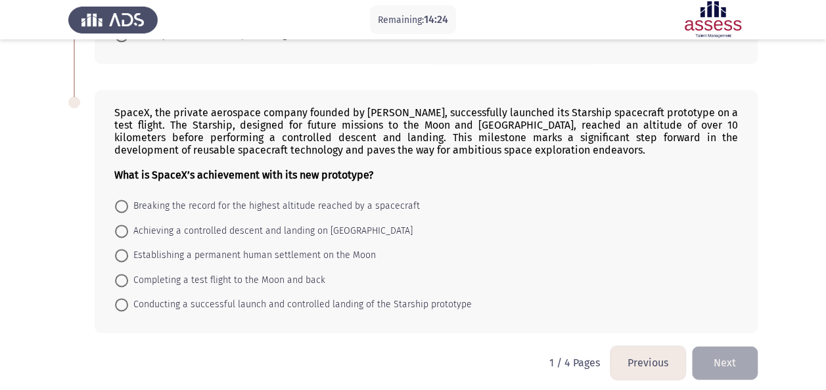
click at [493, 114] on div "SpaceX, the private aerospace company founded by Elon Musk, successfully launch…" at bounding box center [426, 143] width 624 height 75
click at [131, 301] on span "Conducting a successful launch and controlled landing of the Starship prototype" at bounding box center [300, 305] width 344 height 16
click at [128, 301] on input "Conducting a successful launch and controlled landing of the Starship prototype" at bounding box center [121, 304] width 13 height 13
radio input "true"
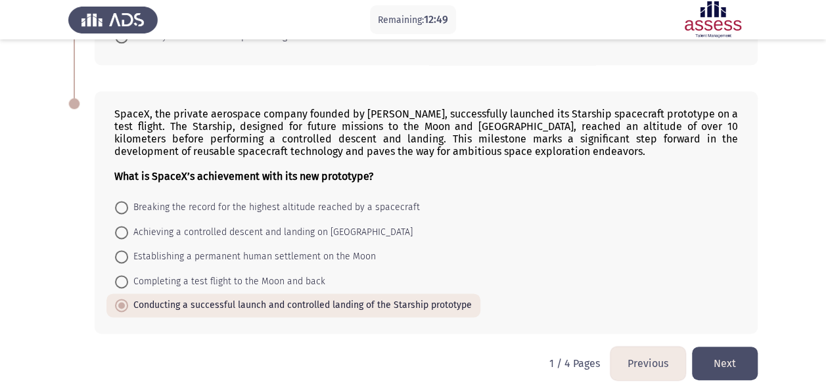
click at [735, 347] on button "Next" at bounding box center [725, 364] width 66 height 34
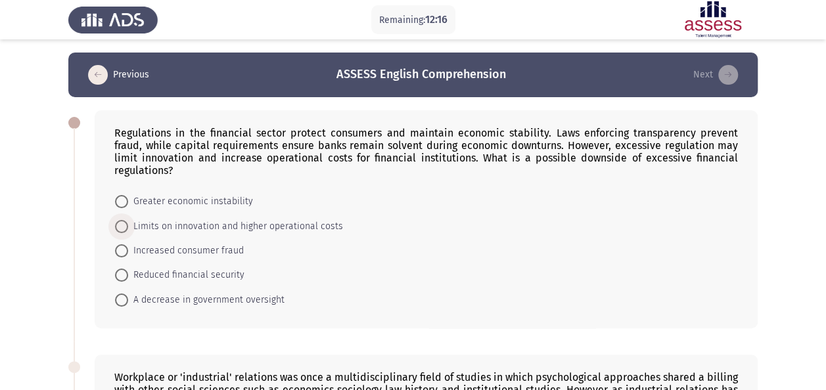
click at [131, 219] on span "Limits on innovation and higher operational costs" at bounding box center [235, 227] width 215 height 16
click at [128, 220] on input "Limits on innovation and higher operational costs" at bounding box center [121, 226] width 13 height 13
radio input "true"
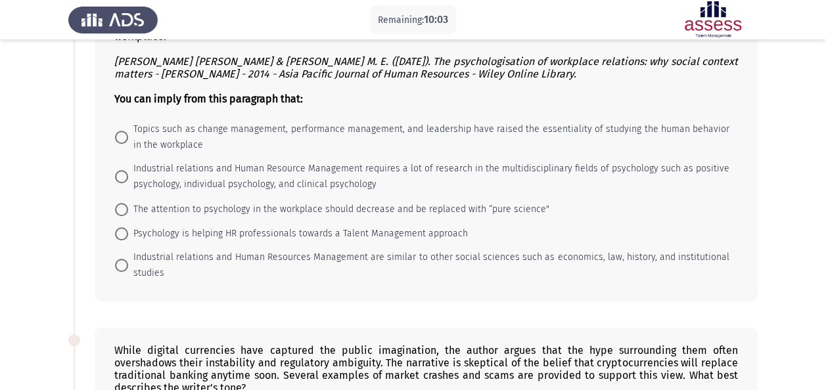
scroll to position [426, 0]
click at [125, 131] on span at bounding box center [121, 137] width 13 height 13
click at [125, 131] on input "Topics such as change management, performance management, and leadership have r…" at bounding box center [121, 137] width 13 height 13
radio input "true"
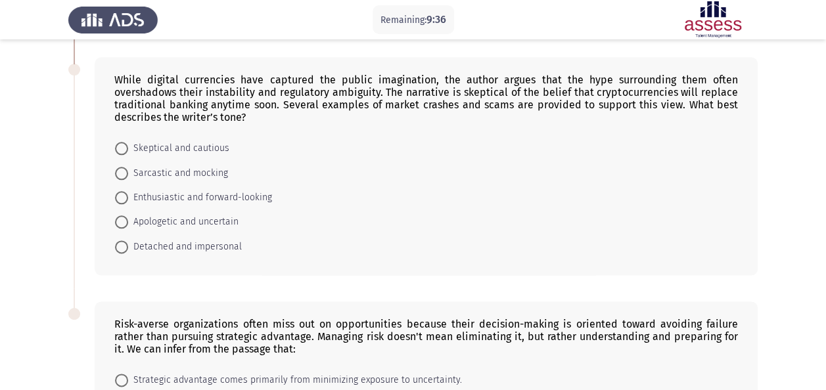
scroll to position [698, 0]
click at [122, 141] on span at bounding box center [121, 147] width 13 height 13
click at [122, 141] on input "Skeptical and cautious" at bounding box center [121, 147] width 13 height 13
radio input "true"
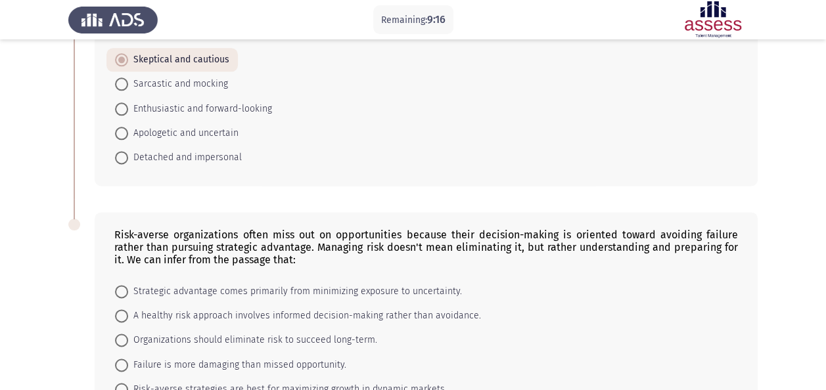
scroll to position [858, 0]
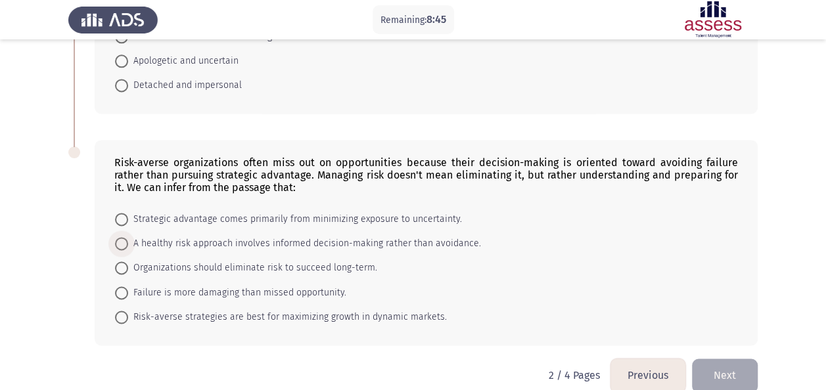
click at [120, 237] on span at bounding box center [121, 243] width 13 height 13
click at [120, 237] on input "A healthy risk approach involves informed decision-making rather than avoidance." at bounding box center [121, 243] width 13 height 13
radio input "true"
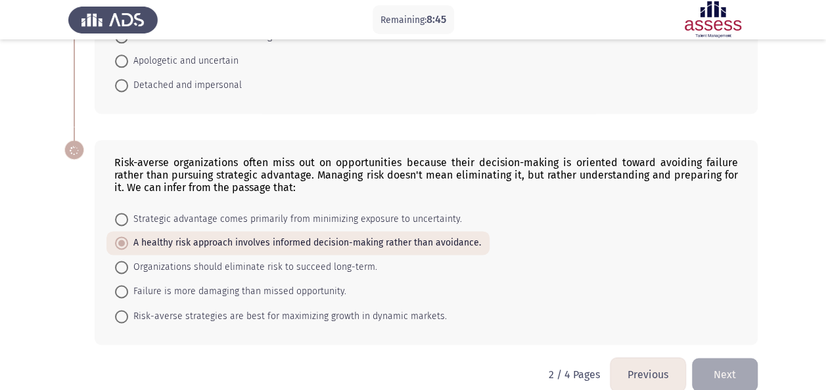
scroll to position [857, 0]
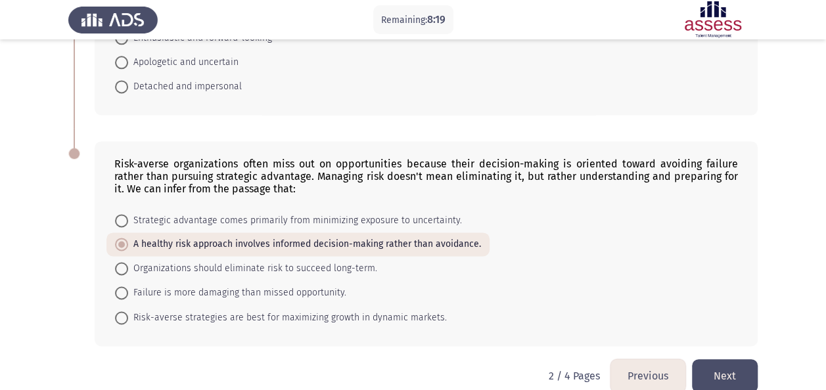
click at [734, 360] on button "Next" at bounding box center [725, 376] width 66 height 34
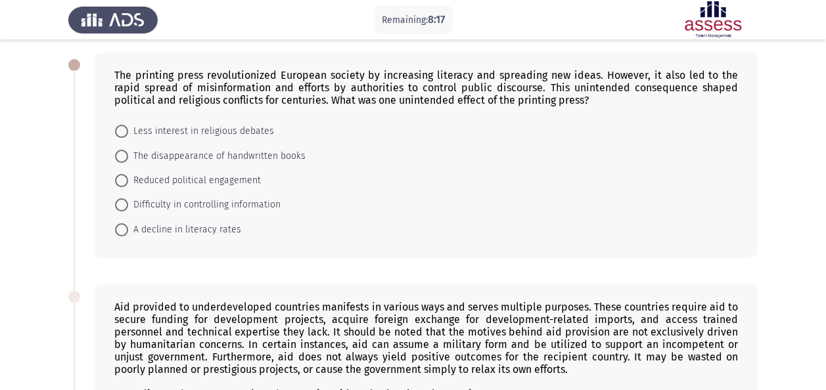
scroll to position [59, 0]
click at [124, 205] on span at bounding box center [121, 203] width 13 height 13
click at [124, 205] on input "Difficulty in controlling information" at bounding box center [121, 203] width 13 height 13
radio input "true"
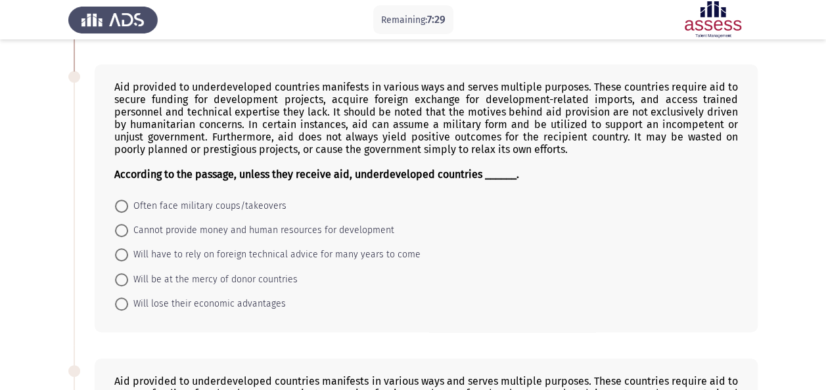
scroll to position [277, 0]
click at [122, 226] on span at bounding box center [121, 229] width 13 height 13
click at [122, 226] on input "Cannot provide money and human resources for development" at bounding box center [121, 229] width 13 height 13
radio input "true"
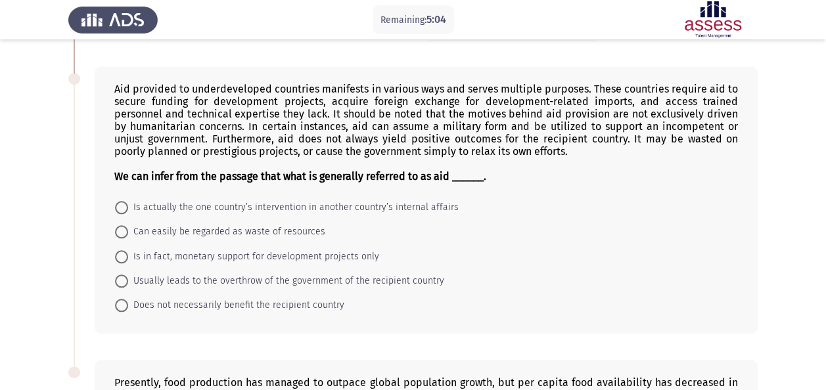
scroll to position [567, 0]
click at [122, 300] on span at bounding box center [121, 306] width 13 height 13
click at [122, 300] on input "Does not necessarily benefit the recipient country" at bounding box center [121, 306] width 13 height 13
radio input "true"
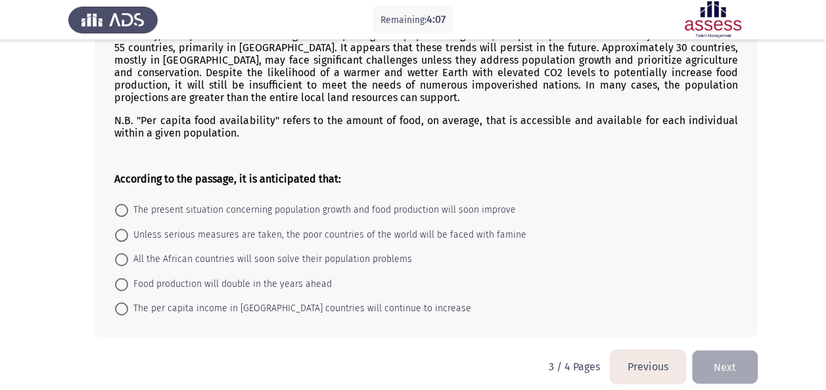
scroll to position [916, 0]
click at [118, 228] on span at bounding box center [121, 234] width 13 height 13
click at [118, 228] on input "Unless serious measures are taken, the poor countries of the world will be face…" at bounding box center [121, 234] width 13 height 13
radio input "true"
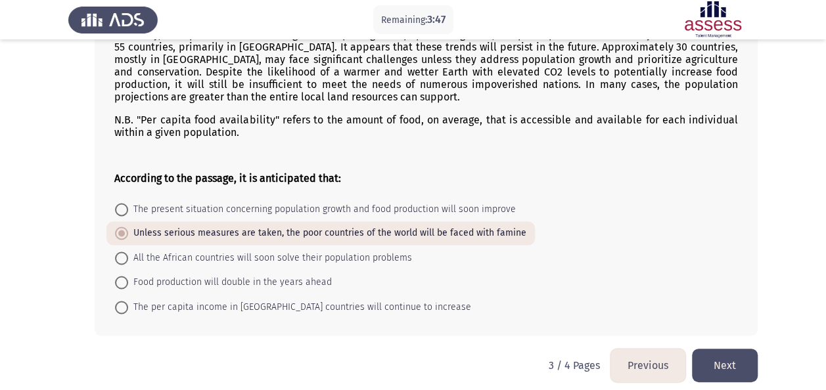
click at [719, 349] on button "Next" at bounding box center [725, 366] width 66 height 34
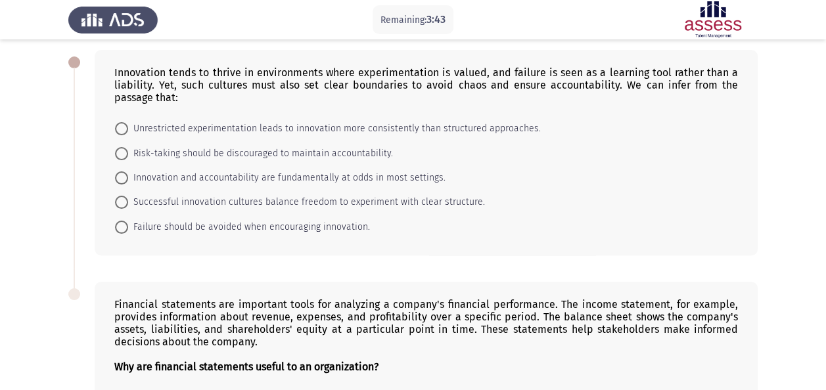
scroll to position [61, 0]
click at [153, 176] on span "Innovation and accountability are fundamentally at odds in most settings." at bounding box center [286, 178] width 317 height 16
click at [128, 176] on input "Innovation and accountability are fundamentally at odds in most settings." at bounding box center [121, 177] width 13 height 13
radio input "true"
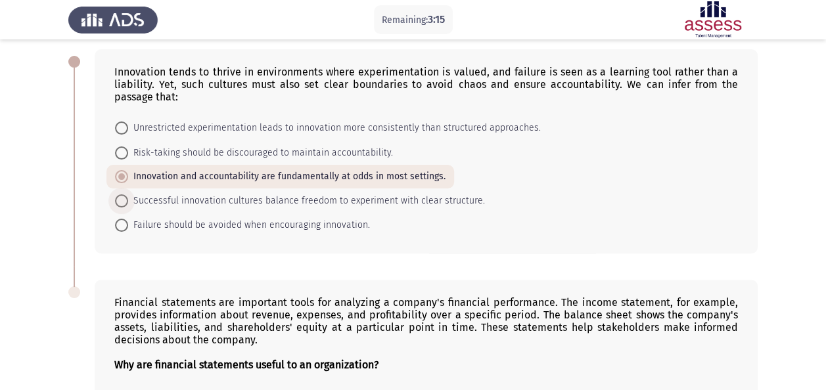
click at [122, 205] on span at bounding box center [121, 200] width 13 height 13
click at [122, 205] on input "Successful innovation cultures balance freedom to experiment with clear structu…" at bounding box center [121, 200] width 13 height 13
radio input "true"
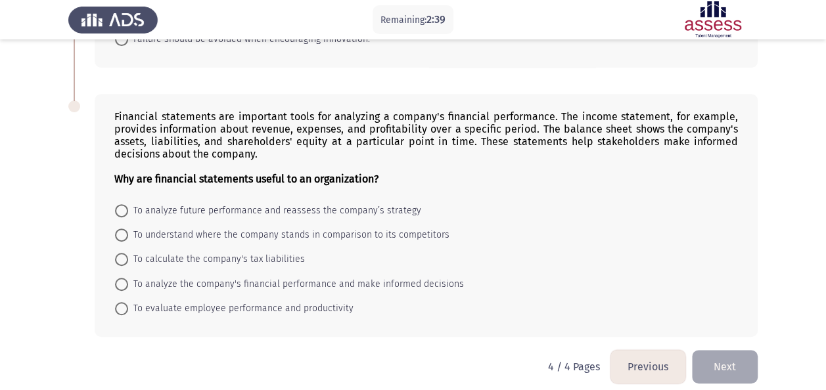
scroll to position [248, 0]
click at [119, 281] on span at bounding box center [121, 283] width 13 height 13
click at [119, 281] on input "To analyze the company's financial performance and make informed decisions" at bounding box center [121, 283] width 13 height 13
radio input "true"
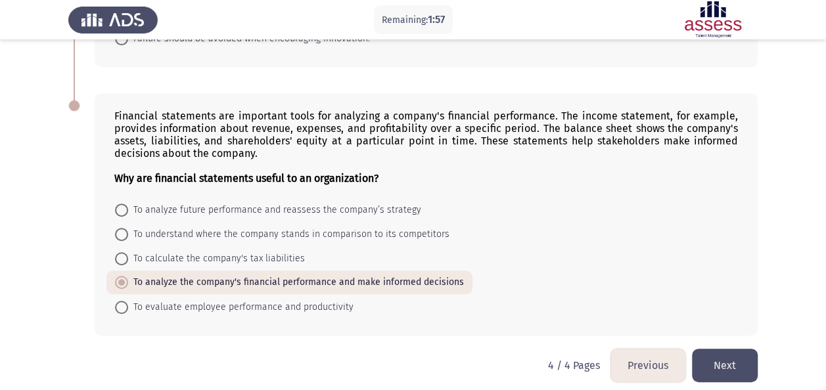
click at [711, 353] on button "Next" at bounding box center [725, 366] width 66 height 34
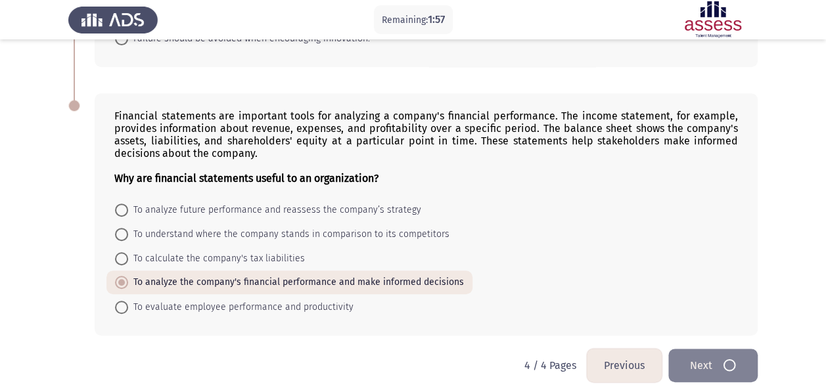
scroll to position [0, 0]
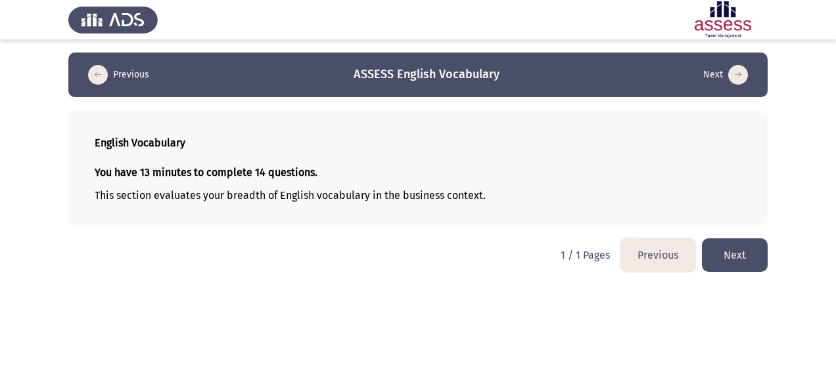
click at [739, 256] on button "Next" at bounding box center [735, 255] width 66 height 34
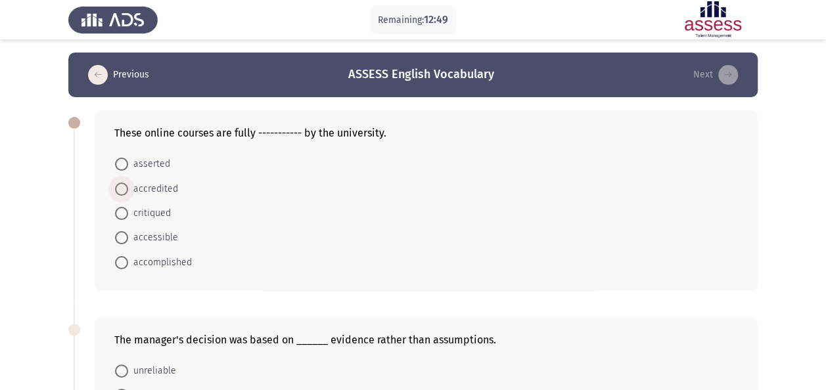
click at [122, 188] on span at bounding box center [121, 189] width 13 height 13
click at [122, 188] on input "accredited" at bounding box center [121, 189] width 13 height 13
radio input "true"
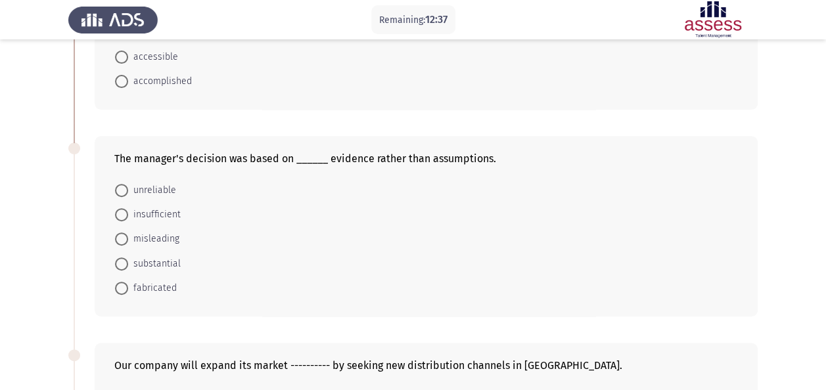
scroll to position [181, 0]
click at [118, 187] on span at bounding box center [121, 189] width 13 height 13
click at [118, 187] on input "unreliable" at bounding box center [121, 189] width 13 height 13
radio input "true"
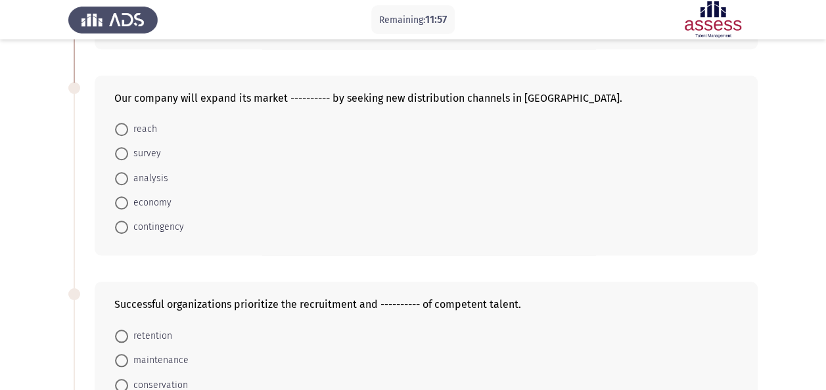
scroll to position [447, 0]
click at [126, 124] on span at bounding box center [121, 128] width 13 height 13
click at [126, 124] on input "reach" at bounding box center [121, 128] width 13 height 13
radio input "true"
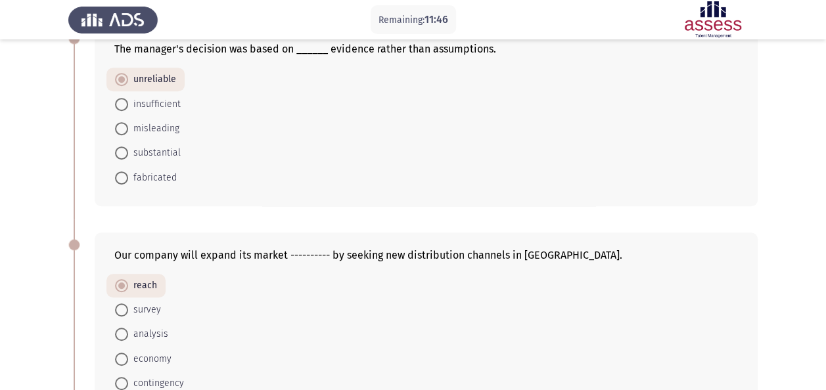
scroll to position [278, 0]
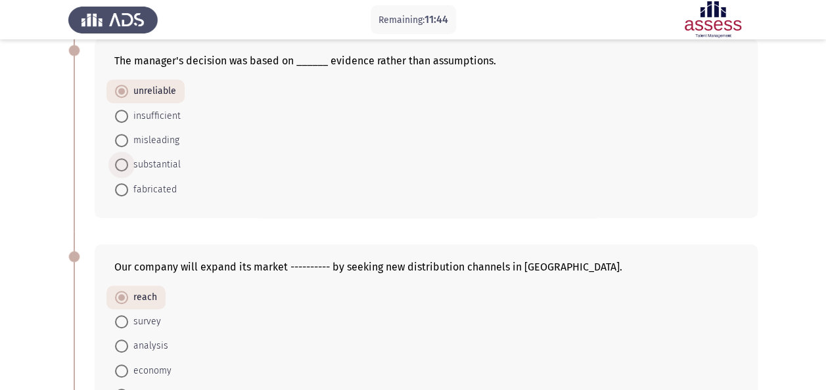
click at [118, 168] on span at bounding box center [121, 164] width 13 height 13
click at [118, 168] on input "substantial" at bounding box center [121, 164] width 13 height 13
radio input "true"
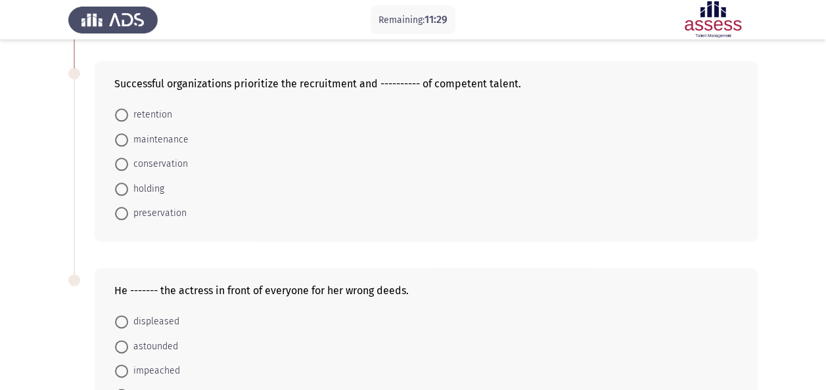
scroll to position [668, 0]
click at [123, 184] on span at bounding box center [121, 188] width 13 height 13
click at [123, 184] on input "holding" at bounding box center [121, 188] width 13 height 13
radio input "true"
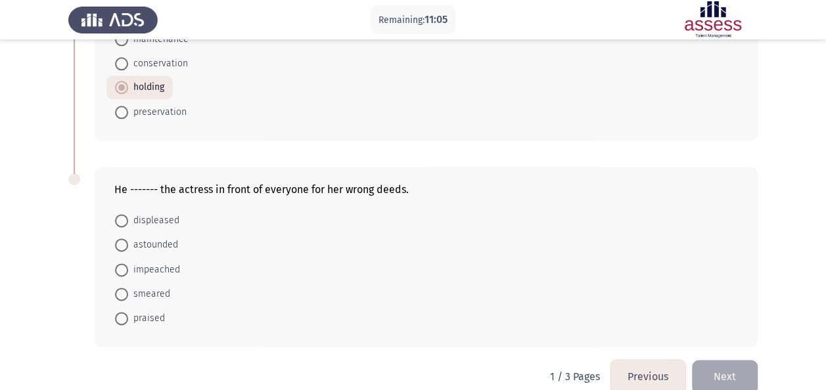
scroll to position [769, 0]
click at [125, 288] on span at bounding box center [121, 292] width 13 height 13
click at [125, 288] on input "smeared" at bounding box center [121, 292] width 13 height 13
radio input "true"
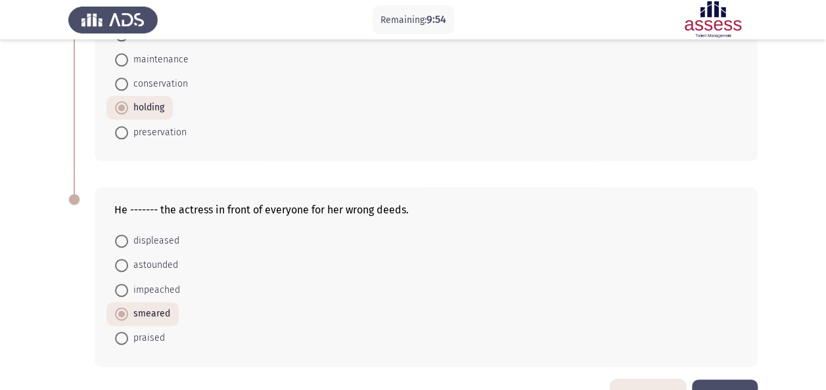
scroll to position [661, 0]
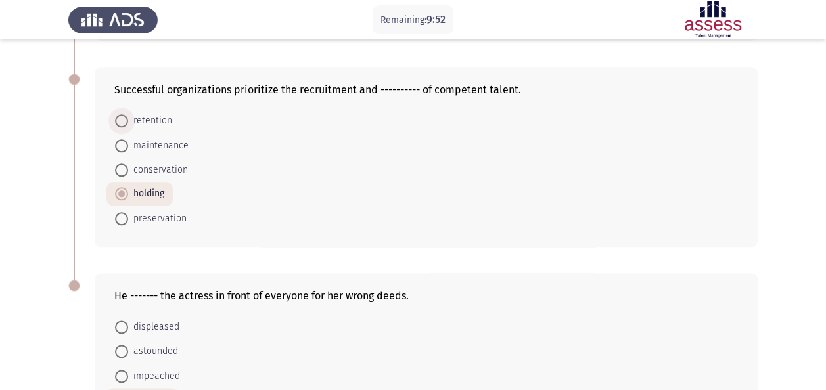
click at [119, 118] on span at bounding box center [121, 120] width 13 height 13
click at [119, 118] on input "retention" at bounding box center [121, 120] width 13 height 13
radio input "true"
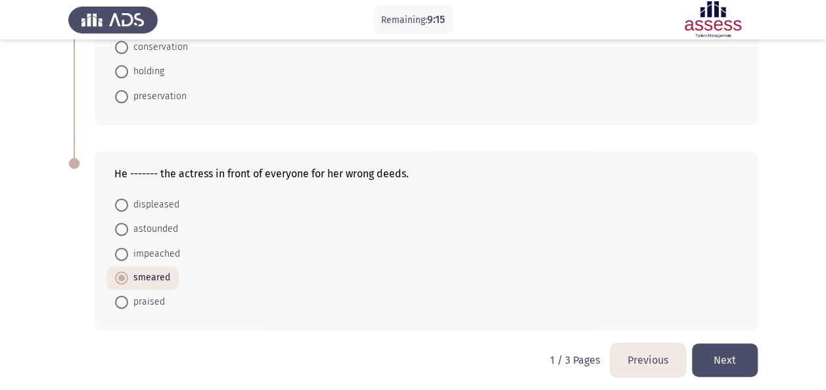
click at [737, 356] on button "Next" at bounding box center [725, 361] width 66 height 34
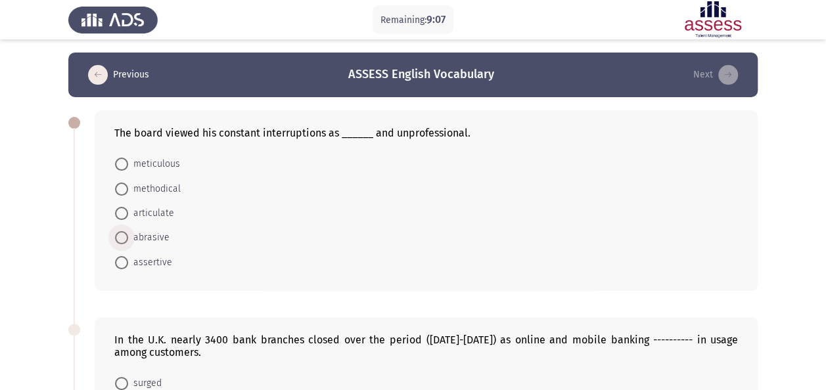
click at [122, 234] on span at bounding box center [121, 237] width 13 height 13
click at [122, 234] on input "abrasive" at bounding box center [121, 237] width 13 height 13
radio input "true"
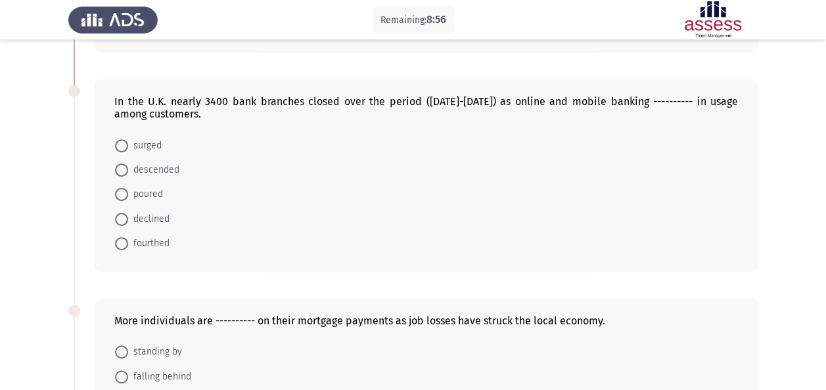
scroll to position [238, 0]
click at [115, 141] on span at bounding box center [121, 145] width 13 height 13
click at [115, 141] on input "surged" at bounding box center [121, 145] width 13 height 13
radio input "true"
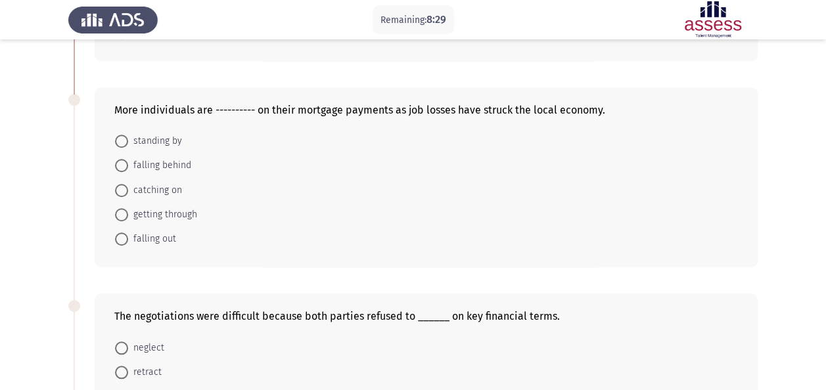
scroll to position [448, 0]
click at [125, 163] on span at bounding box center [121, 164] width 13 height 13
click at [125, 163] on input "falling behind" at bounding box center [121, 164] width 13 height 13
radio input "true"
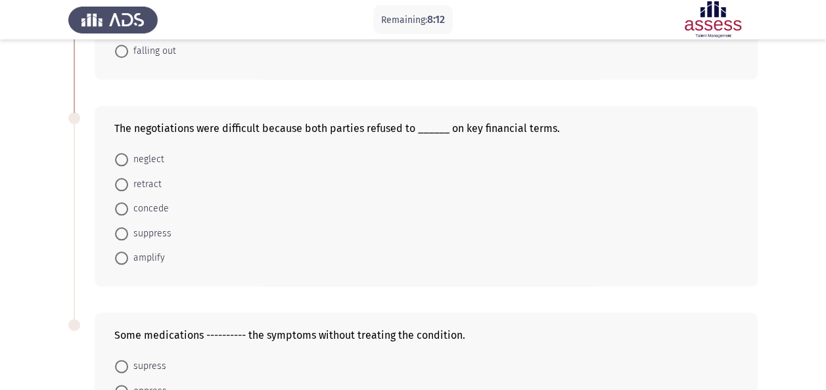
scroll to position [635, 0]
click at [124, 206] on span at bounding box center [121, 208] width 13 height 13
click at [124, 206] on input "concede" at bounding box center [121, 208] width 13 height 13
radio input "true"
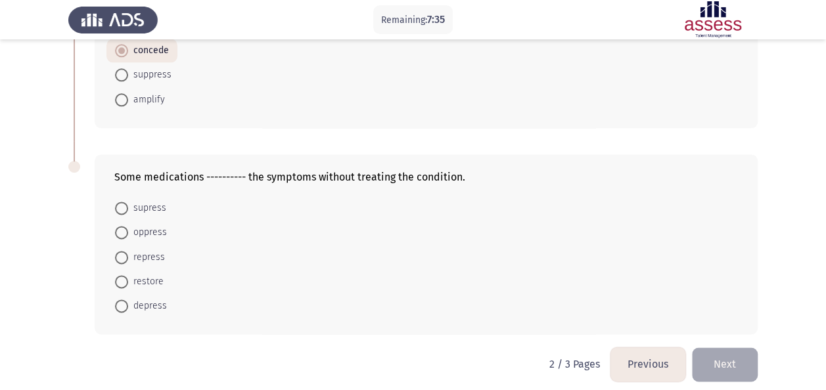
scroll to position [791, 0]
click at [121, 203] on span at bounding box center [121, 209] width 13 height 13
click at [121, 203] on input "supress" at bounding box center [121, 209] width 13 height 13
radio input "true"
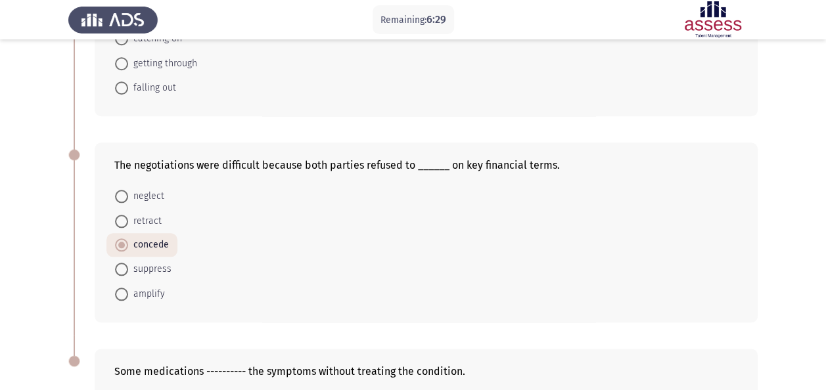
scroll to position [795, 0]
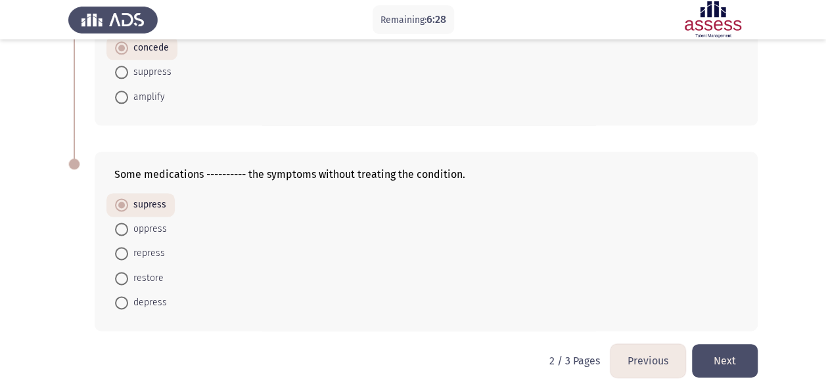
click at [714, 361] on button "Next" at bounding box center [725, 361] width 66 height 34
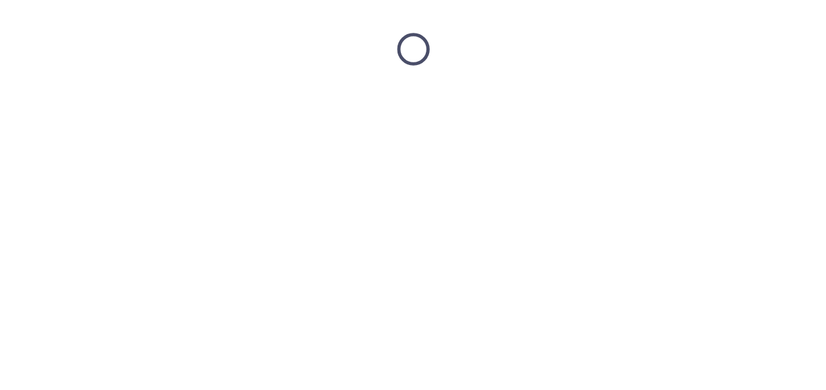
scroll to position [0, 0]
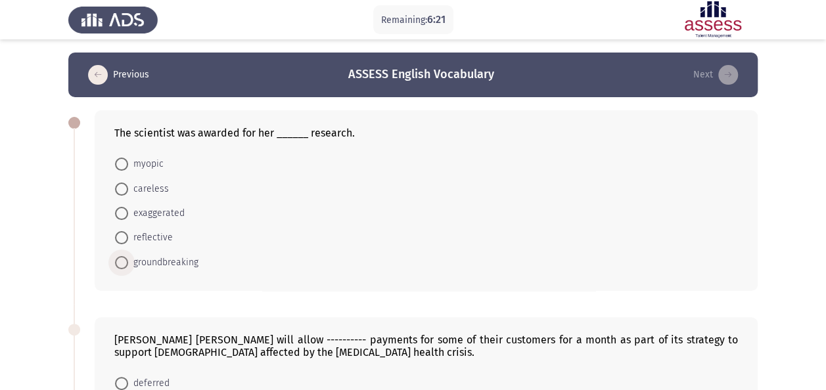
click at [117, 259] on span at bounding box center [121, 262] width 13 height 13
click at [117, 259] on input "groundbreaking" at bounding box center [121, 262] width 13 height 13
radio input "true"
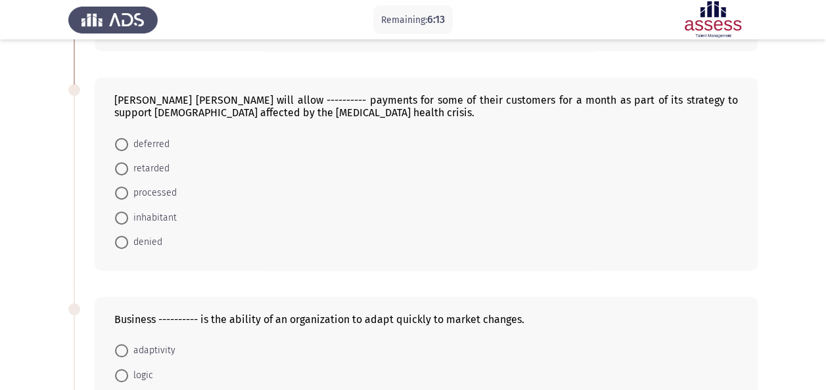
scroll to position [239, 0]
click at [126, 141] on span at bounding box center [121, 143] width 13 height 13
click at [126, 141] on input "deferred" at bounding box center [121, 143] width 13 height 13
radio input "true"
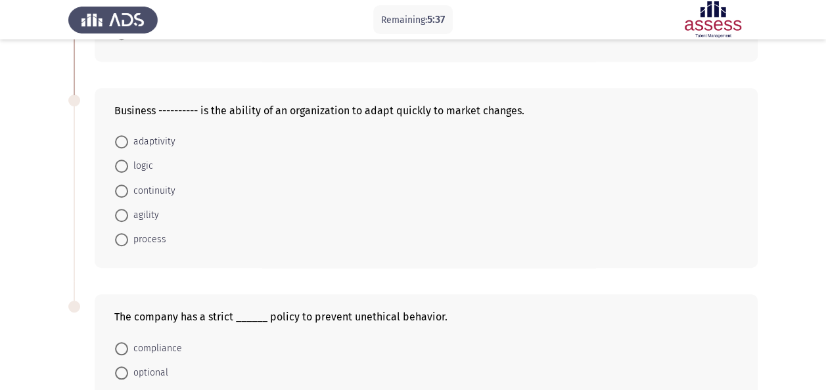
scroll to position [447, 0]
click at [126, 216] on span at bounding box center [121, 214] width 13 height 13
click at [126, 216] on input "agility" at bounding box center [121, 214] width 13 height 13
radio input "true"
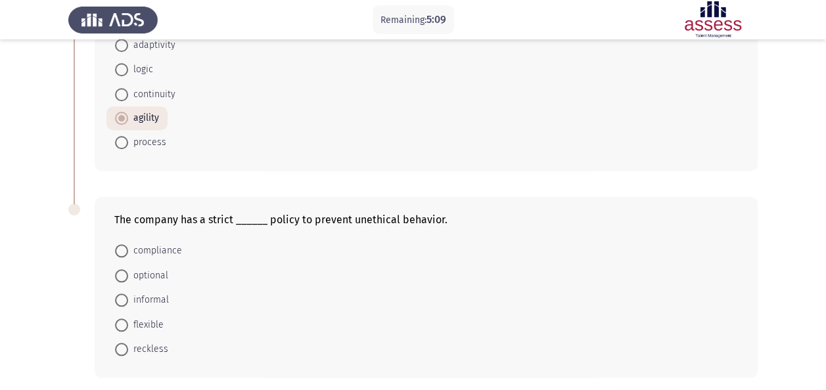
scroll to position [591, 0]
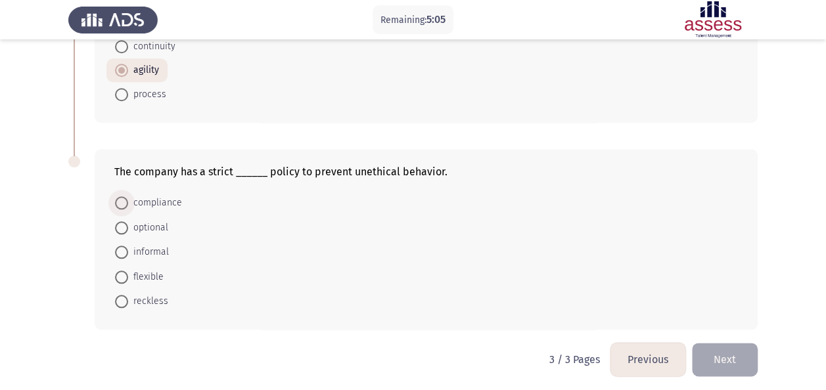
click at [120, 198] on span at bounding box center [121, 202] width 13 height 13
click at [120, 198] on input "compliance" at bounding box center [121, 202] width 13 height 13
radio input "true"
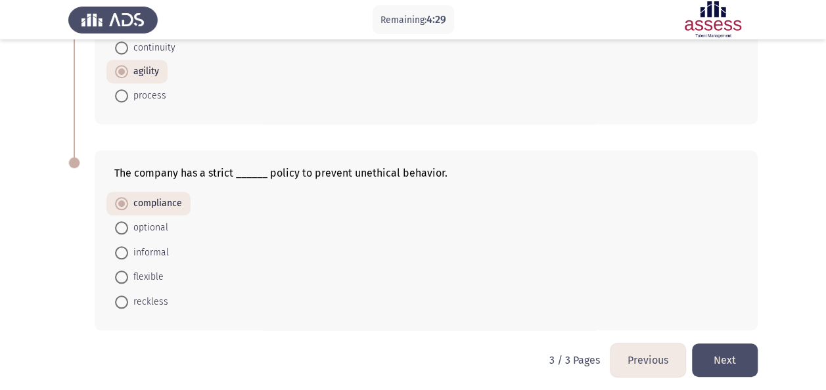
click at [721, 348] on button "Next" at bounding box center [725, 361] width 66 height 34
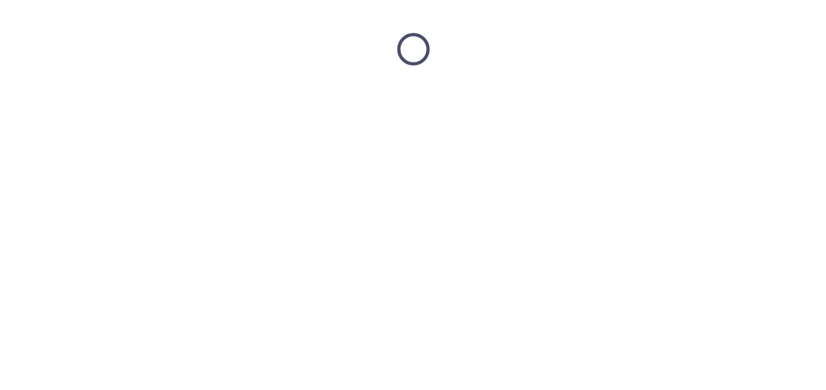
scroll to position [0, 0]
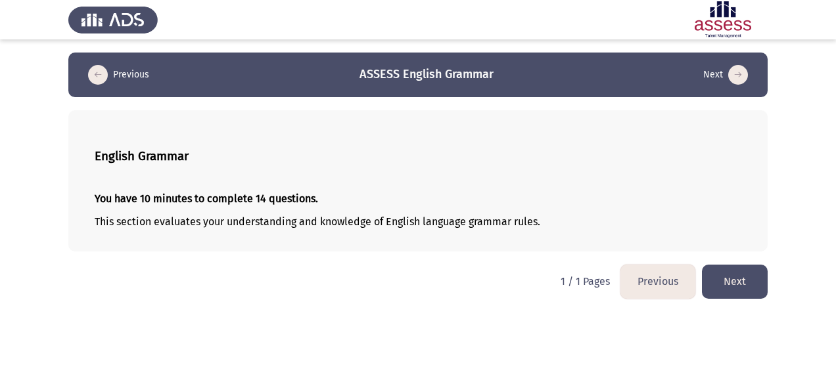
click at [735, 279] on button "Next" at bounding box center [735, 282] width 66 height 34
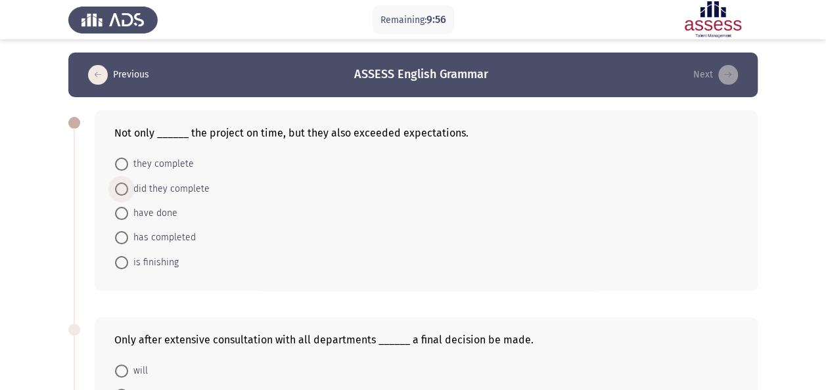
click at [130, 187] on span "did they complete" at bounding box center [168, 189] width 81 height 16
click at [128, 187] on input "did they complete" at bounding box center [121, 189] width 13 height 13
radio input "true"
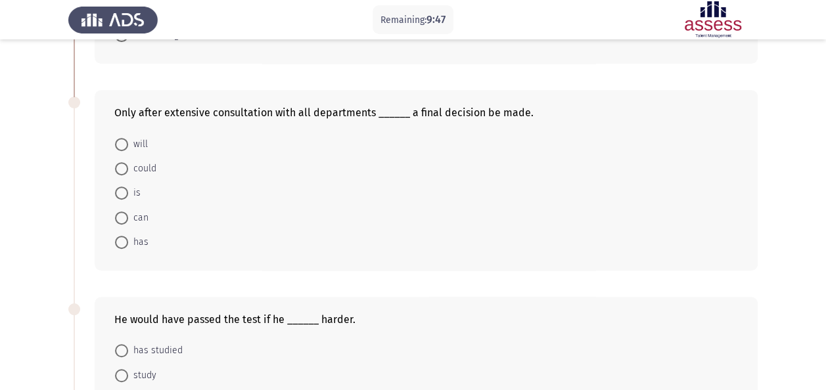
scroll to position [227, 0]
click at [128, 145] on span "will" at bounding box center [138, 144] width 20 height 16
click at [128, 145] on input "will" at bounding box center [121, 143] width 13 height 13
radio input "true"
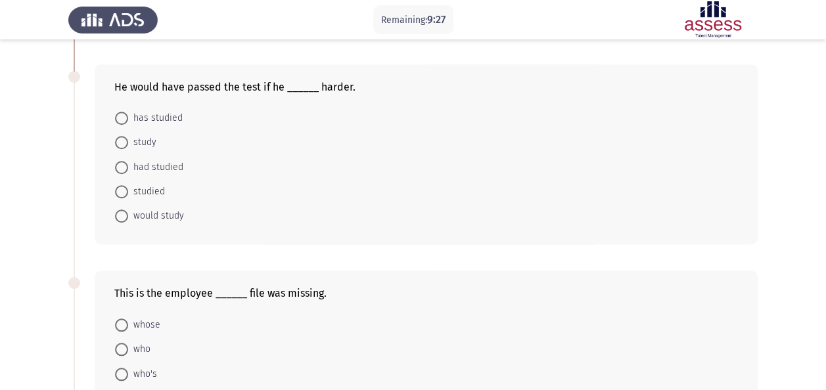
scroll to position [459, 0]
click at [124, 163] on span at bounding box center [121, 166] width 13 height 13
click at [124, 163] on input "had studied" at bounding box center [121, 166] width 13 height 13
radio input "true"
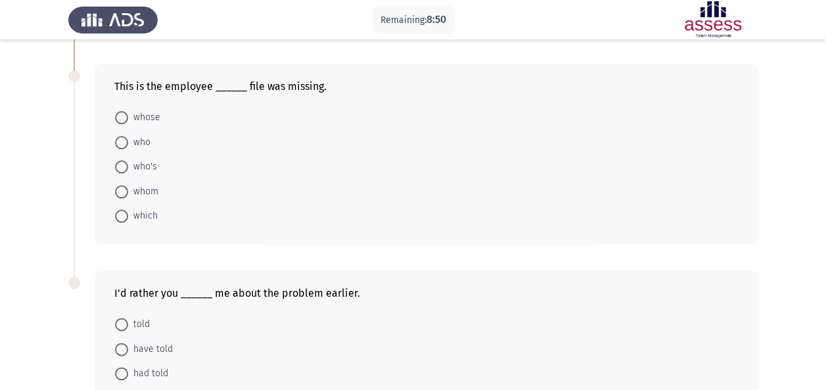
scroll to position [666, 0]
click at [121, 111] on span at bounding box center [121, 116] width 13 height 13
click at [121, 111] on input "whose" at bounding box center [121, 116] width 13 height 13
radio input "true"
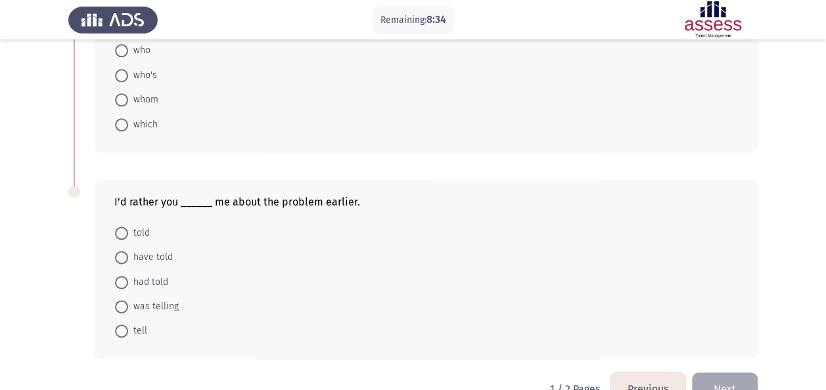
scroll to position [783, 0]
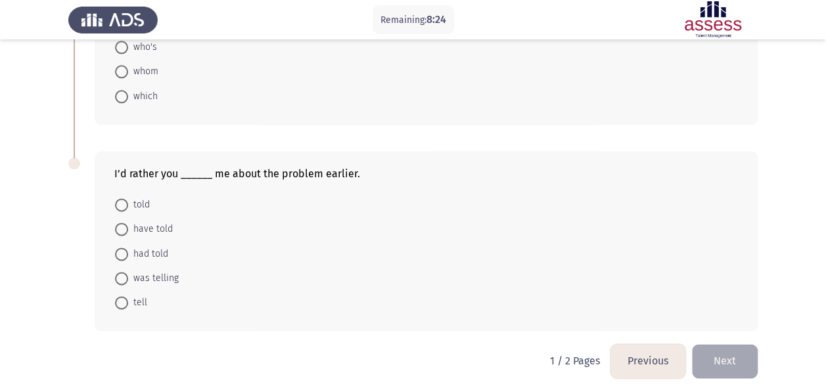
click at [122, 200] on span at bounding box center [121, 204] width 13 height 13
click at [122, 200] on input "told" at bounding box center [121, 204] width 13 height 13
radio input "true"
click at [122, 249] on span at bounding box center [121, 252] width 13 height 13
click at [122, 249] on input "had told" at bounding box center [121, 252] width 13 height 13
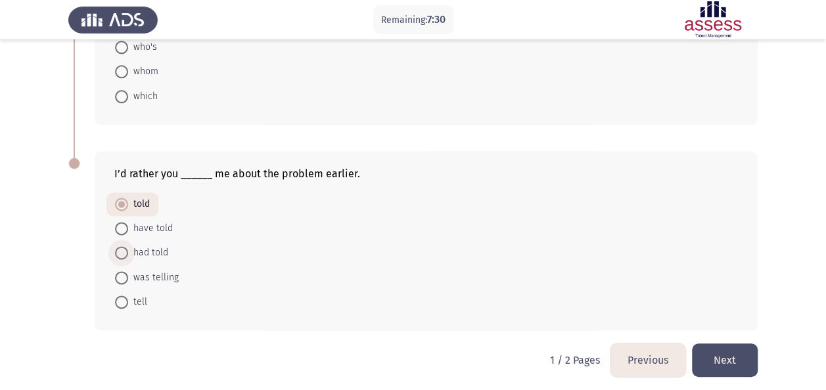
radio input "true"
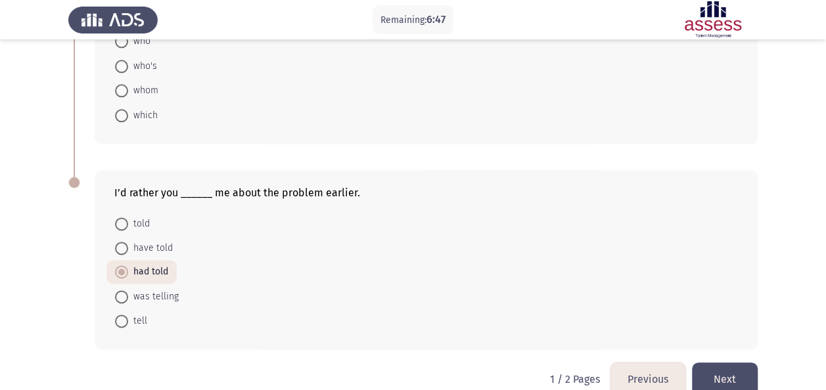
scroll to position [763, 0]
click at [721, 377] on button "Next" at bounding box center [725, 380] width 66 height 34
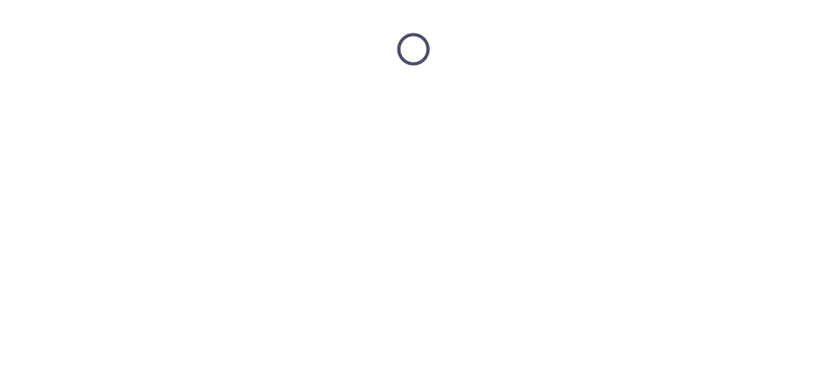
scroll to position [0, 0]
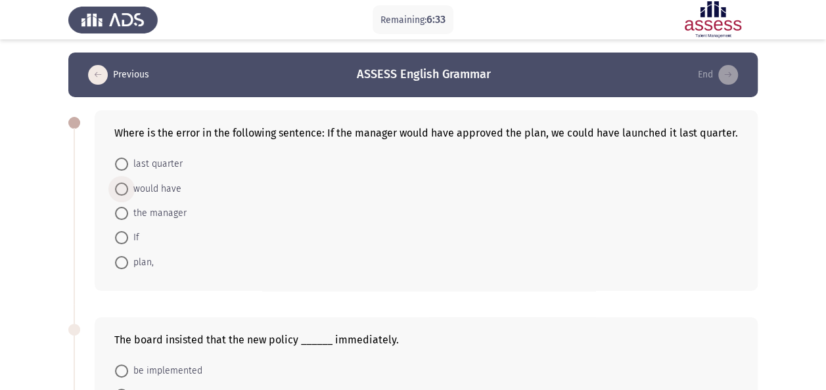
click at [124, 185] on span at bounding box center [121, 189] width 13 height 13
click at [124, 185] on input "would have" at bounding box center [121, 189] width 13 height 13
radio input "true"
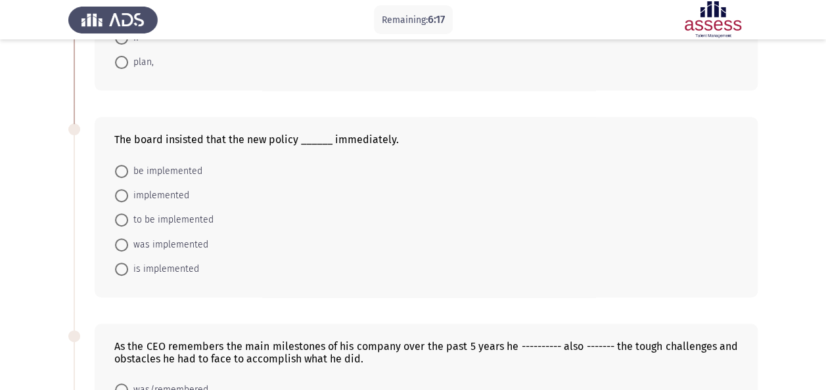
scroll to position [212, 0]
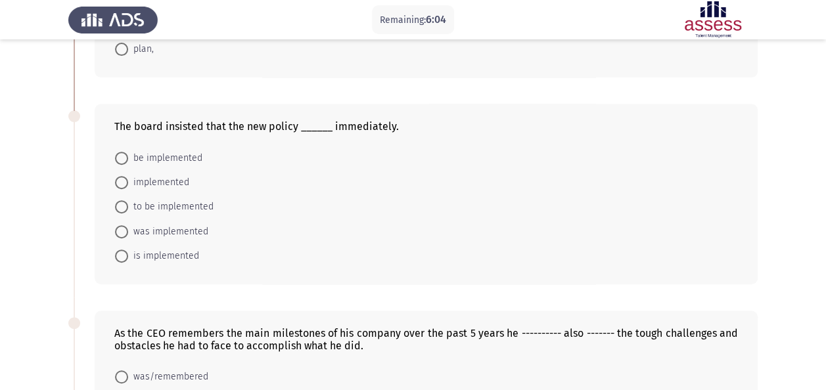
click at [121, 164] on mat-radio-button "be implemented" at bounding box center [158, 157] width 104 height 24
click at [122, 157] on span at bounding box center [121, 158] width 13 height 13
click at [122, 157] on input "be implemented" at bounding box center [121, 158] width 13 height 13
radio input "true"
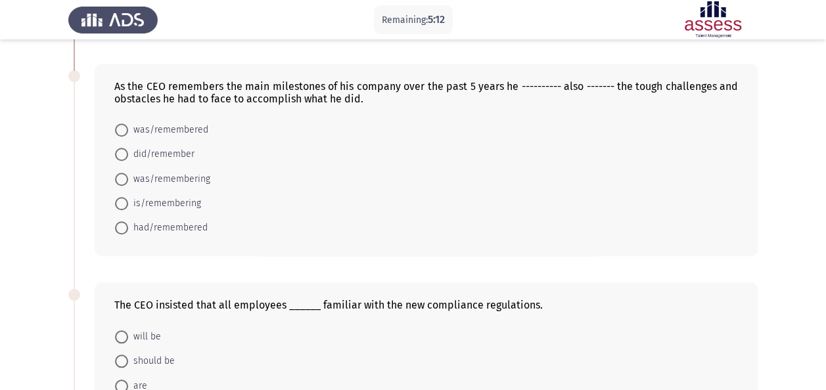
scroll to position [459, 0]
click at [127, 201] on span at bounding box center [121, 202] width 13 height 13
click at [127, 201] on input "is/remembering" at bounding box center [121, 202] width 13 height 13
radio input "true"
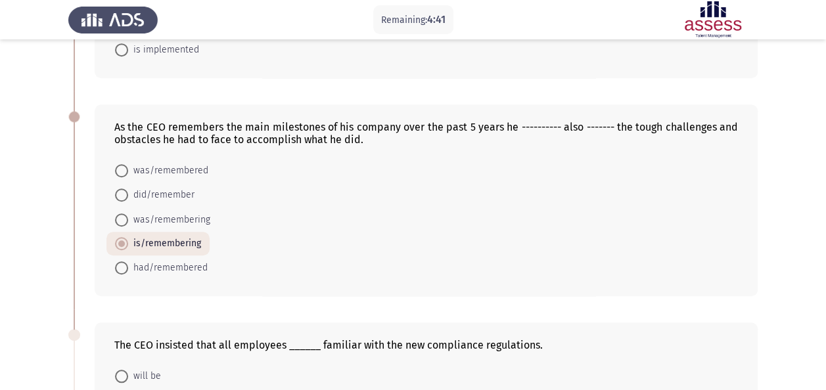
scroll to position [416, 0]
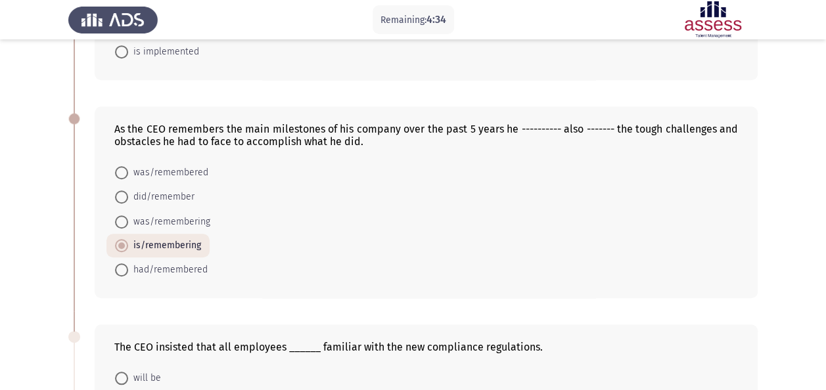
click at [334, 202] on form "was/remembered did/remember was/remembering is/remembering had/remembered" at bounding box center [426, 221] width 624 height 122
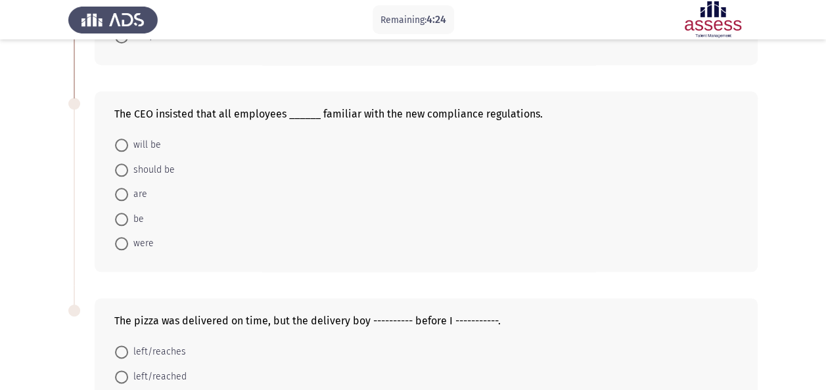
scroll to position [650, 0]
click at [123, 212] on span at bounding box center [121, 218] width 13 height 13
click at [123, 212] on input "be" at bounding box center [121, 218] width 13 height 13
radio input "true"
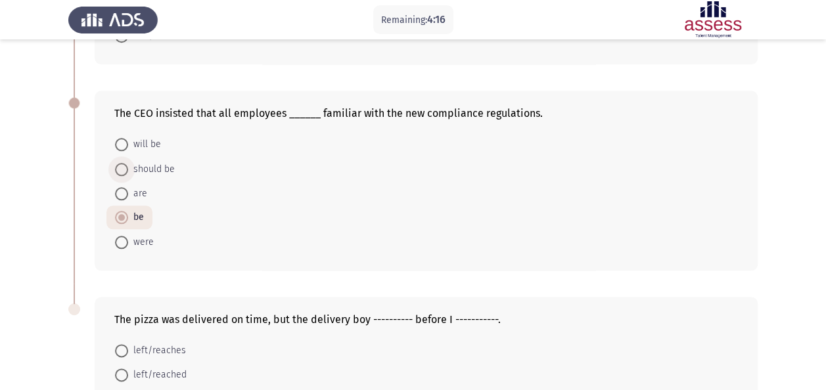
click at [123, 168] on span at bounding box center [121, 169] width 13 height 13
click at [123, 168] on input "should be" at bounding box center [121, 169] width 13 height 13
radio input "true"
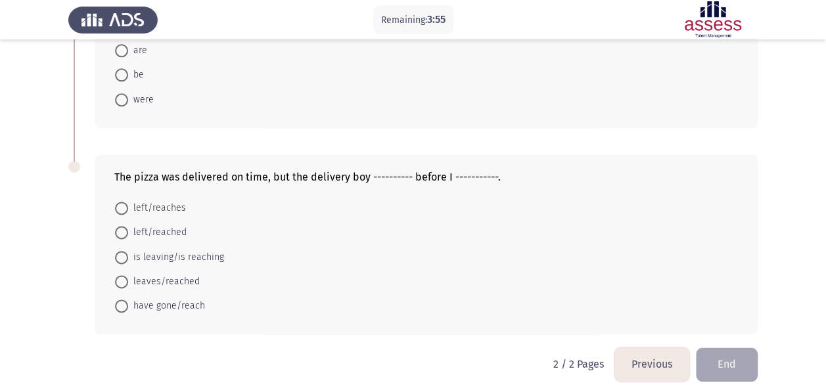
scroll to position [796, 0]
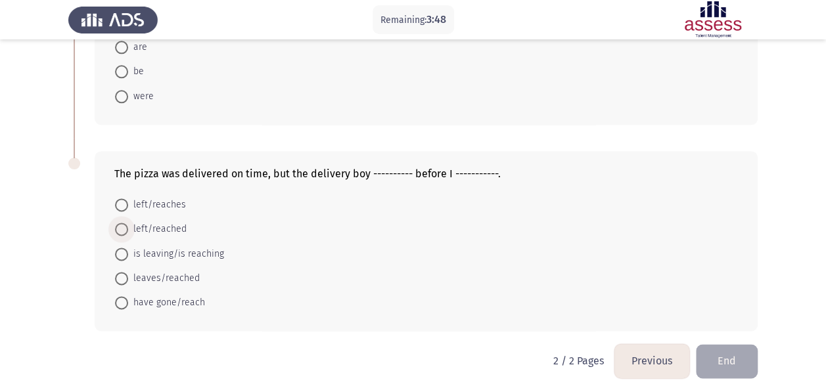
click at [127, 223] on span at bounding box center [121, 229] width 13 height 13
click at [127, 223] on input "left/reached" at bounding box center [121, 229] width 13 height 13
radio input "true"
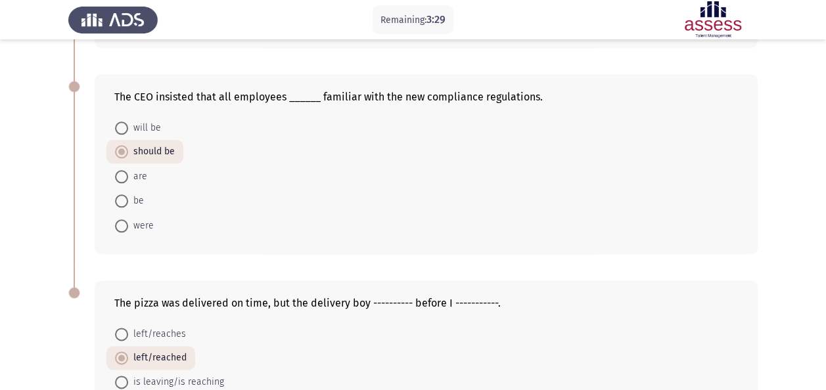
scroll to position [661, 0]
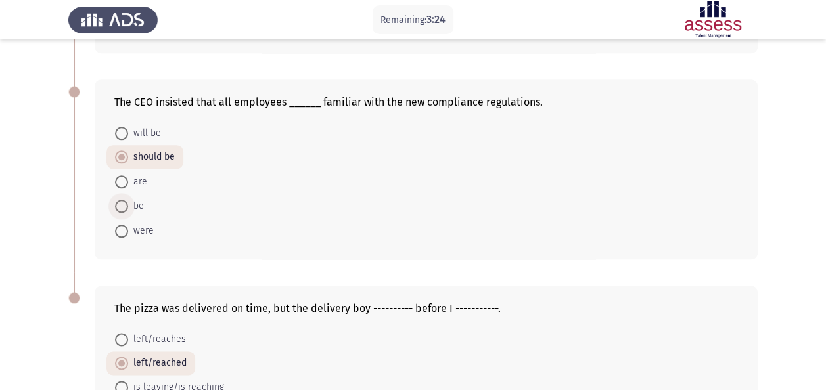
click at [126, 203] on span at bounding box center [121, 206] width 13 height 13
click at [126, 203] on input "be" at bounding box center [121, 206] width 13 height 13
radio input "true"
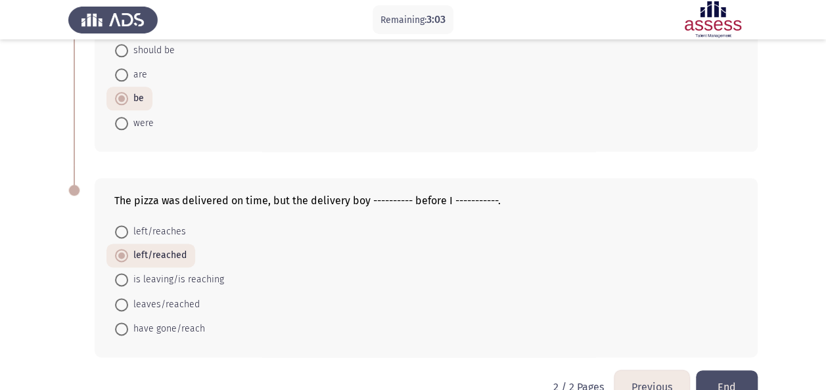
scroll to position [795, 0]
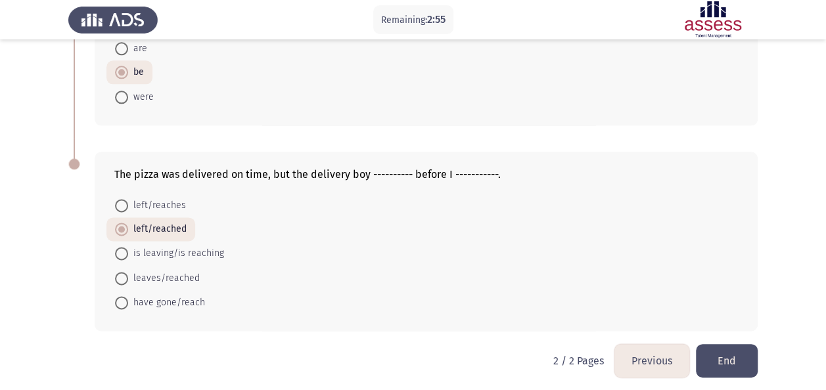
click at [737, 352] on button "End" at bounding box center [727, 361] width 62 height 34
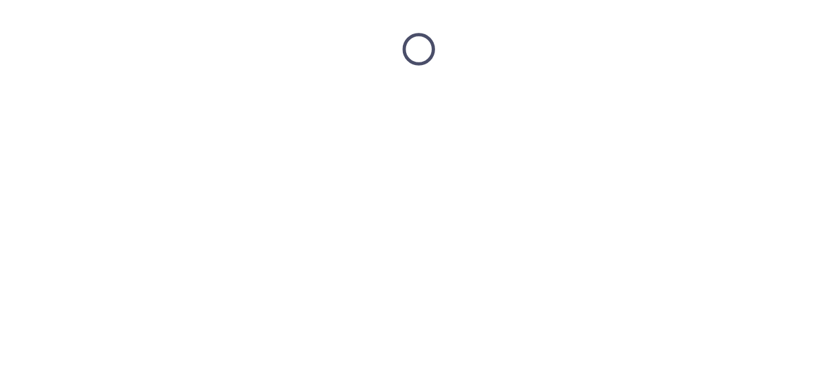
scroll to position [0, 0]
